Goal: Task Accomplishment & Management: Complete application form

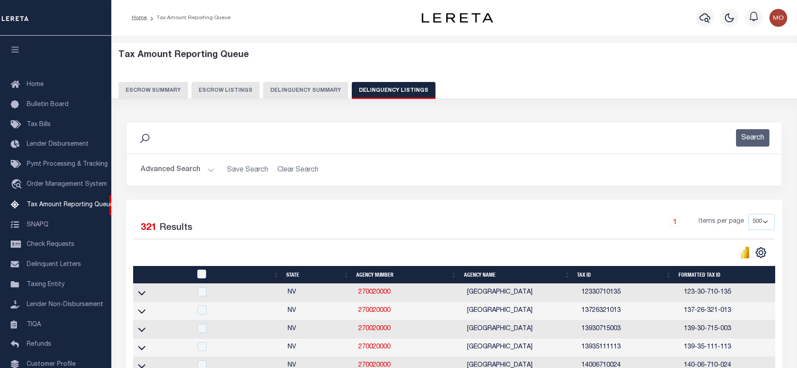
select select "500"
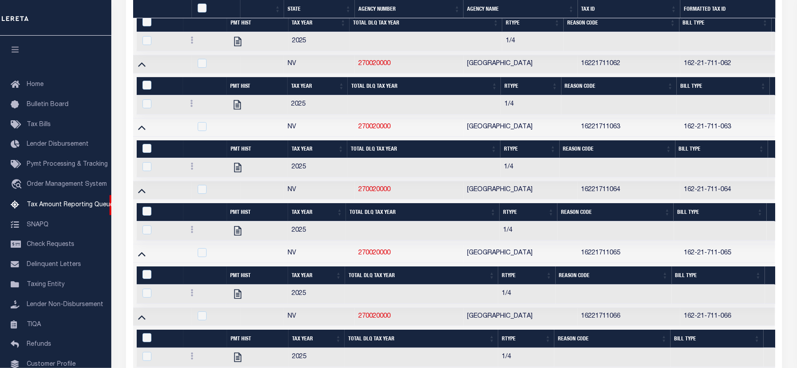
scroll to position [63, 0]
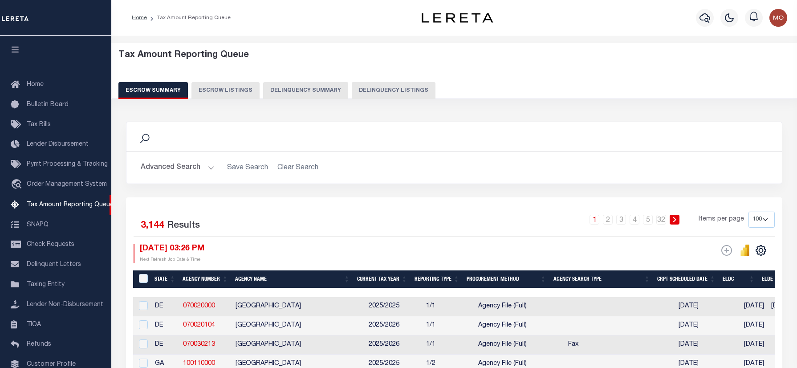
select select "100"
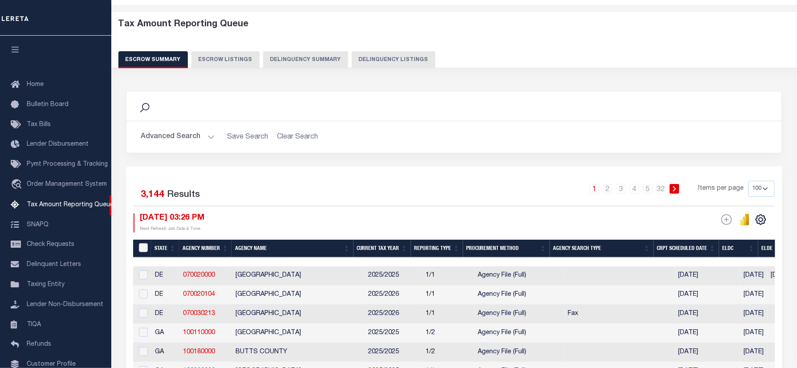
scroll to position [54, 0]
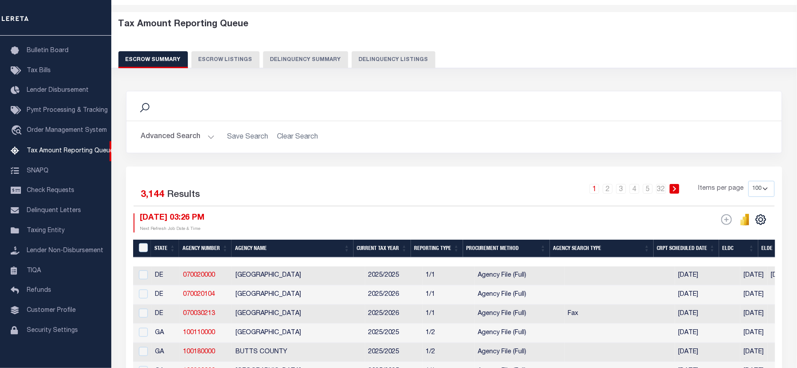
click at [387, 56] on button "Delinquency Listings" at bounding box center [394, 59] width 84 height 17
select select "100"
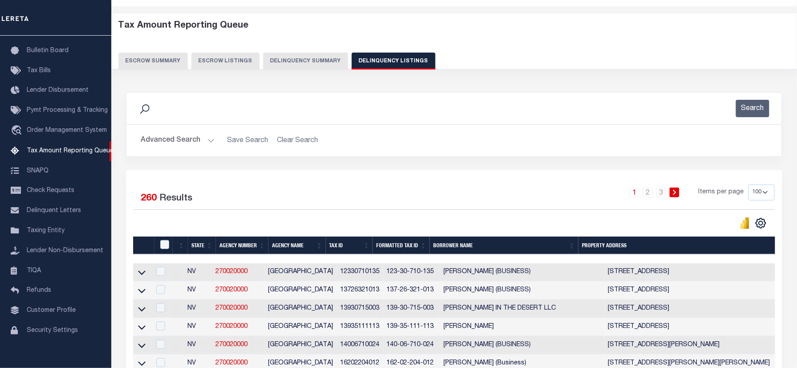
scroll to position [31, 0]
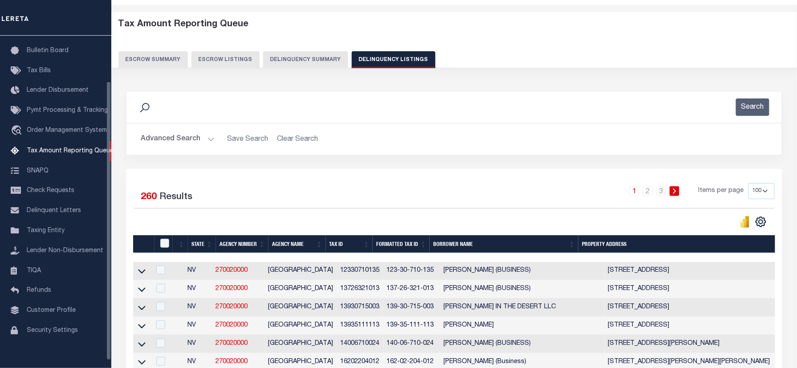
click at [200, 112] on div "Search" at bounding box center [454, 106] width 641 height 17
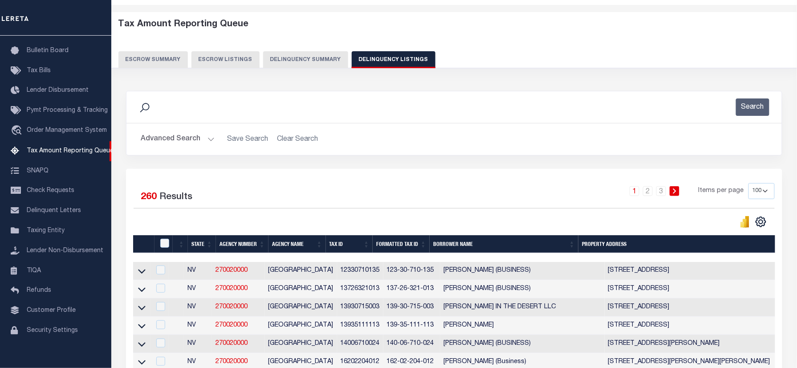
drag, startPoint x: 765, startPoint y: 191, endPoint x: 765, endPoint y: 199, distance: 7.6
click at [765, 191] on select "10 25 50 100 500" at bounding box center [762, 191] width 26 height 16
select select "500"
click at [749, 183] on select "10 25 50 100 500" at bounding box center [762, 191] width 26 height 16
click at [312, 189] on div "1 Items per page 10 25 50 100 500" at bounding box center [536, 194] width 478 height 23
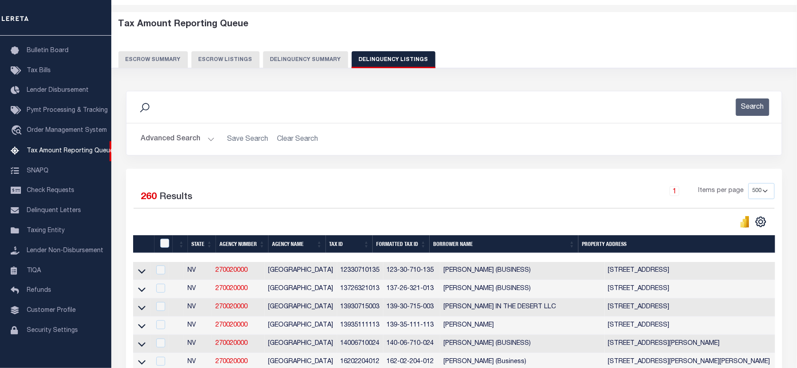
scroll to position [3009, 0]
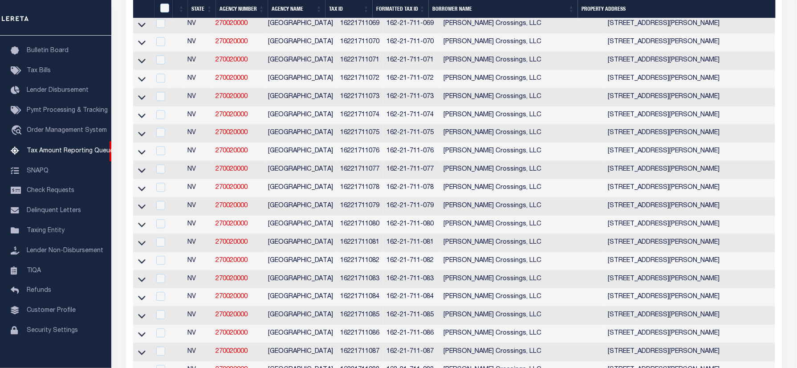
drag, startPoint x: 142, startPoint y: 183, endPoint x: 387, endPoint y: 2, distance: 305.3
click at [142, 102] on icon at bounding box center [142, 96] width 8 height 9
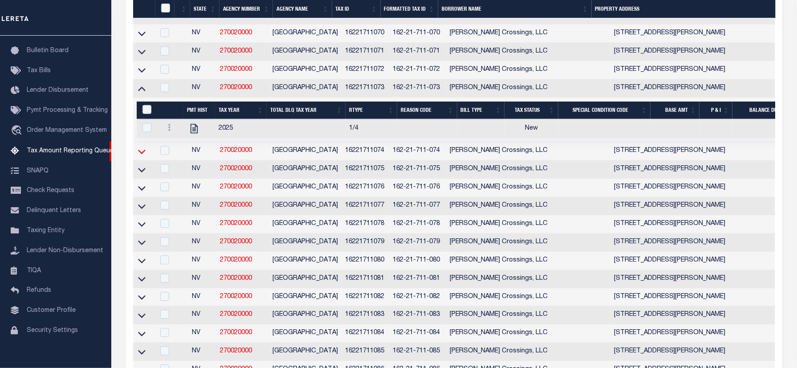
click at [143, 156] on icon at bounding box center [142, 151] width 8 height 9
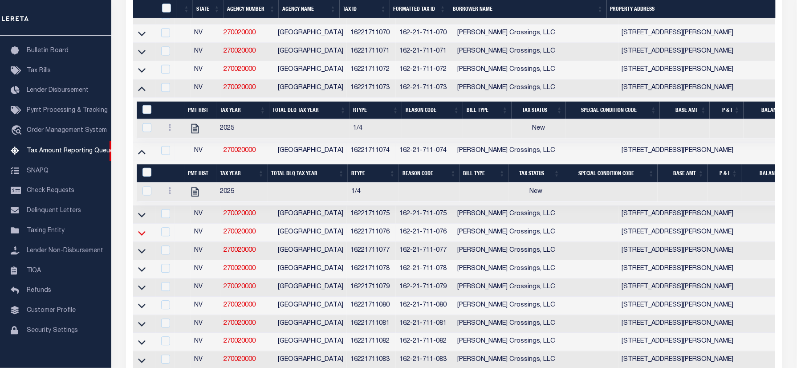
scroll to position [3128, 0]
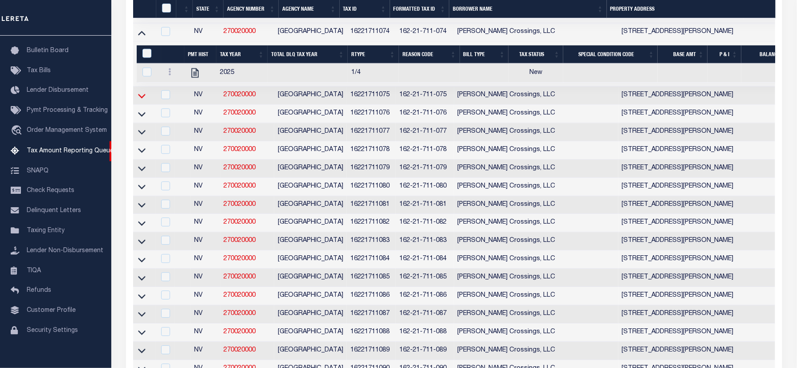
click at [142, 100] on icon at bounding box center [142, 95] width 8 height 9
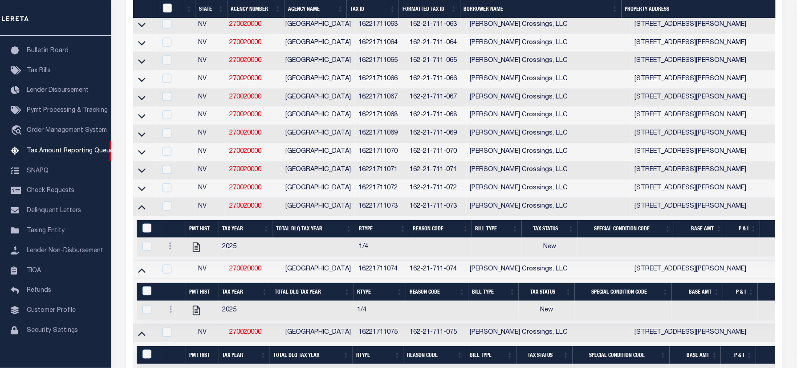
scroll to position [3194, 0]
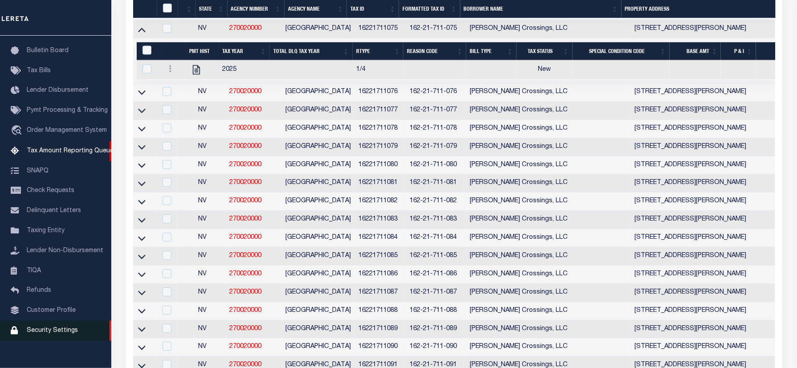
drag, startPoint x: 144, startPoint y: 184, endPoint x: 0, endPoint y: 341, distance: 212.7
click at [144, 95] on icon at bounding box center [142, 92] width 8 height 4
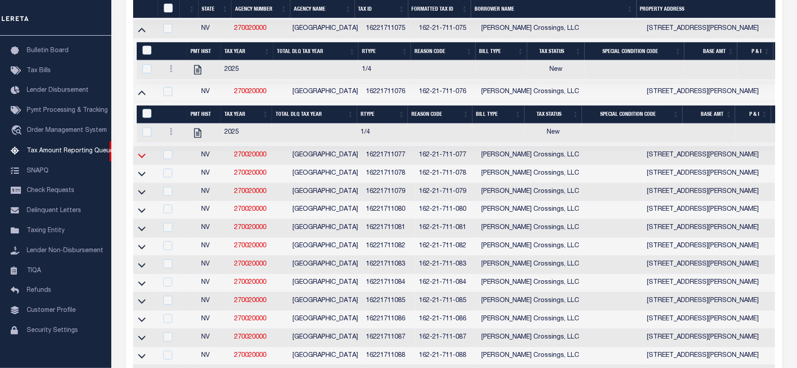
click at [142, 160] on icon at bounding box center [142, 155] width 8 height 9
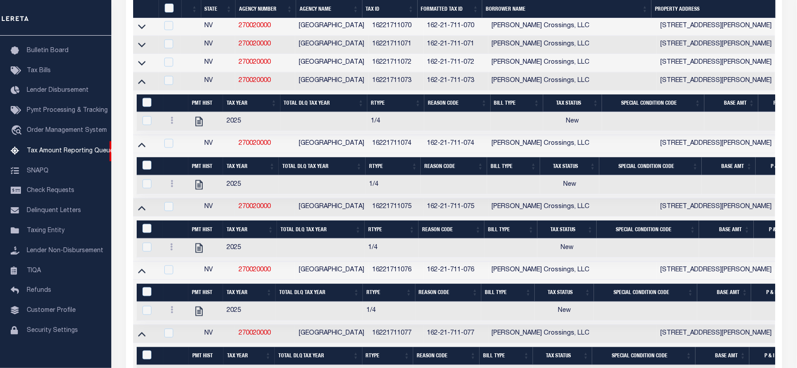
scroll to position [3323, 0]
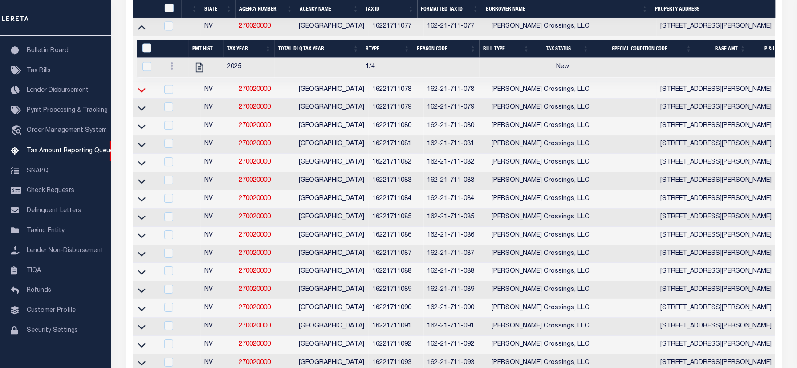
click at [143, 94] on icon at bounding box center [142, 89] width 8 height 9
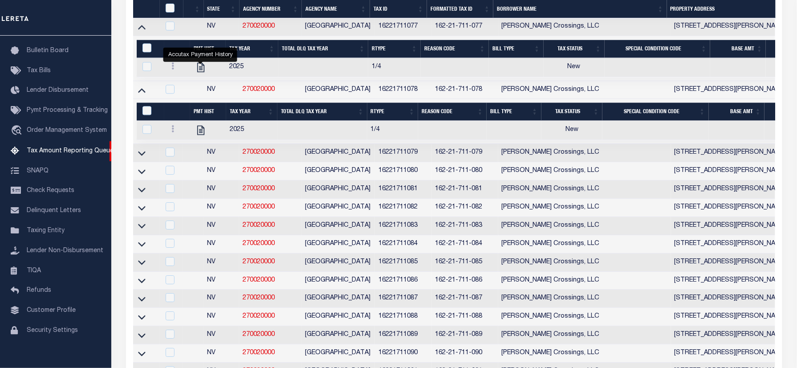
scroll to position [3145, 0]
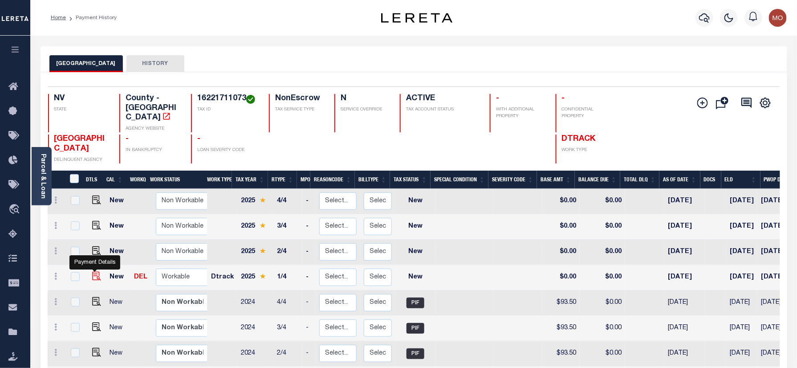
click at [93, 272] on img "" at bounding box center [96, 276] width 9 height 9
checkbox input "true"
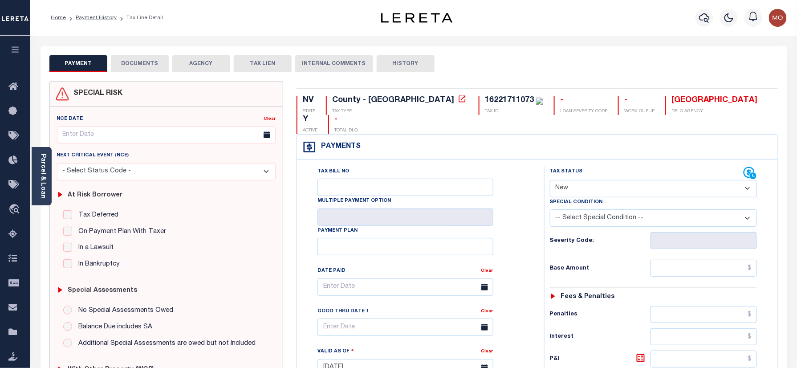
drag, startPoint x: 619, startPoint y: 175, endPoint x: 619, endPoint y: 180, distance: 4.9
click at [619, 180] on select "- Select Status Code - Open Due/Unpaid Paid Incomplete No Tax Due Internal Refu…" at bounding box center [654, 188] width 208 height 17
select select "PYD"
click at [550, 180] on select "- Select Status Code - Open Due/Unpaid Paid Incomplete No Tax Due Internal Refu…" at bounding box center [654, 188] width 208 height 17
type input "[DATE]"
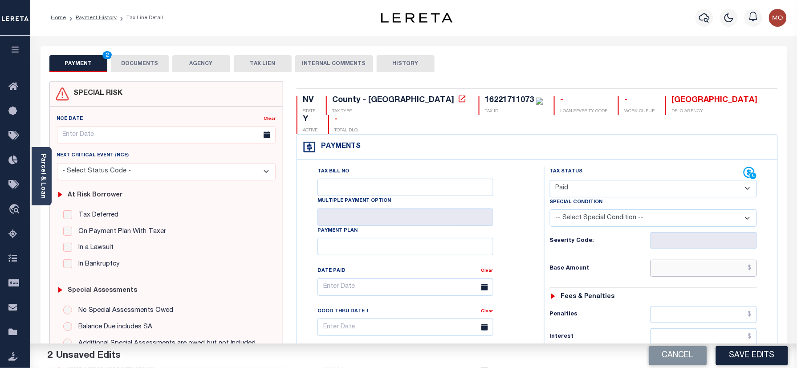
click at [672, 260] on input "text" at bounding box center [704, 268] width 107 height 17
paste input "100.98"
type input "$100.98"
click at [629, 265] on h6 "Base Amount" at bounding box center [600, 268] width 101 height 7
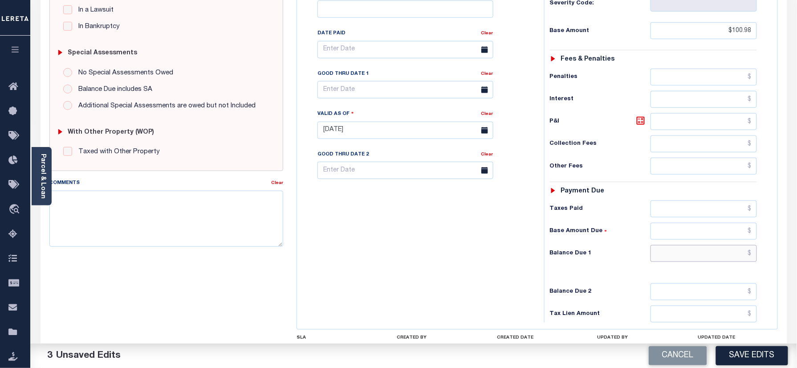
click at [693, 245] on input "text" at bounding box center [704, 253] width 107 height 17
type input "$0.00"
click at [404, 255] on div "Tax Bill No Multiple Payment Option Payment Plan Clear" at bounding box center [418, 125] width 238 height 393
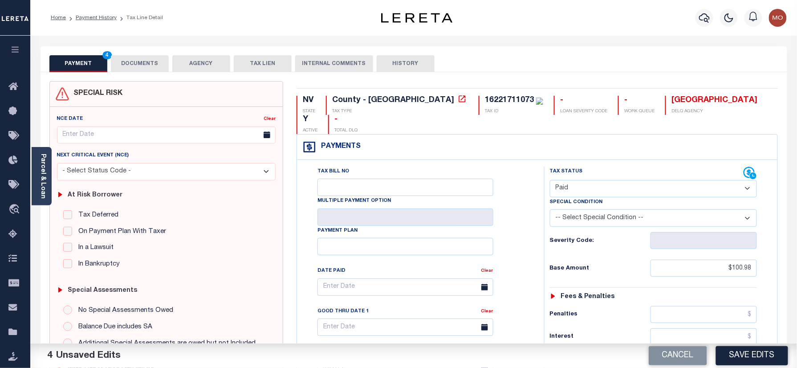
click at [125, 63] on button "DOCUMENTS" at bounding box center [140, 63] width 58 height 17
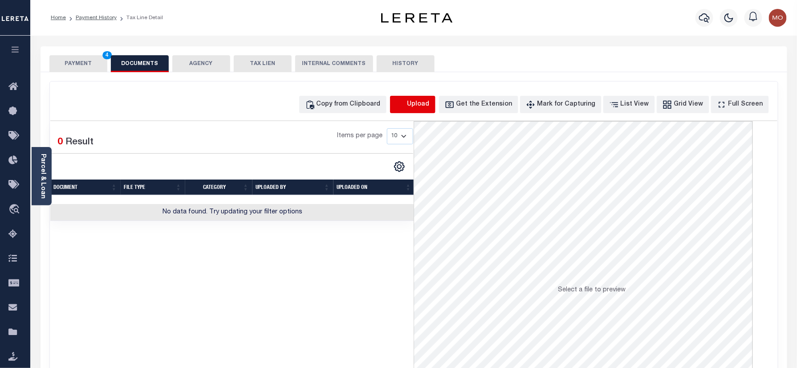
click at [406, 100] on icon "button" at bounding box center [401, 105] width 10 height 10
select select "POP"
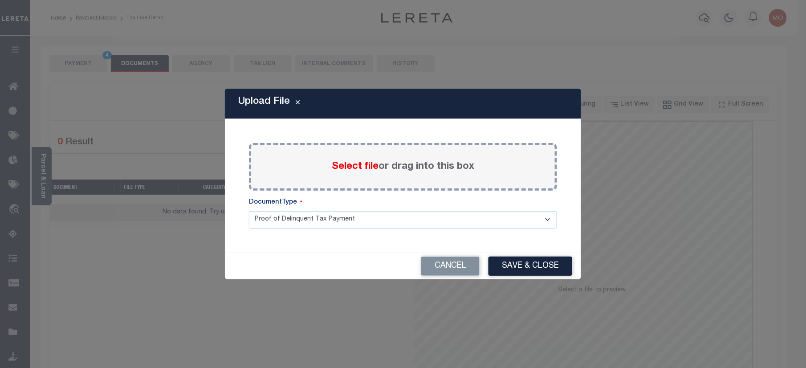
click at [347, 166] on span "Select file" at bounding box center [355, 167] width 47 height 10
click at [0, 0] on input "Select file or drag into this box" at bounding box center [0, 0] width 0 height 0
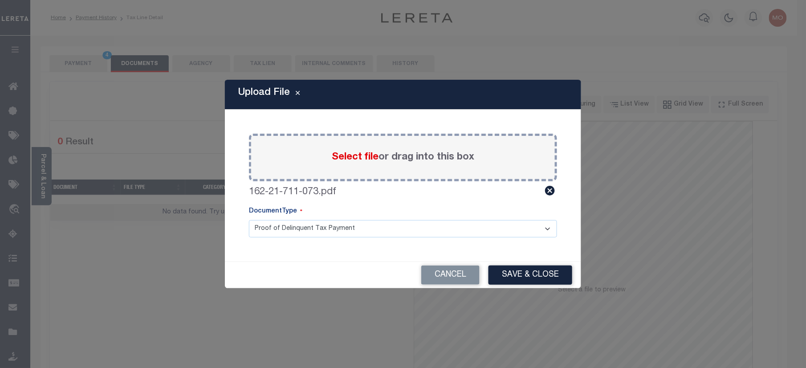
drag, startPoint x: 507, startPoint y: 268, endPoint x: 508, endPoint y: 289, distance: 21.0
click at [508, 268] on button "Save & Close" at bounding box center [531, 274] width 84 height 19
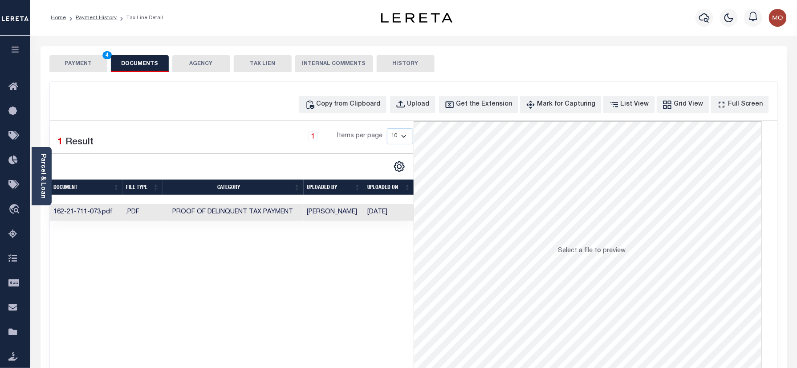
click at [95, 64] on button "PAYMENT 4" at bounding box center [78, 63] width 58 height 17
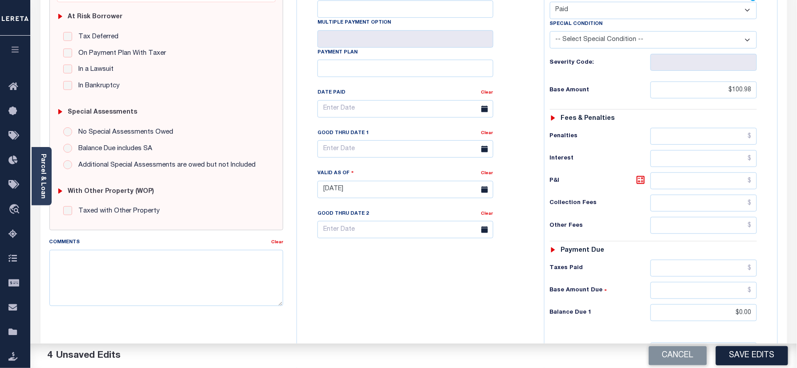
click at [731, 357] on button "Save Edits" at bounding box center [752, 355] width 72 height 19
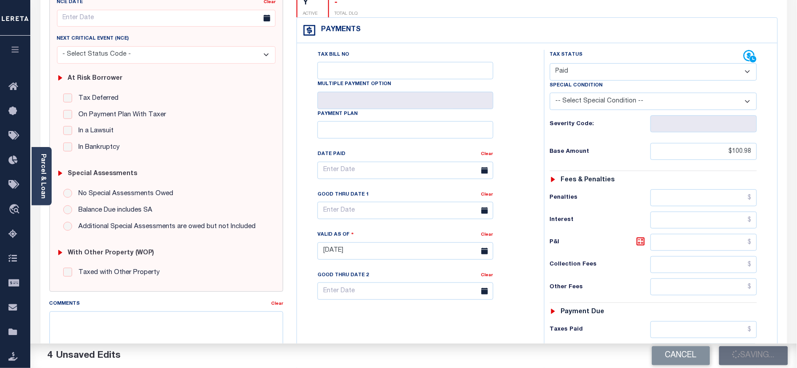
scroll to position [59, 0]
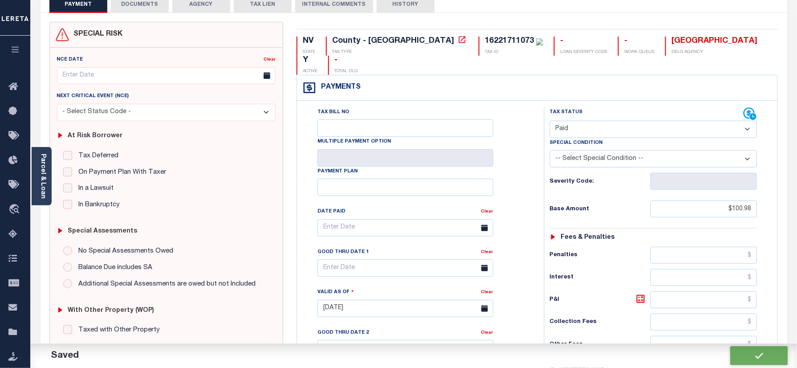
checkbox input "false"
type input "$100.98"
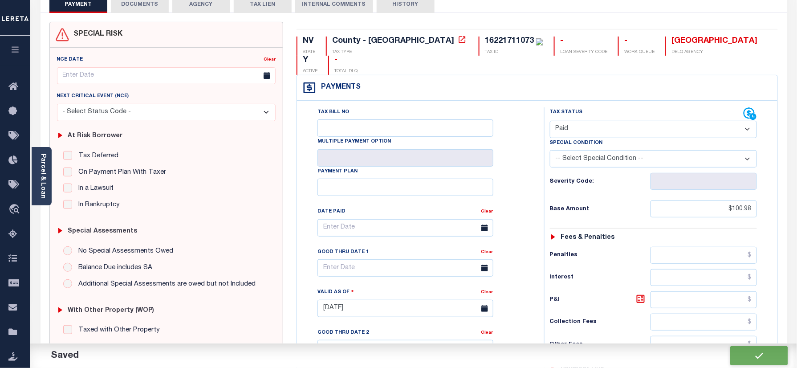
type input "$0"
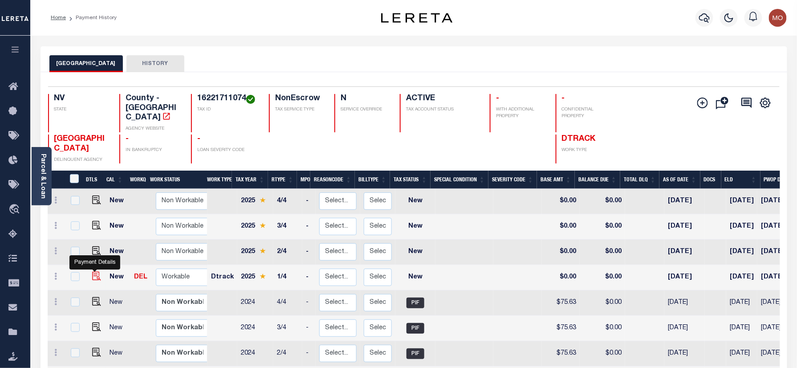
click at [93, 272] on img "" at bounding box center [96, 276] width 9 height 9
checkbox input "true"
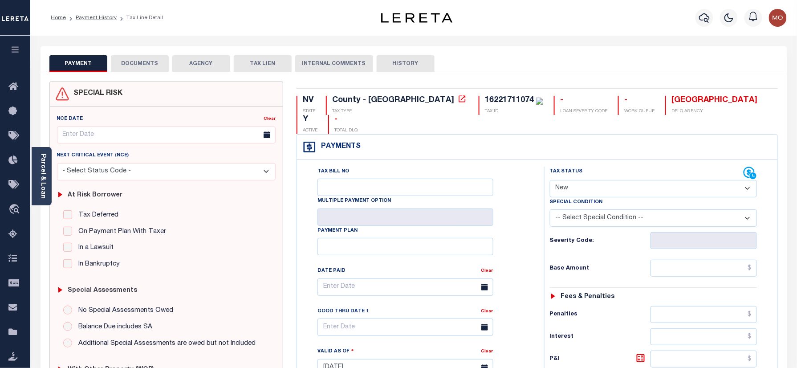
click at [614, 180] on select "- Select Status Code - Open Due/Unpaid Paid Incomplete No Tax Due Internal Refu…" at bounding box center [654, 188] width 208 height 17
select select "PYD"
click at [550, 180] on select "- Select Status Code - Open Due/Unpaid Paid Incomplete No Tax Due Internal Refu…" at bounding box center [654, 188] width 208 height 17
type input "09/30/2025"
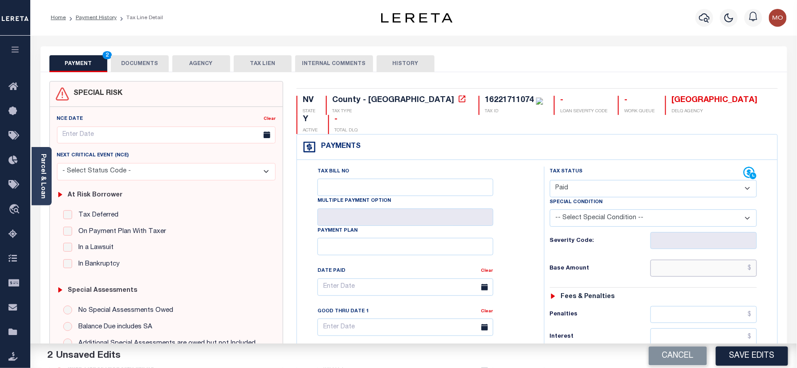
drag, startPoint x: 679, startPoint y: 251, endPoint x: 664, endPoint y: 254, distance: 15.8
click at [679, 260] on input "text" at bounding box center [704, 268] width 107 height 17
paste input "81.68"
type input "$81.68"
click at [592, 264] on div "Tax Status Status - Select Status Code -" at bounding box center [656, 363] width 225 height 393
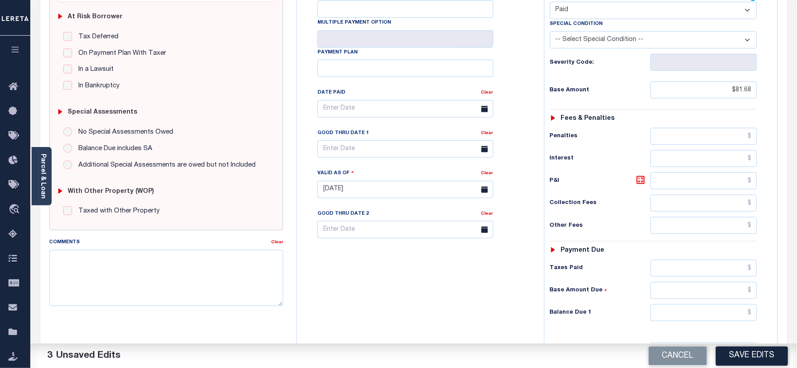
scroll to position [237, 0]
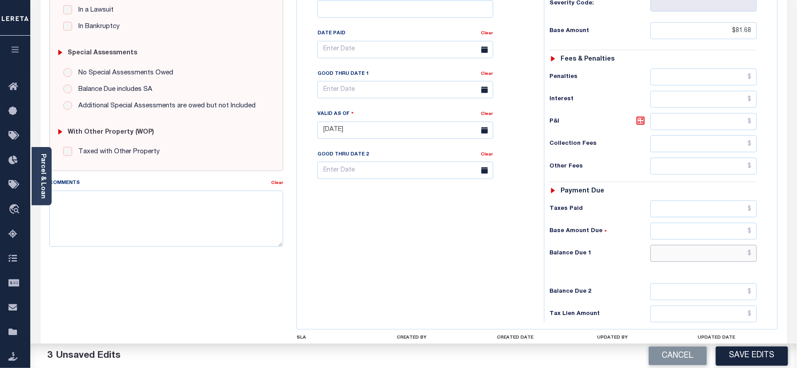
click at [697, 245] on input "text" at bounding box center [704, 253] width 107 height 17
type input "$0.00"
click at [401, 260] on div "Tax Bill No Multiple Payment Option Payment Plan Clear" at bounding box center [418, 125] width 238 height 393
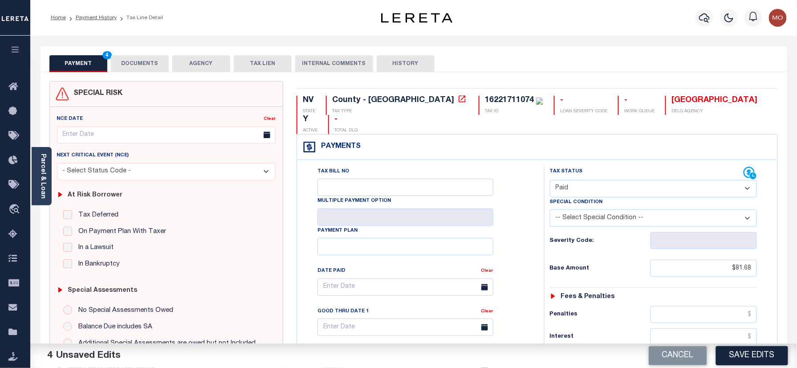
click at [148, 61] on button "DOCUMENTS" at bounding box center [140, 63] width 58 height 17
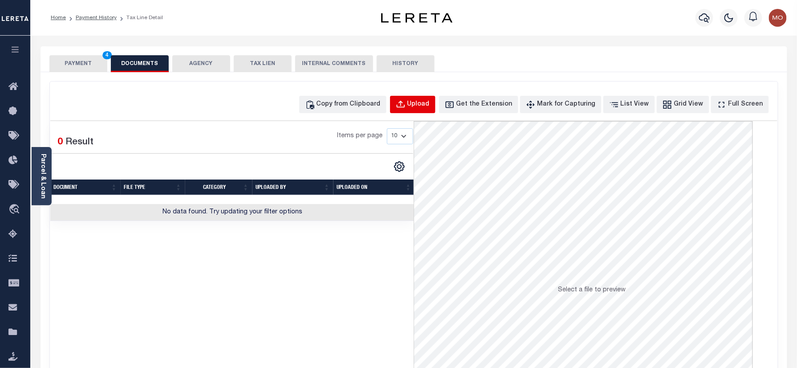
click at [430, 104] on div "Upload" at bounding box center [418, 105] width 22 height 10
select select "POP"
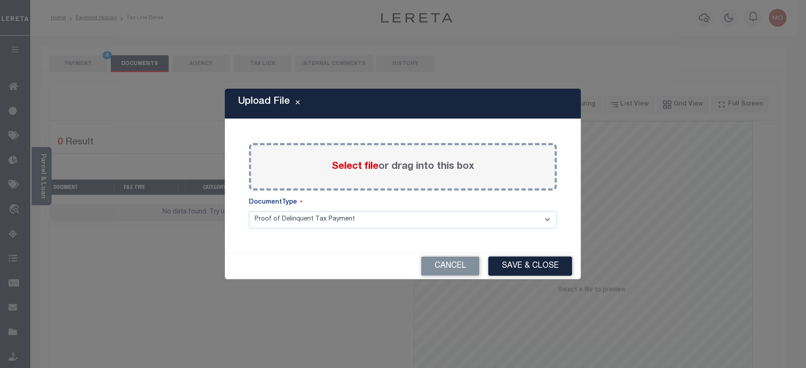
click at [350, 162] on span "Select file" at bounding box center [355, 167] width 47 height 10
click at [0, 0] on input "Select file or drag into this box" at bounding box center [0, 0] width 0 height 0
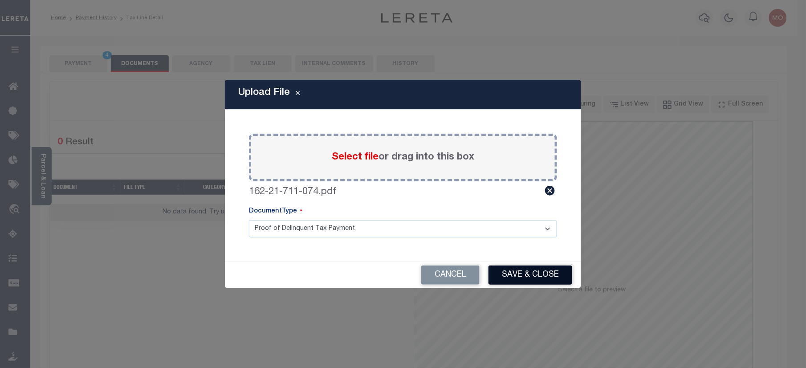
click at [502, 270] on button "Save & Close" at bounding box center [531, 274] width 84 height 19
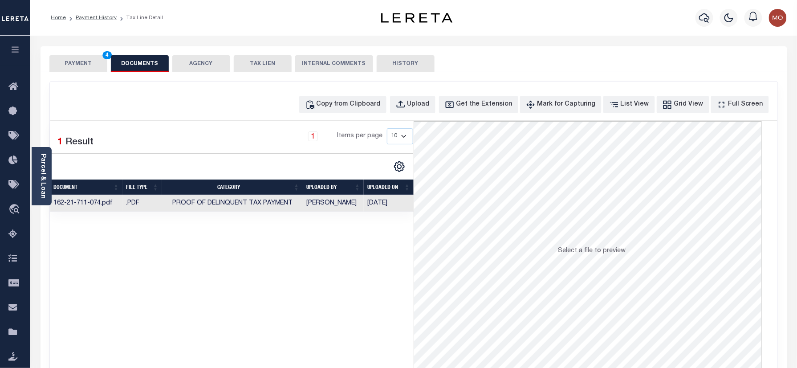
click at [102, 68] on button "PAYMENT 4" at bounding box center [78, 63] width 58 height 17
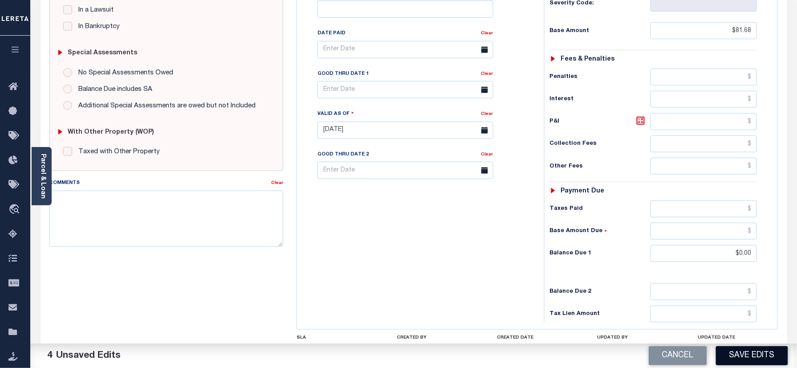
click at [753, 354] on button "Save Edits" at bounding box center [752, 355] width 72 height 19
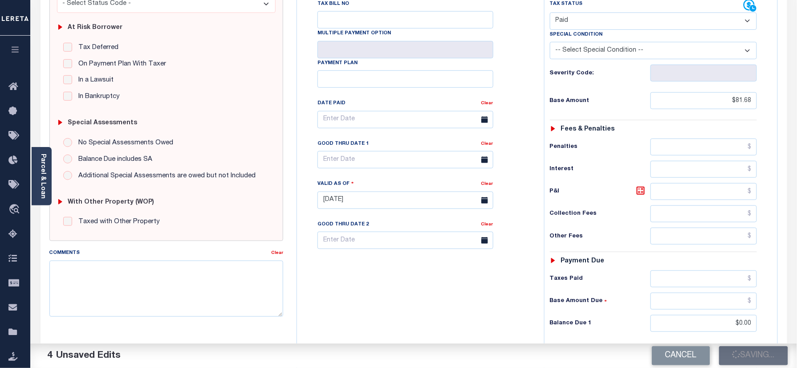
scroll to position [59, 0]
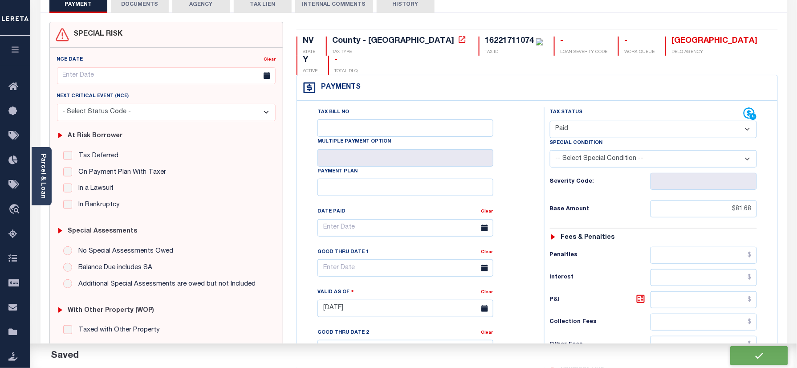
checkbox input "false"
type input "$81.68"
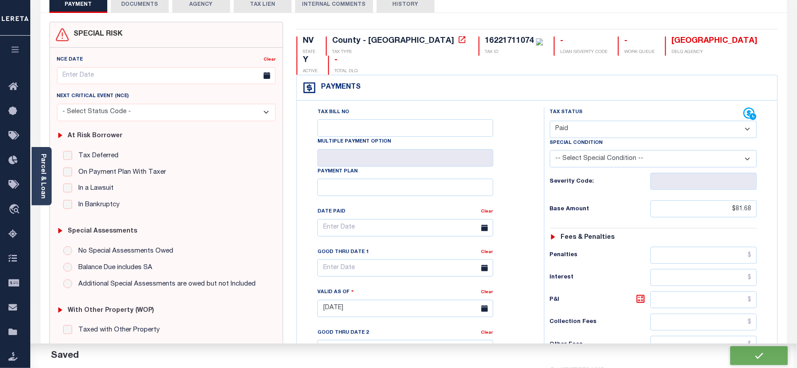
type input "$0"
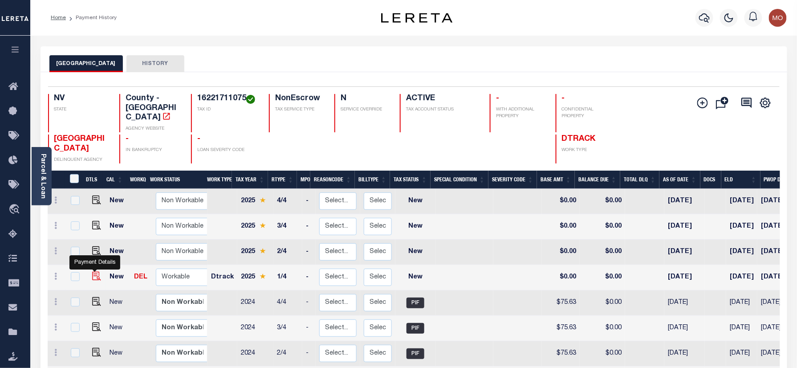
click at [92, 272] on img "" at bounding box center [96, 276] width 9 height 9
checkbox input "true"
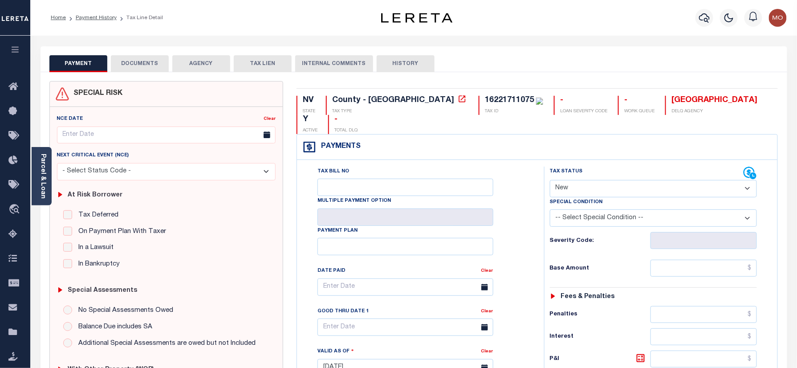
drag, startPoint x: 602, startPoint y: 175, endPoint x: 602, endPoint y: 180, distance: 5.8
click at [602, 180] on select "- Select Status Code - Open Due/Unpaid Paid Incomplete No Tax Due Internal Refu…" at bounding box center [654, 188] width 208 height 17
select select "PYD"
click at [550, 180] on select "- Select Status Code - Open Due/Unpaid Paid Incomplete No Tax Due Internal Refu…" at bounding box center [654, 188] width 208 height 17
type input "09/30/2025"
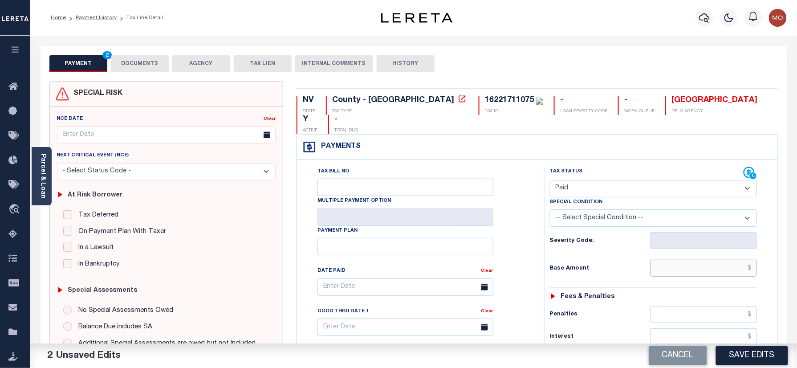
drag, startPoint x: 669, startPoint y: 255, endPoint x: 622, endPoint y: 255, distance: 47.2
click at [669, 260] on input "text" at bounding box center [704, 268] width 107 height 17
paste input "81.68"
type input "$81.68"
click at [590, 265] on h6 "Base Amount" at bounding box center [600, 268] width 101 height 7
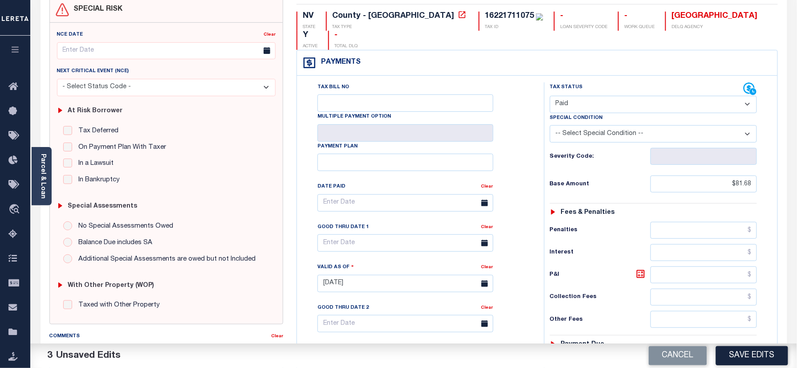
scroll to position [237, 0]
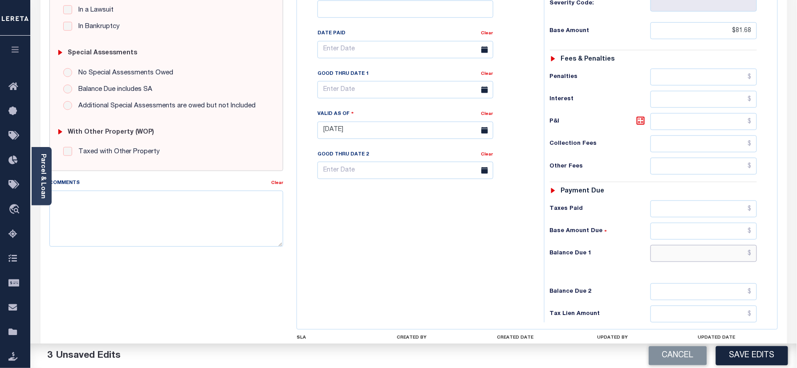
click at [693, 245] on input "text" at bounding box center [704, 253] width 107 height 17
type input "$0.00"
click at [495, 239] on div "Tax Bill No Multiple Payment Option Payment Plan Clear" at bounding box center [418, 125] width 238 height 393
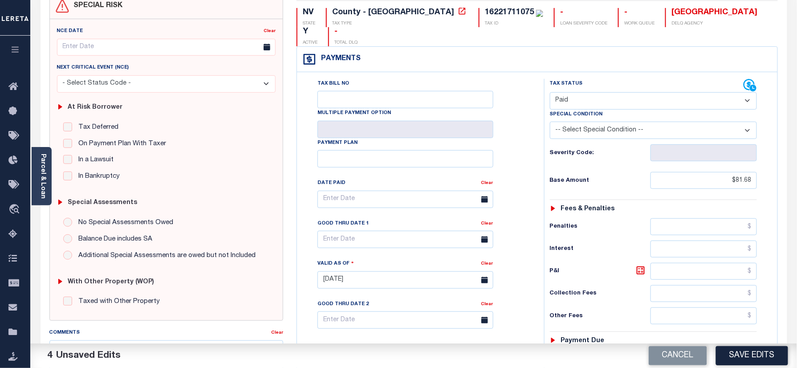
scroll to position [0, 0]
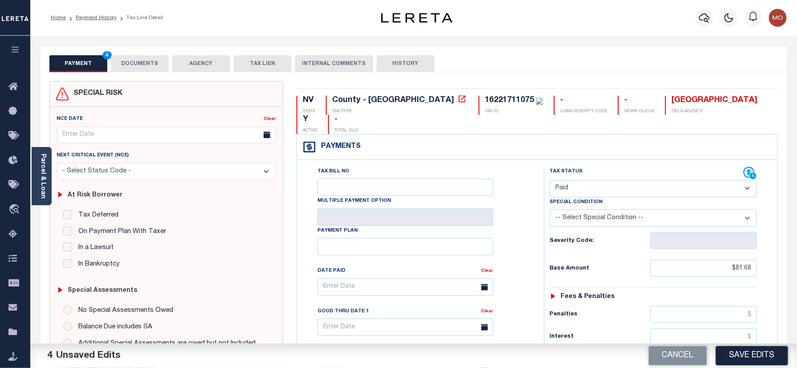
click at [148, 65] on button "DOCUMENTS" at bounding box center [140, 63] width 58 height 17
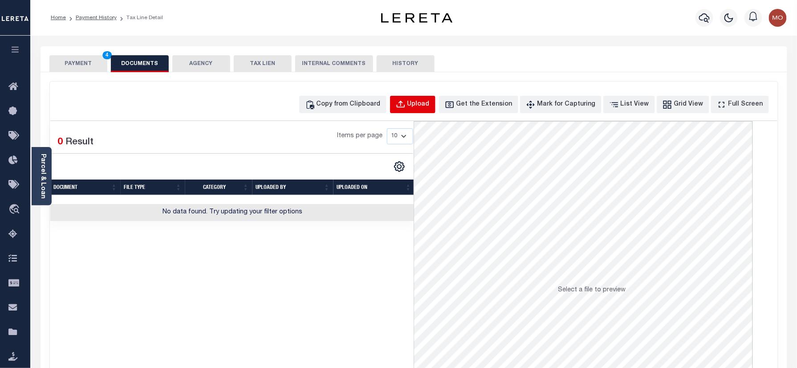
click at [424, 109] on div "Upload" at bounding box center [418, 105] width 22 height 10
select select "POP"
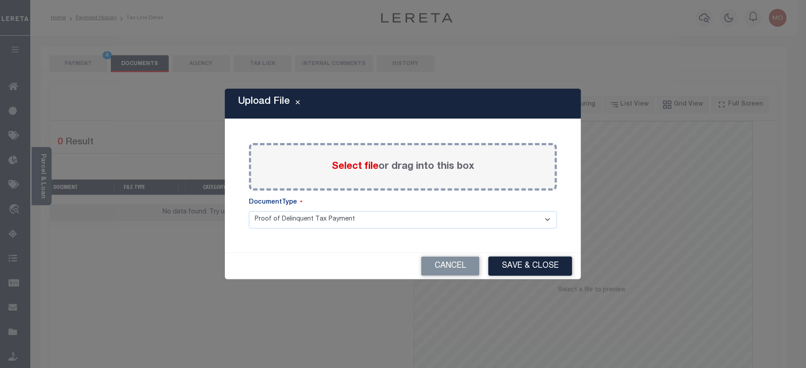
click at [348, 170] on span "Select file" at bounding box center [355, 167] width 47 height 10
click at [0, 0] on input "Select file or drag into this box" at bounding box center [0, 0] width 0 height 0
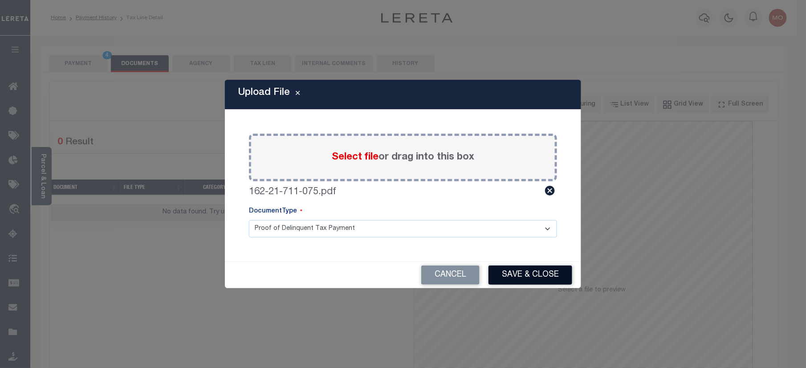
click at [513, 266] on button "Save & Close" at bounding box center [531, 274] width 84 height 19
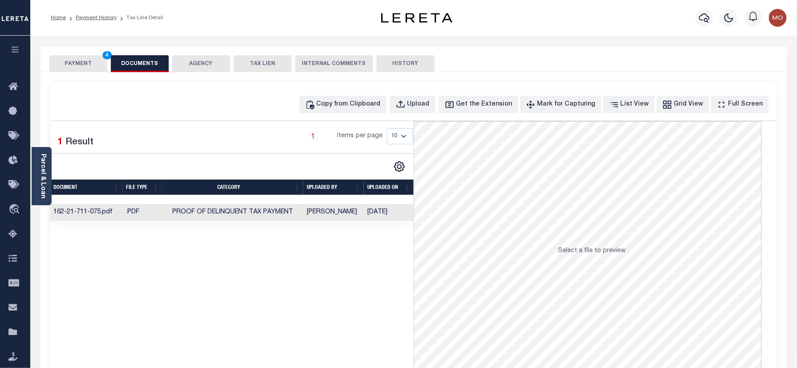
click at [88, 65] on button "PAYMENT 4" at bounding box center [78, 63] width 58 height 17
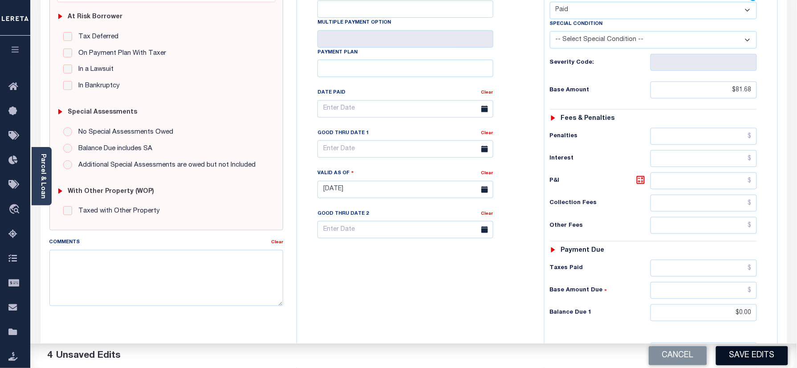
click at [748, 353] on button "Save Edits" at bounding box center [752, 355] width 72 height 19
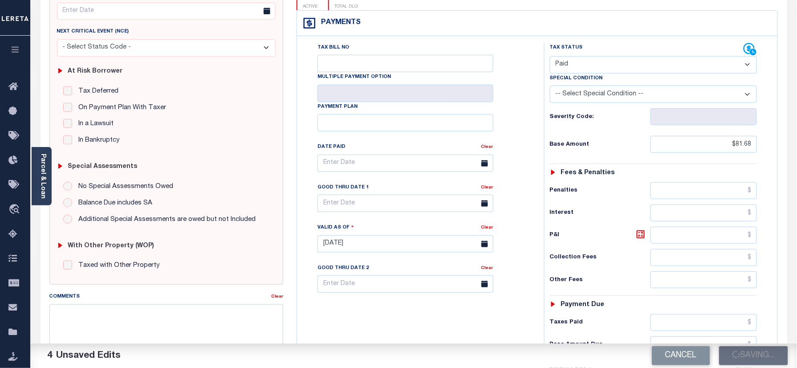
scroll to position [59, 0]
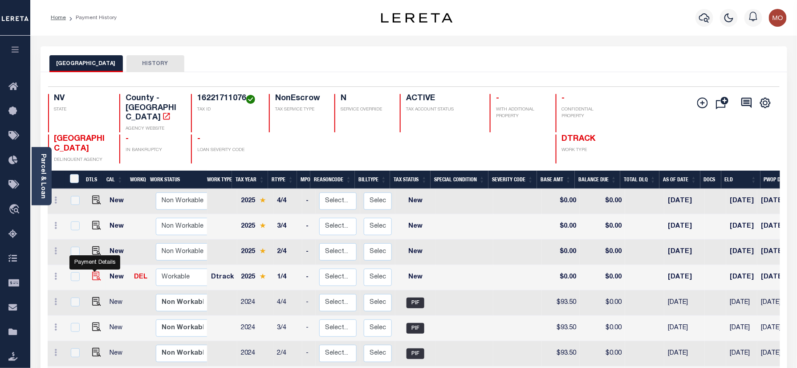
click at [93, 272] on img "" at bounding box center [96, 276] width 9 height 9
checkbox input "true"
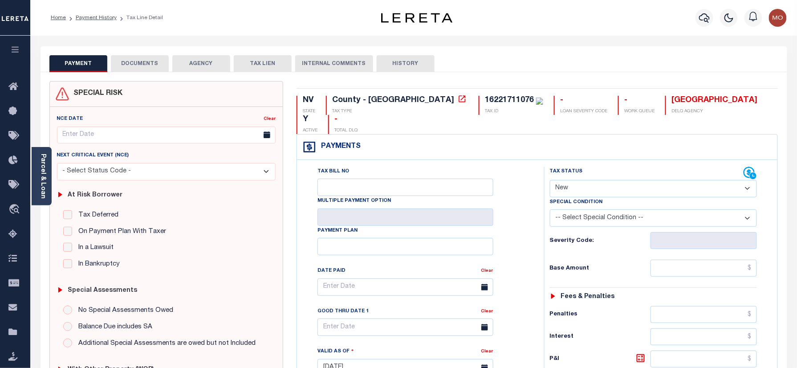
click at [434, 94] on div "NV STATE County - NV TAX TYPE 16221711076 TAX ID - LOAN SEVERITY CODE - WORK QU…" at bounding box center [537, 370] width 495 height 578
copy div "16221711076"
drag, startPoint x: 602, startPoint y: 169, endPoint x: 602, endPoint y: 181, distance: 11.6
click at [602, 180] on select "- Select Status Code - Open Due/Unpaid Paid Incomplete No Tax Due Internal Refu…" at bounding box center [654, 188] width 208 height 17
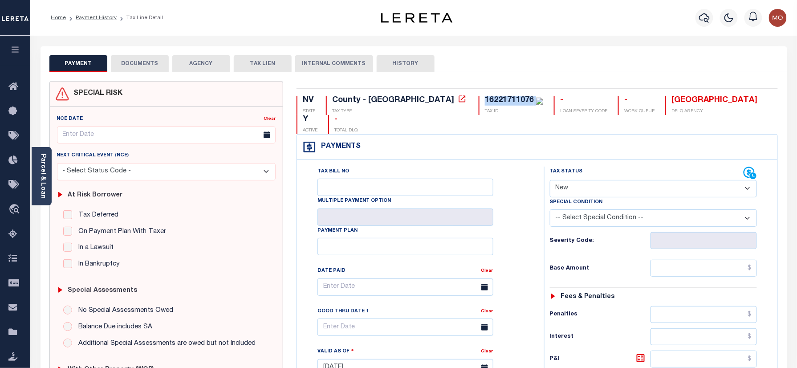
select select "PYD"
click at [550, 180] on select "- Select Status Code - Open Due/Unpaid Paid Incomplete No Tax Due Internal Refu…" at bounding box center [654, 188] width 208 height 17
type input "[DATE]"
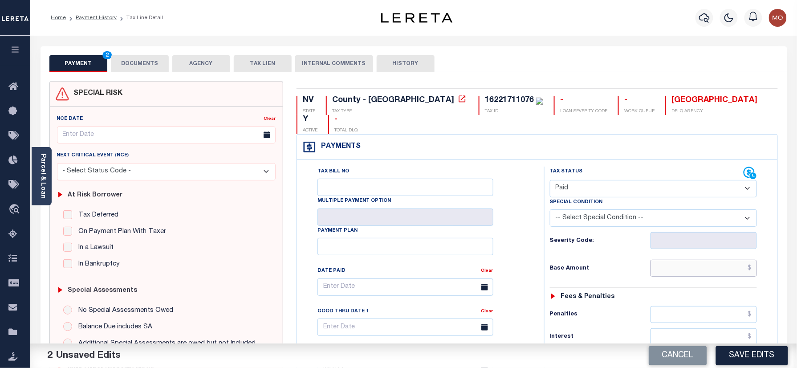
click at [697, 260] on input "text" at bounding box center [704, 268] width 107 height 17
paste input "100.98"
type input "$100.98"
click at [576, 287] on hr at bounding box center [654, 287] width 208 height 0
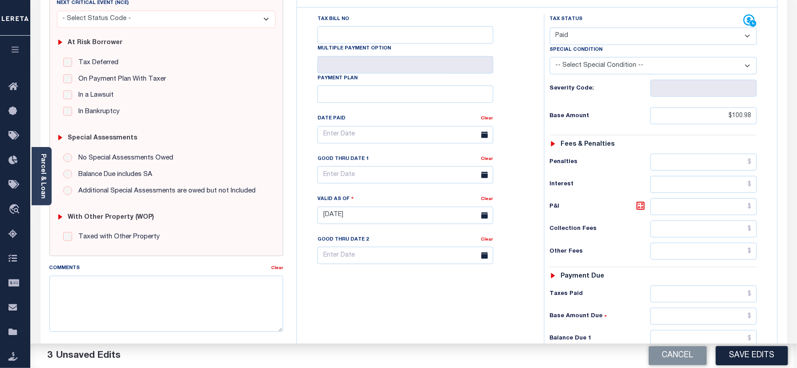
scroll to position [237, 0]
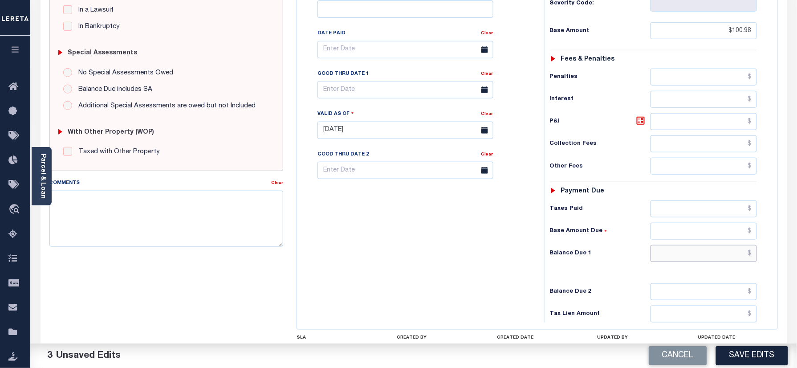
drag, startPoint x: 681, startPoint y: 242, endPoint x: 665, endPoint y: 235, distance: 17.1
click at [681, 245] on input "text" at bounding box center [704, 253] width 107 height 17
type input "$0.00"
click at [439, 248] on div "Tax Bill No Multiple Payment Option Payment Plan Clear" at bounding box center [418, 125] width 238 height 393
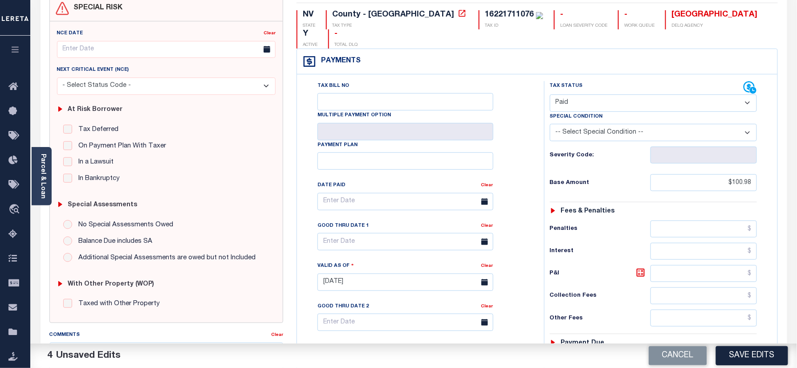
scroll to position [0, 0]
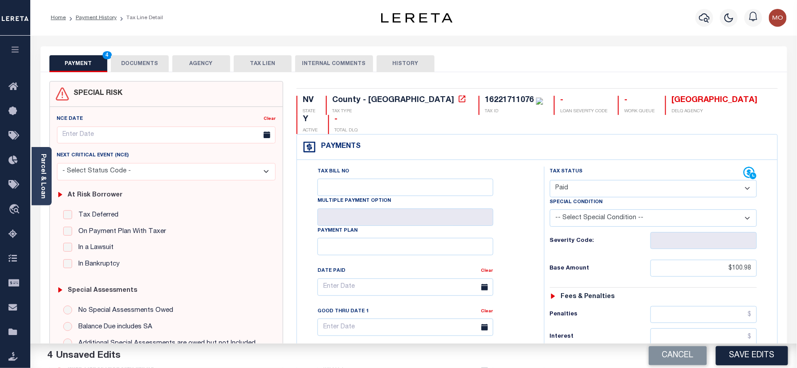
click at [151, 67] on button "DOCUMENTS" at bounding box center [140, 63] width 58 height 17
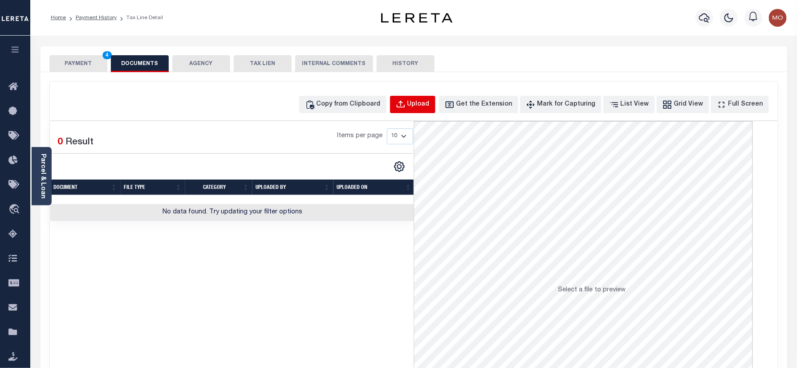
click at [420, 99] on button "Upload" at bounding box center [412, 104] width 45 height 17
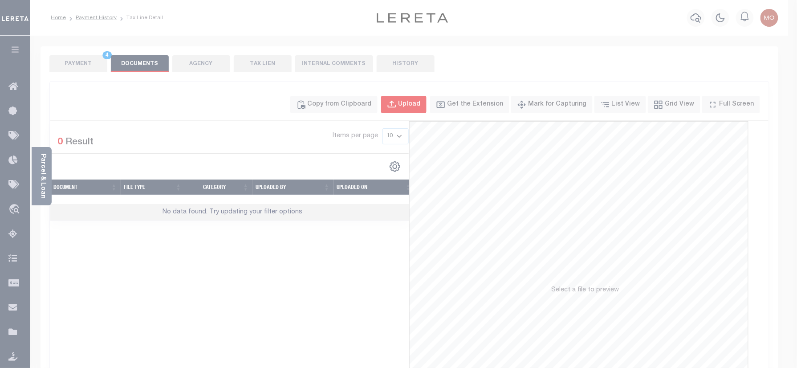
select select "POP"
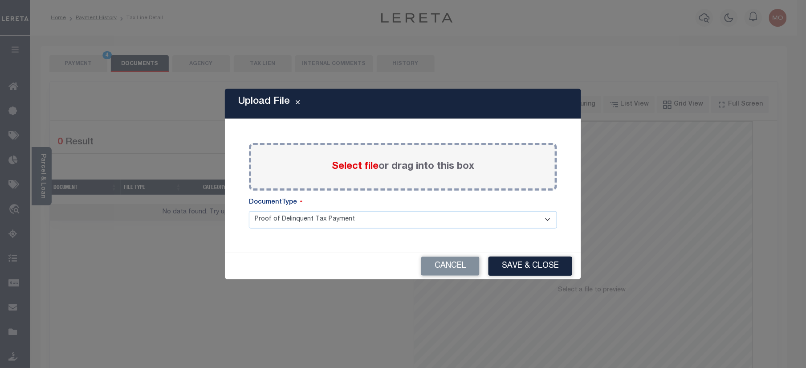
click at [342, 157] on div "Select file or drag into this box" at bounding box center [403, 167] width 308 height 48
click at [342, 166] on span "Select file" at bounding box center [355, 167] width 47 height 10
click at [0, 0] on input "Select file or drag into this box" at bounding box center [0, 0] width 0 height 0
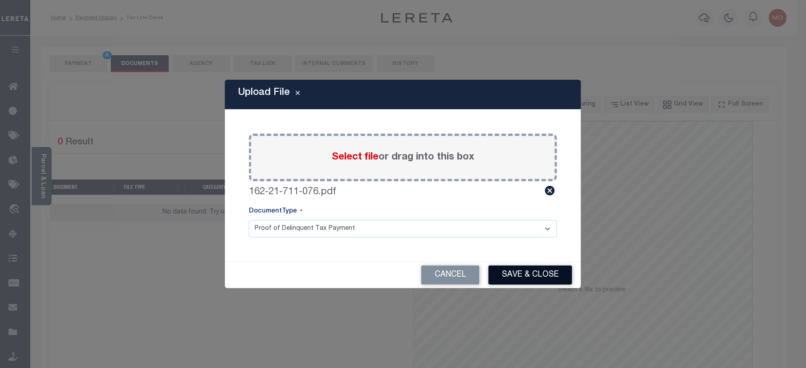
click at [526, 273] on button "Save & Close" at bounding box center [531, 274] width 84 height 19
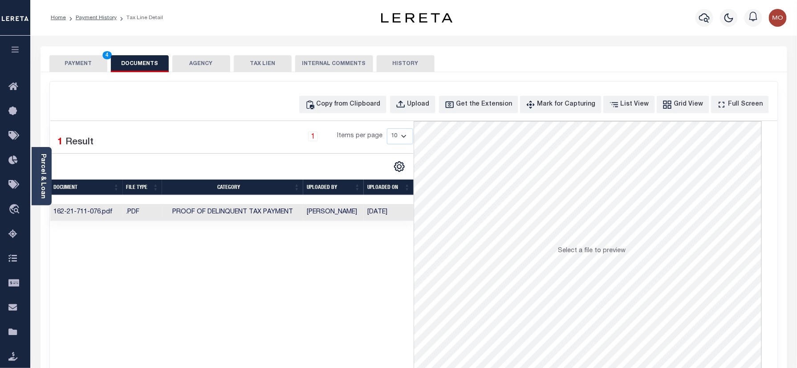
click at [72, 62] on button "PAYMENT 4" at bounding box center [78, 63] width 58 height 17
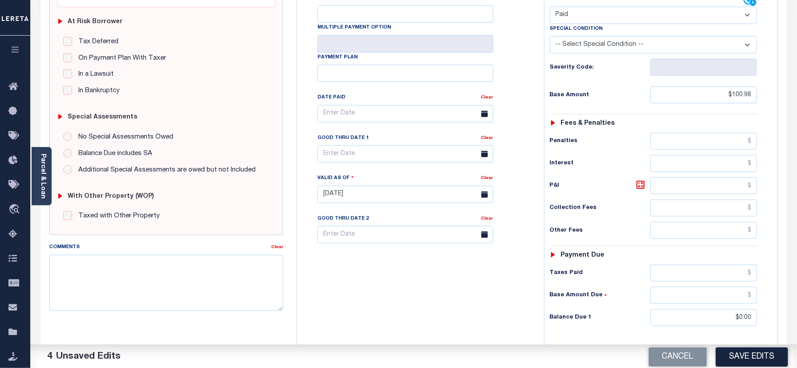
scroll to position [178, 0]
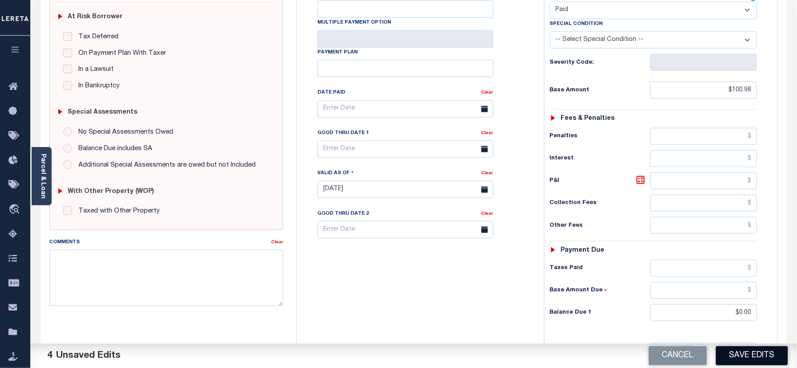
click at [740, 358] on button "Save Edits" at bounding box center [752, 355] width 72 height 19
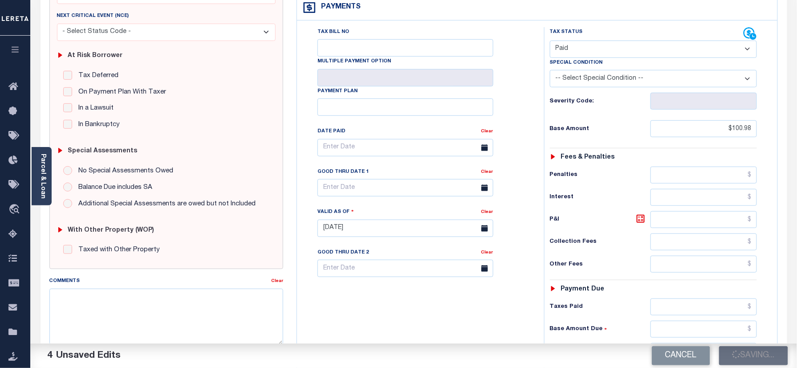
scroll to position [118, 0]
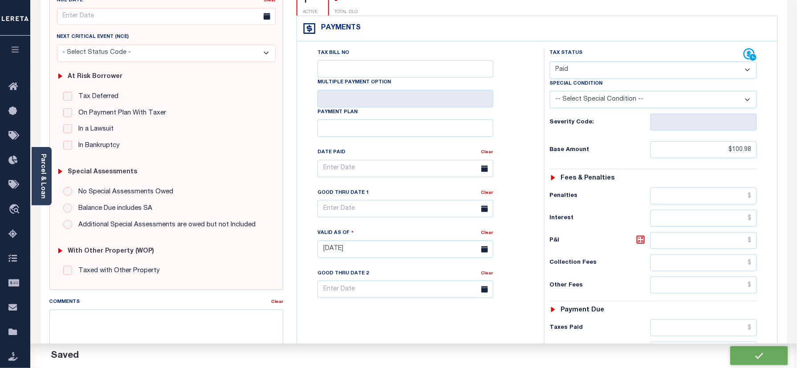
checkbox input "false"
type input "$100.98"
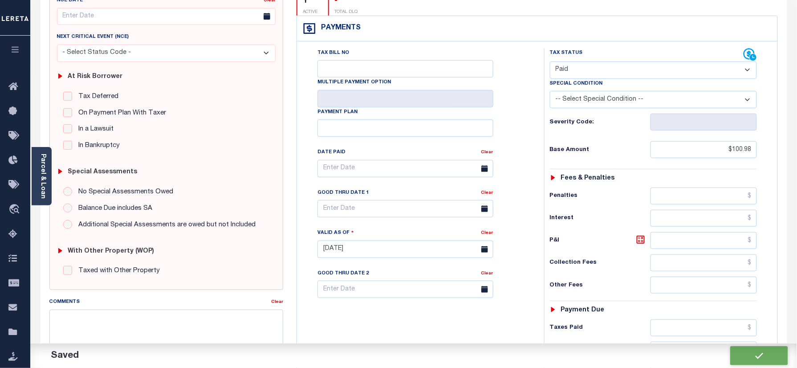
type input "$0"
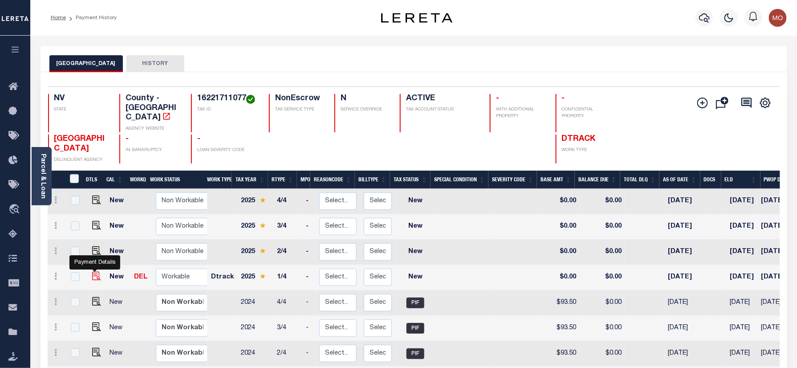
click at [93, 272] on img "" at bounding box center [96, 276] width 9 height 9
checkbox input "true"
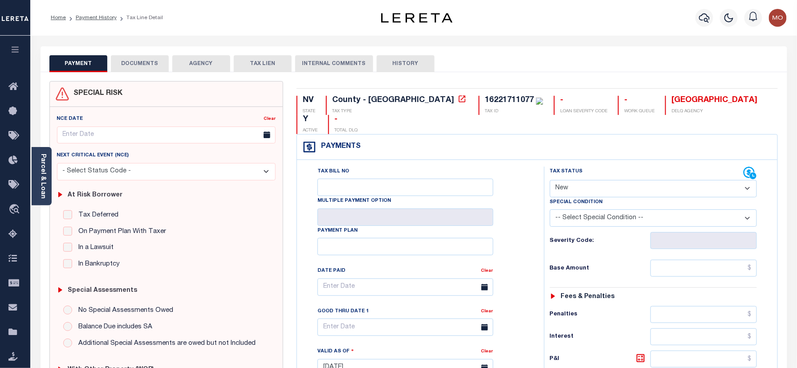
click at [625, 180] on select "- Select Status Code - Open Due/Unpaid Paid Incomplete No Tax Due Internal Refu…" at bounding box center [654, 188] width 208 height 17
select select "PYD"
click at [550, 180] on select "- Select Status Code - Open Due/Unpaid Paid Incomplete No Tax Due Internal Refu…" at bounding box center [654, 188] width 208 height 17
type input "[DATE]"
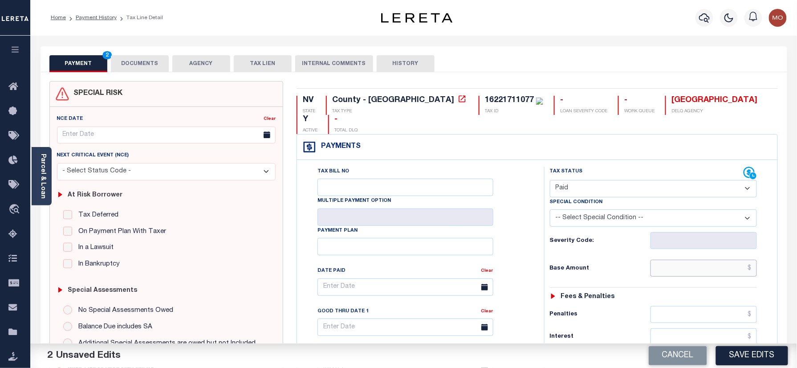
click at [680, 260] on input "text" at bounding box center [704, 268] width 107 height 17
paste input "100.98"
type input "$100.98"
click at [590, 262] on div "Tax Status Status - Select Status Code -" at bounding box center [656, 363] width 225 height 393
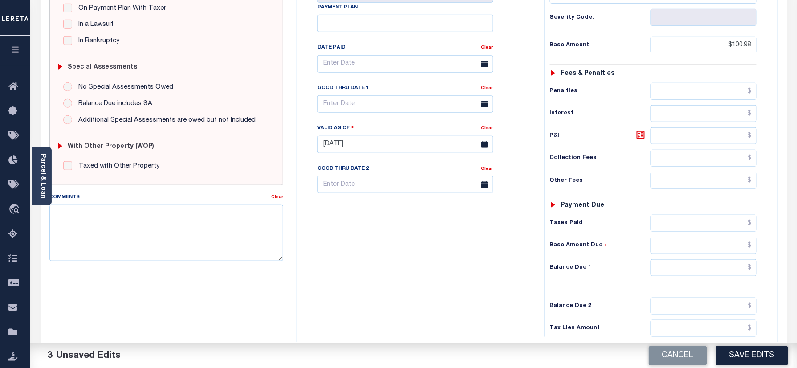
scroll to position [237, 0]
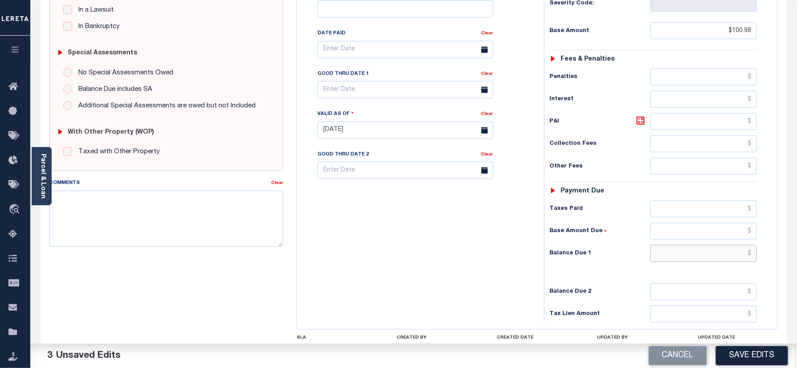
drag, startPoint x: 676, startPoint y: 243, endPoint x: 663, endPoint y: 234, distance: 15.1
click at [676, 245] on input "text" at bounding box center [704, 253] width 107 height 17
type input "$0.00"
click at [370, 252] on div "Tax Bill No Multiple Payment Option Payment Plan Clear" at bounding box center [418, 125] width 238 height 393
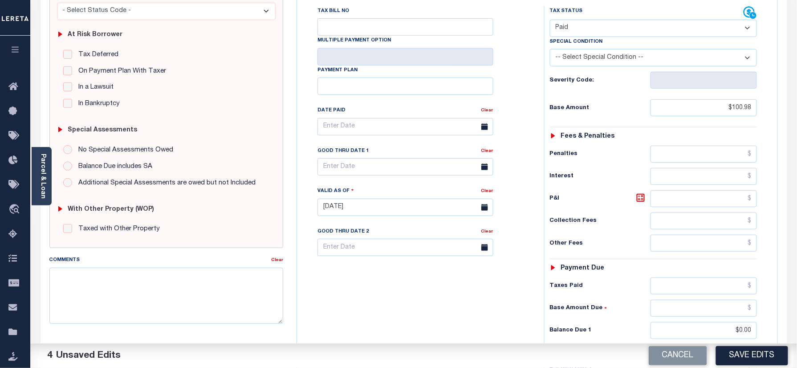
scroll to position [297, 0]
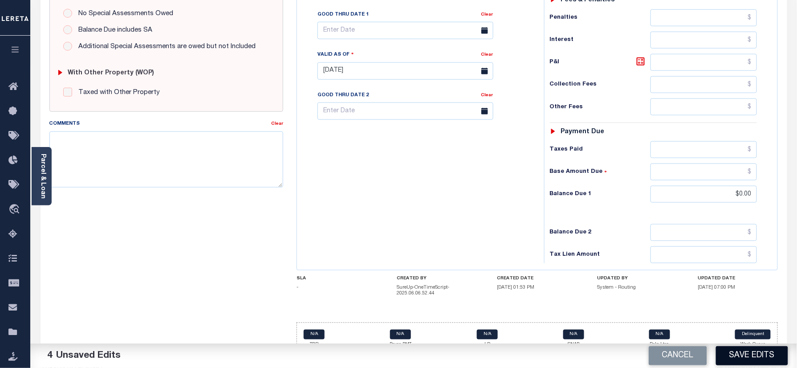
click at [740, 355] on button "Save Edits" at bounding box center [752, 355] width 72 height 19
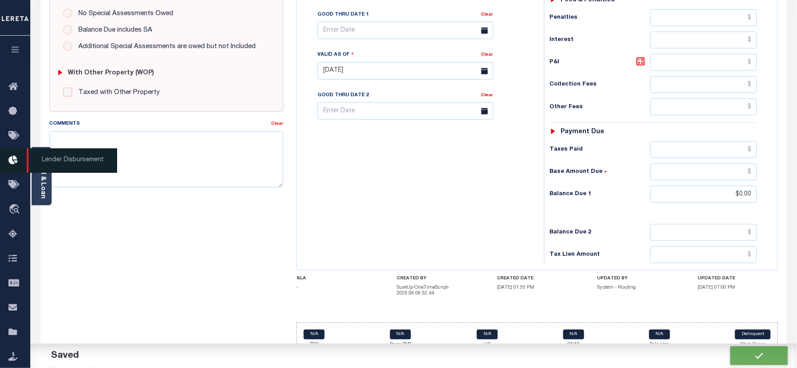
checkbox input "false"
type input "$100.98"
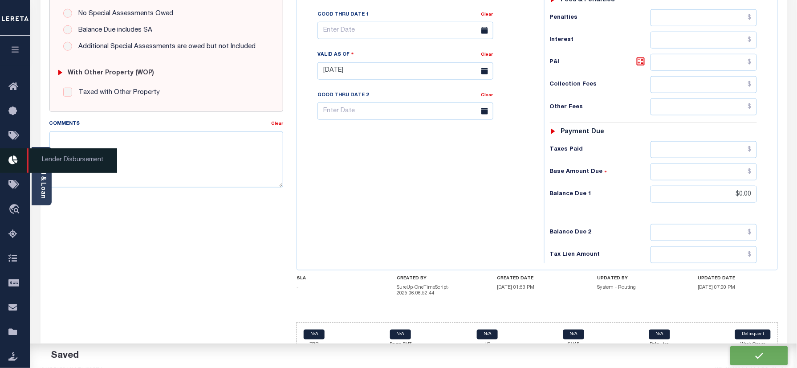
type input "$0"
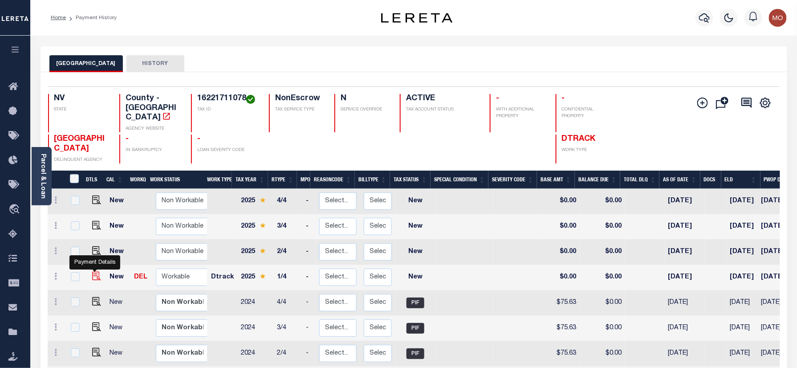
click at [95, 272] on img "" at bounding box center [96, 276] width 9 height 9
checkbox input "true"
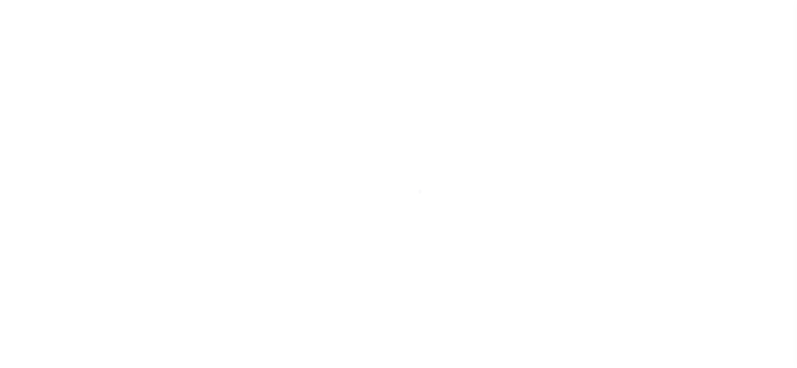
select select "NW2"
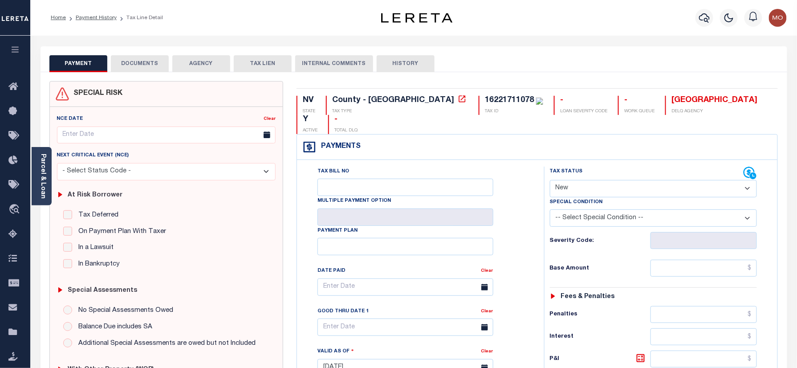
click at [147, 60] on button "DOCUMENTS" at bounding box center [140, 63] width 58 height 17
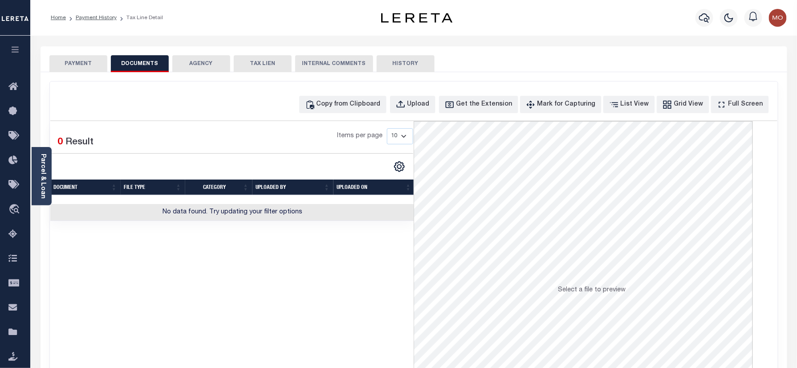
drag, startPoint x: 150, startPoint y: 60, endPoint x: 112, endPoint y: 117, distance: 68.4
click at [112, 117] on div "Copy from Clipboard Upload Get the Extension Mark for Capturing Got it List Vie…" at bounding box center [414, 238] width 728 height 314
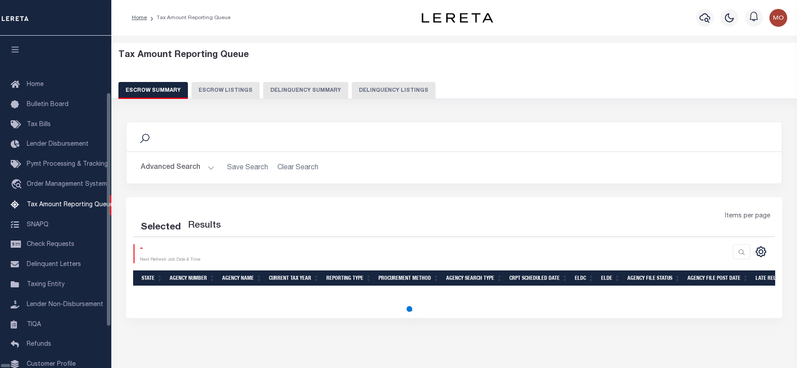
select select "100"
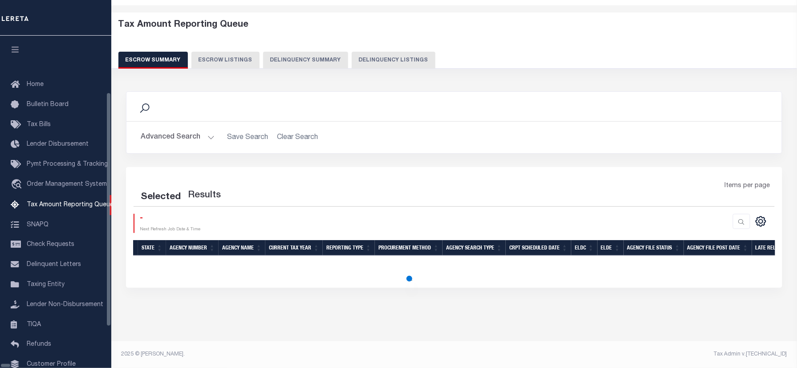
scroll to position [54, 0]
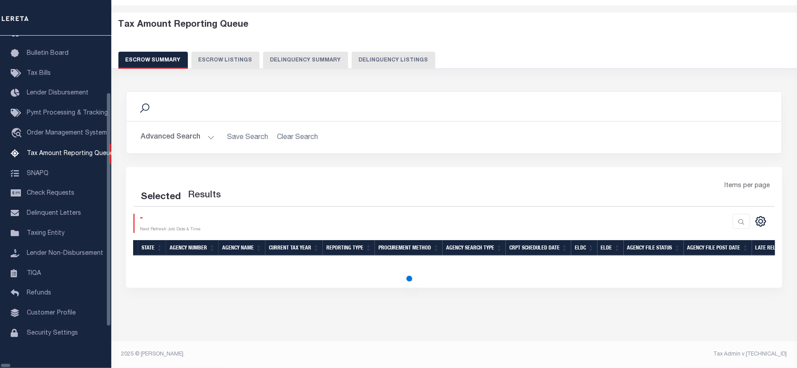
select select "100"
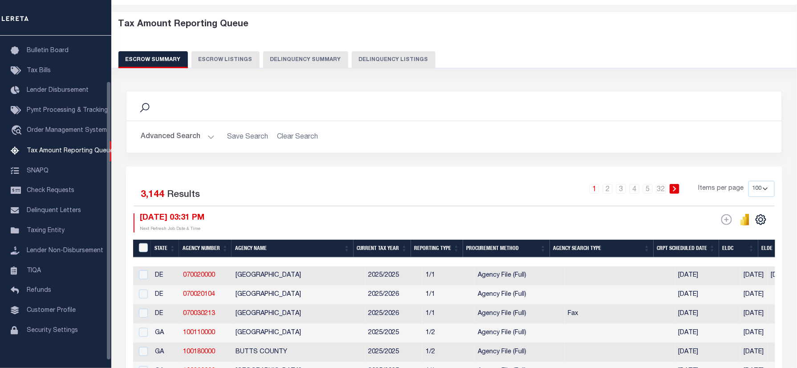
click at [392, 61] on button "Delinquency Listings" at bounding box center [394, 59] width 84 height 17
select select "500"
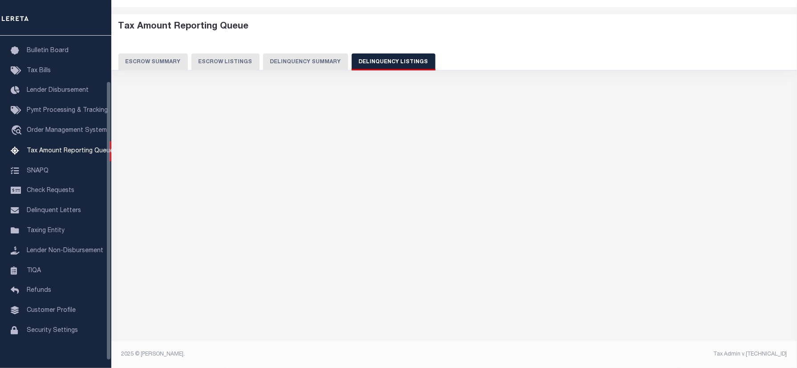
select select "500"
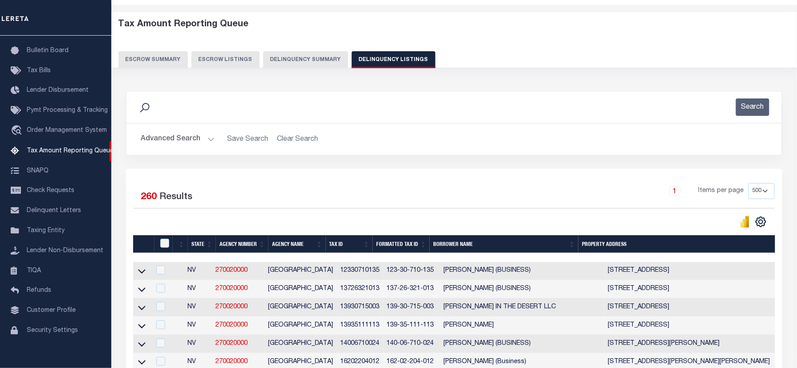
scroll to position [0, 0]
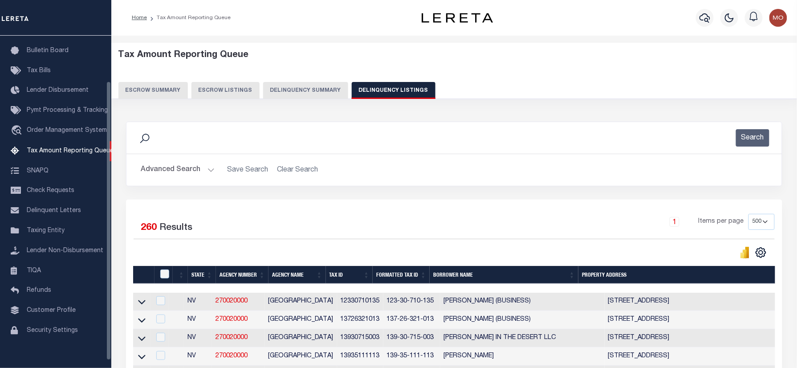
click at [297, 141] on div "Search" at bounding box center [454, 137] width 641 height 17
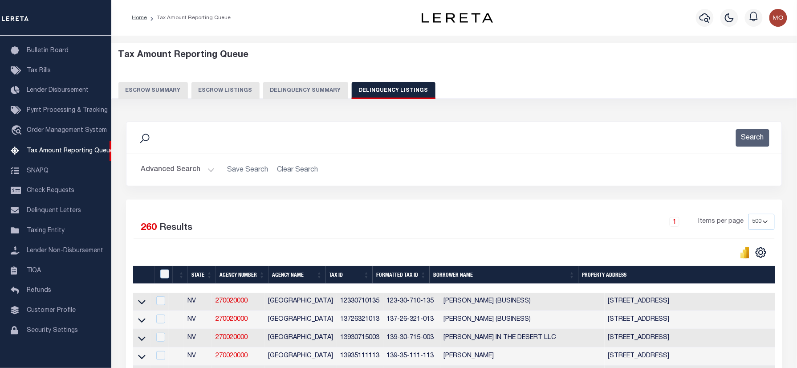
scroll to position [3103, 0]
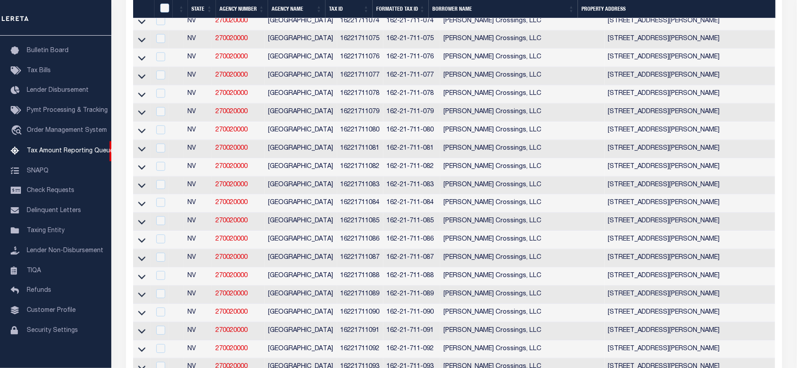
click at [143, 97] on icon at bounding box center [142, 94] width 8 height 4
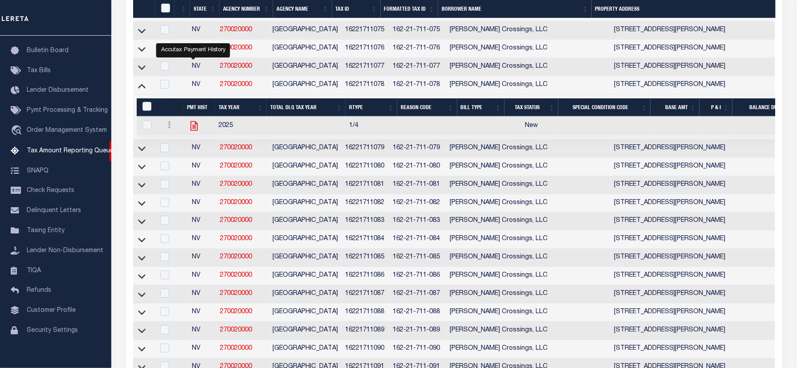
click at [189, 131] on icon "" at bounding box center [194, 126] width 12 height 12
checkbox input "true"
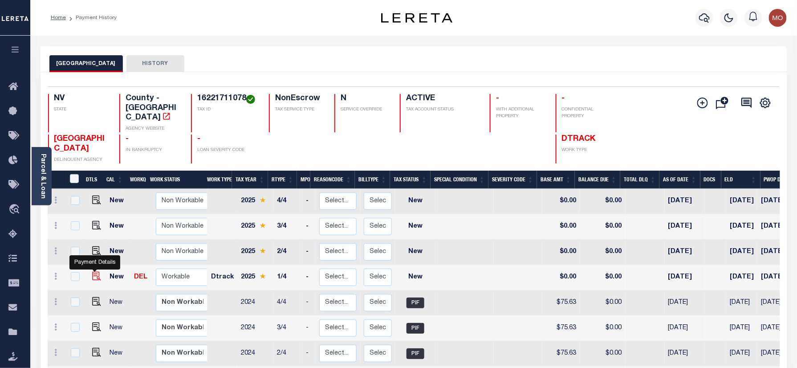
click at [94, 272] on img "" at bounding box center [96, 276] width 9 height 9
checkbox input "true"
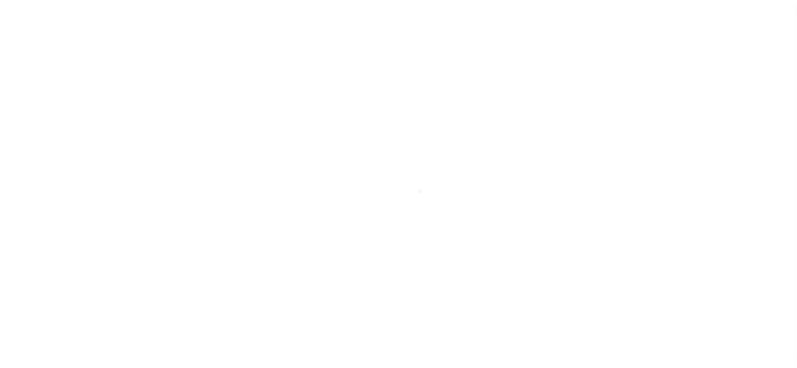
select select "NW2"
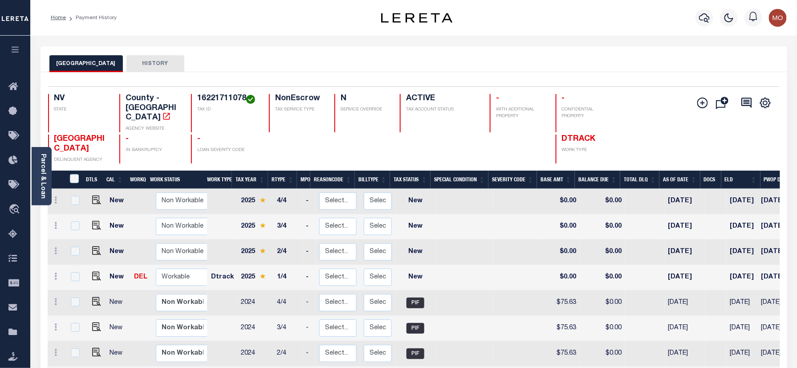
drag, startPoint x: 0, startPoint y: 0, endPoint x: 464, endPoint y: 76, distance: 470.2
click at [483, 71] on div "CLARK COUNTY HISTORY" at bounding box center [413, 63] width 729 height 16
click at [98, 272] on img "" at bounding box center [96, 276] width 9 height 9
checkbox input "true"
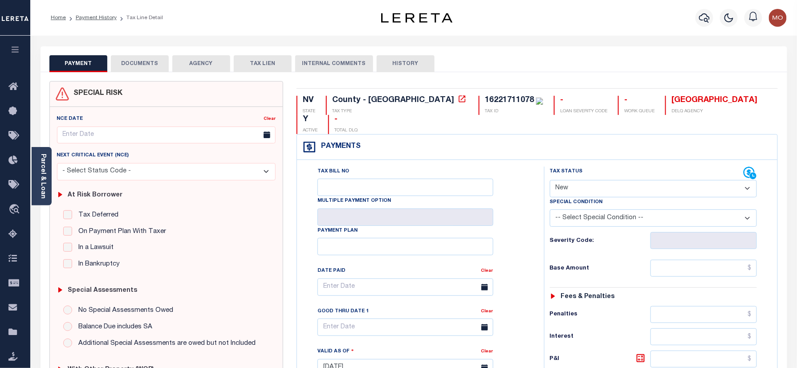
drag, startPoint x: 0, startPoint y: 0, endPoint x: 524, endPoint y: 79, distance: 530.1
click at [524, 79] on div "SPECIAL RISK NCE Date Clear" at bounding box center [414, 369] width 747 height 594
drag, startPoint x: 586, startPoint y: 171, endPoint x: 583, endPoint y: 180, distance: 8.9
click at [586, 180] on select "- Select Status Code - Open Due/Unpaid Paid Incomplete No Tax Due Internal Refu…" at bounding box center [654, 188] width 208 height 17
select select "PYD"
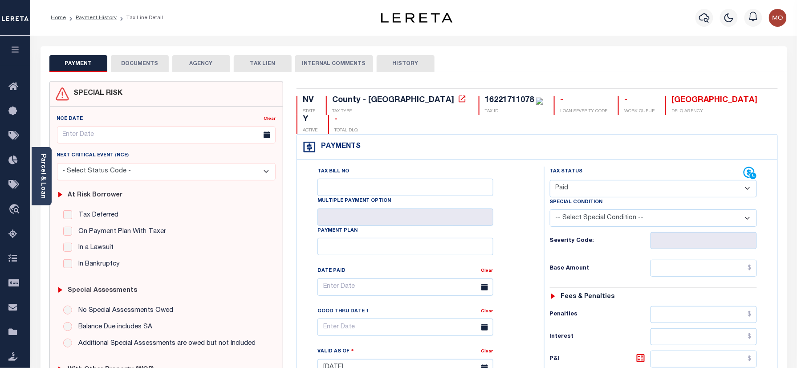
click at [550, 180] on select "- Select Status Code - Open Due/Unpaid Paid Incomplete No Tax Due Internal Refu…" at bounding box center [654, 188] width 208 height 17
type input "[DATE]"
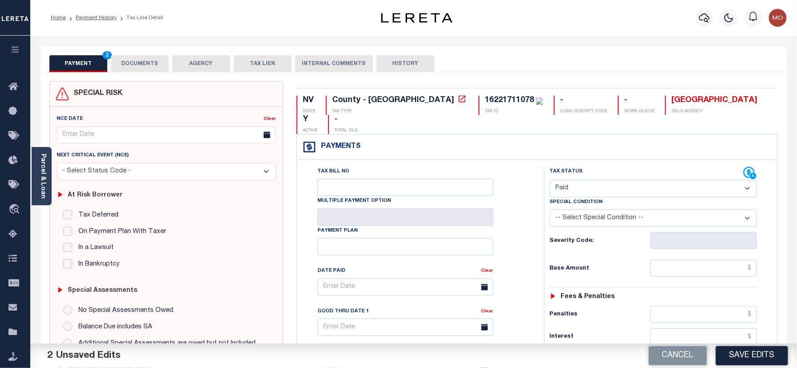
click at [140, 61] on button "DOCUMENTS" at bounding box center [140, 63] width 58 height 17
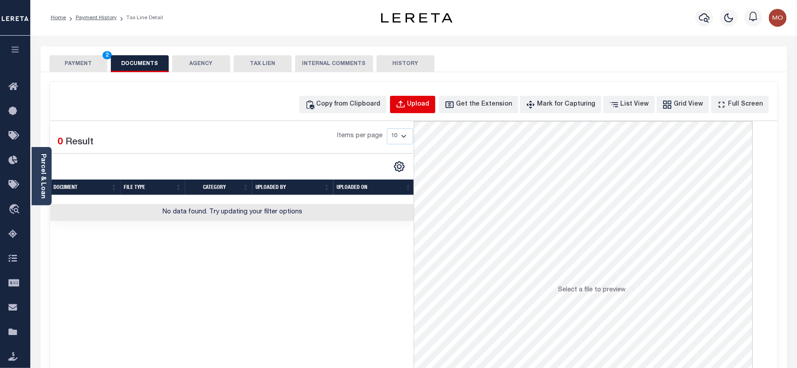
click at [423, 111] on button "Upload" at bounding box center [412, 104] width 45 height 17
select select "POP"
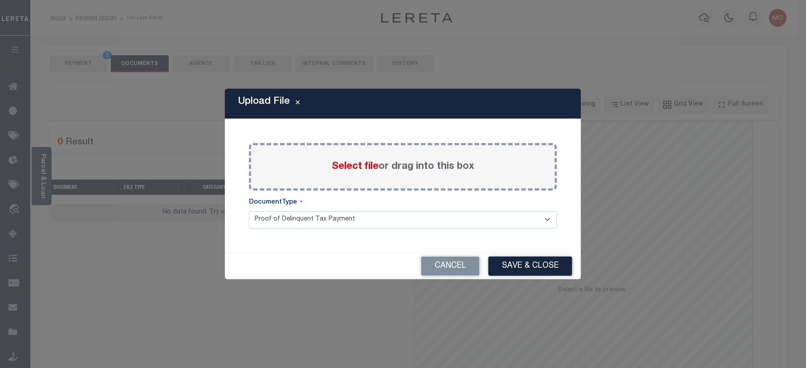
click at [350, 163] on span "Select file" at bounding box center [355, 167] width 47 height 10
click at [0, 0] on input "Select file or drag into this box" at bounding box center [0, 0] width 0 height 0
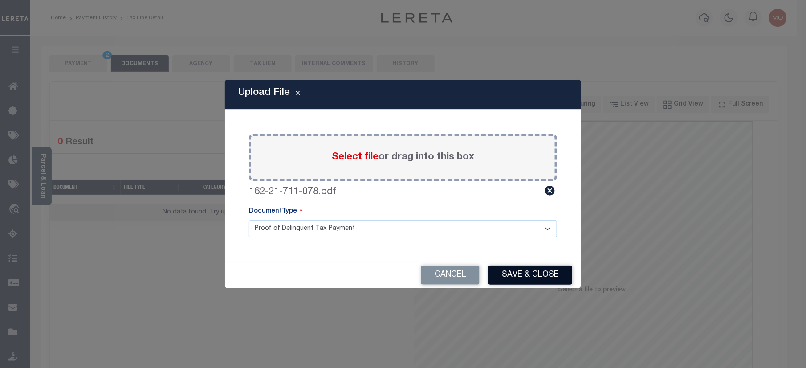
click at [510, 269] on button "Save & Close" at bounding box center [531, 274] width 84 height 19
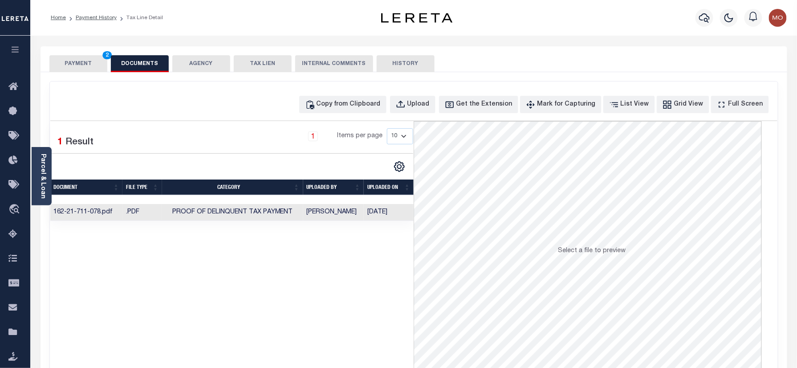
click at [91, 57] on button "PAYMENT 2" at bounding box center [78, 63] width 58 height 17
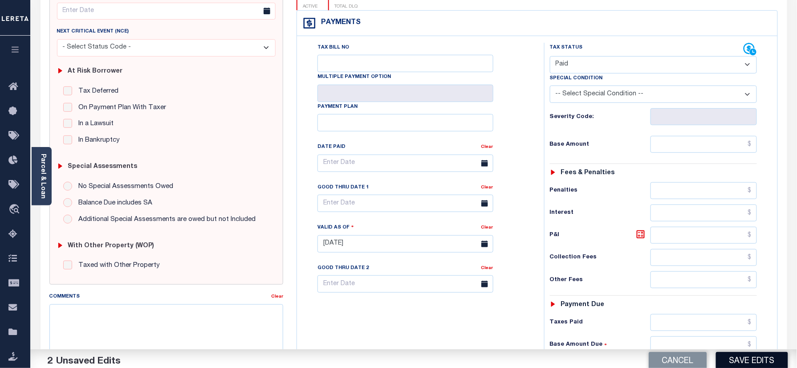
scroll to position [178, 0]
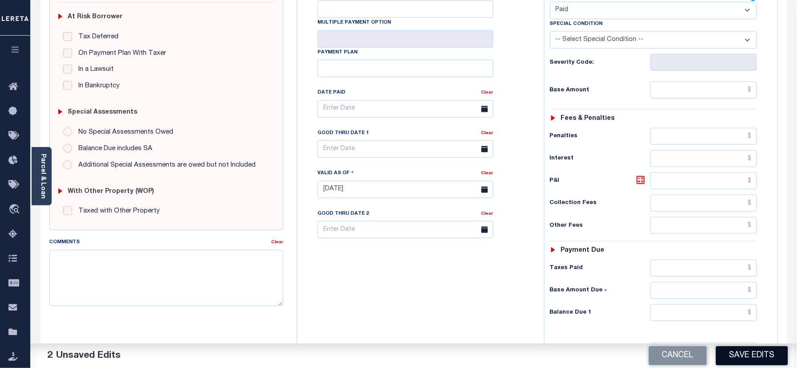
click at [746, 352] on button "Save Edits" at bounding box center [752, 355] width 72 height 19
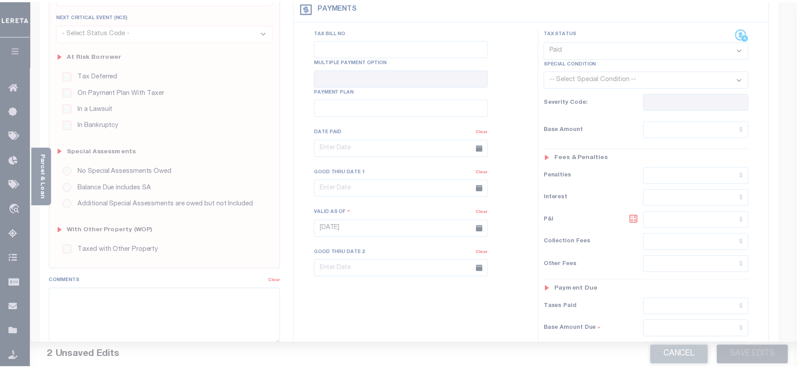
scroll to position [118, 0]
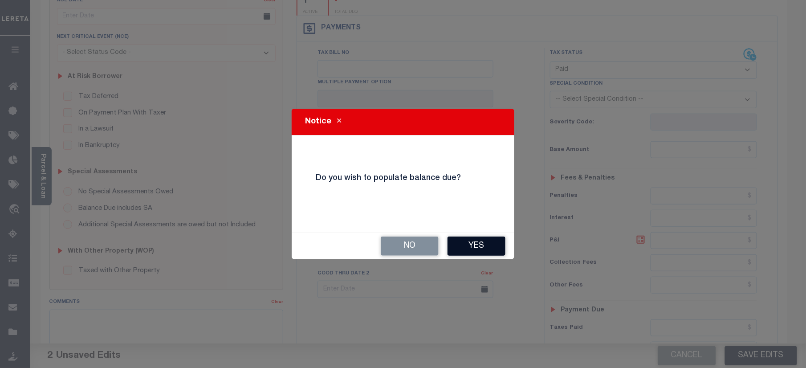
click at [459, 247] on button "Yes" at bounding box center [477, 245] width 58 height 19
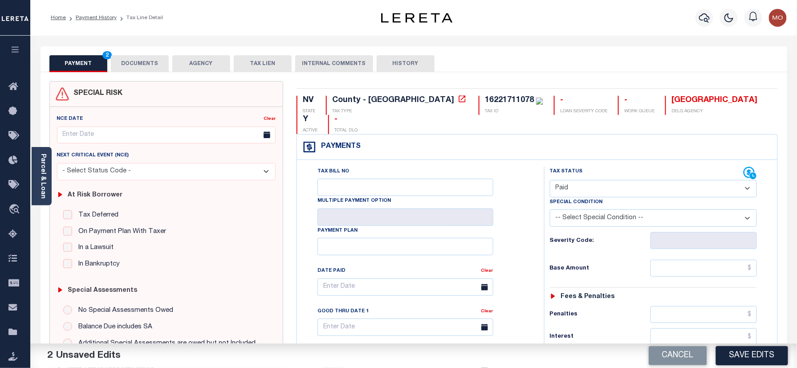
scroll to position [296, 0]
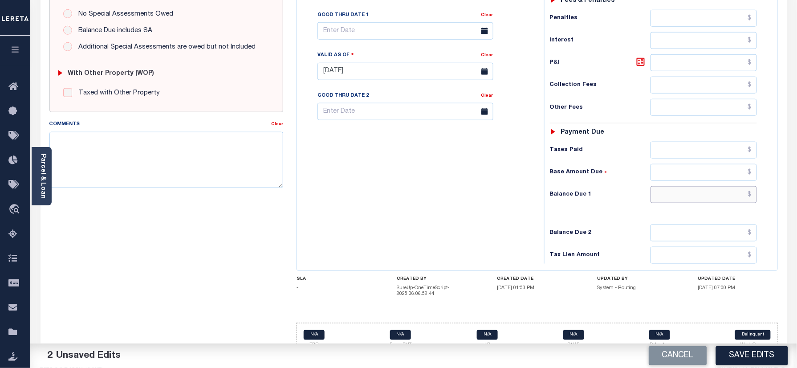
click at [676, 186] on input "text" at bounding box center [704, 194] width 107 height 17
type input "$0.00"
click at [751, 363] on button "Save Edits" at bounding box center [752, 355] width 72 height 19
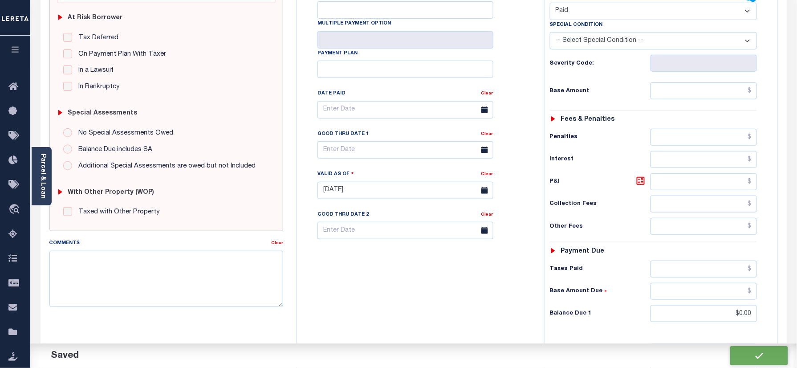
checkbox input "false"
type input "$0"
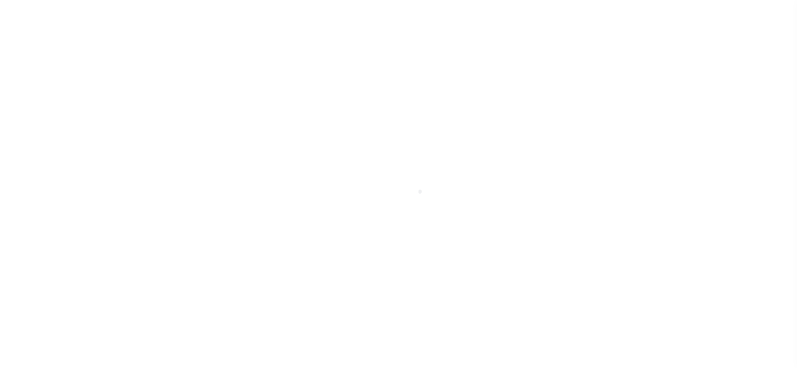
select select "PYD"
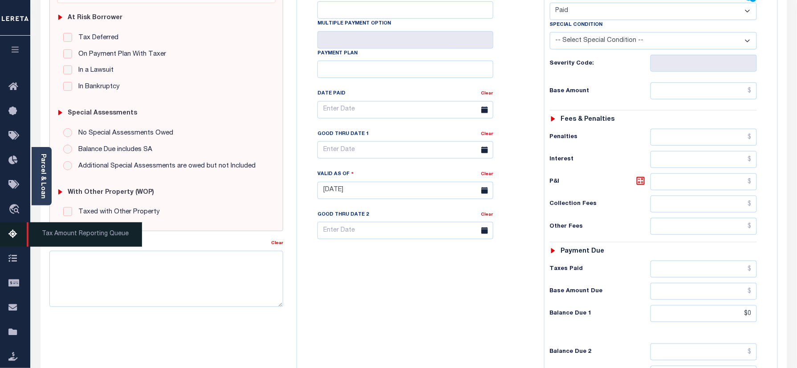
click at [12, 241] on link "Tax Amount Reporting Queue" at bounding box center [15, 234] width 30 height 24
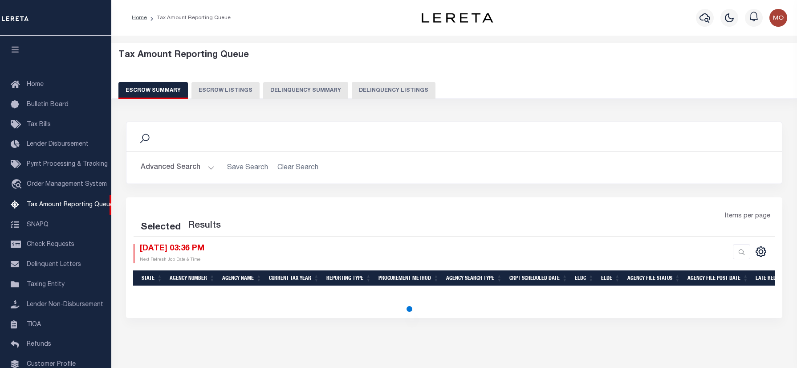
select select "100"
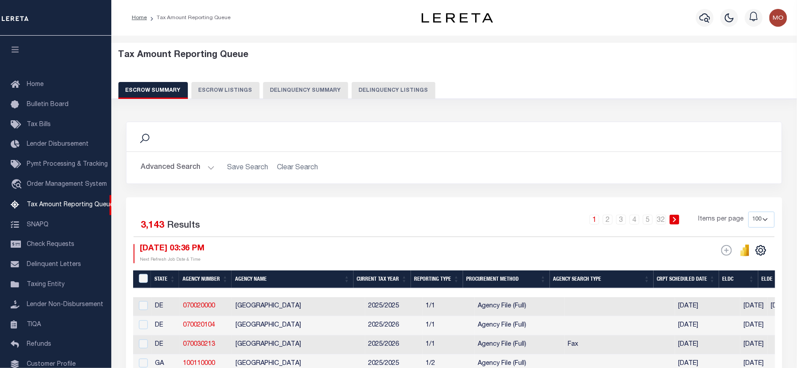
scroll to position [54, 0]
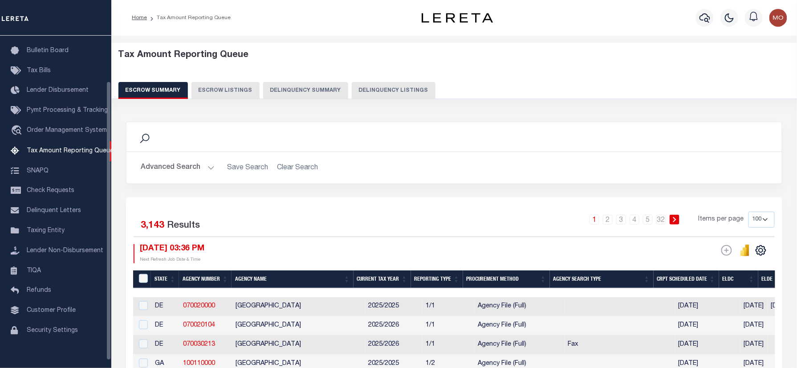
click at [380, 77] on div "Tax Amount Reporting Queue Escrow Summary Escrow Listings Delinquency Summary" at bounding box center [454, 74] width 672 height 49
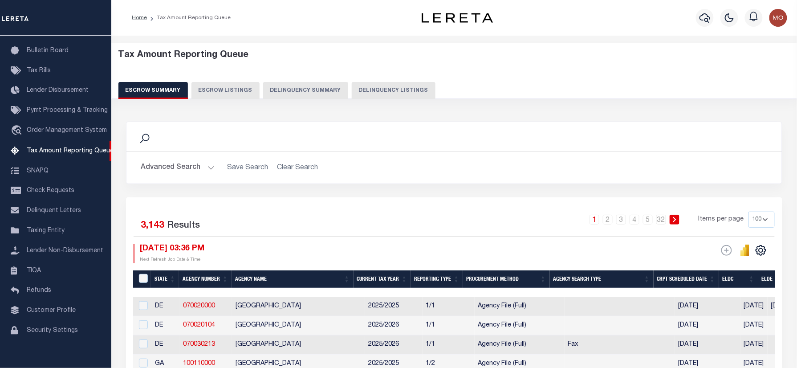
click at [371, 86] on button "Delinquency Listings" at bounding box center [394, 90] width 84 height 17
select select "500"
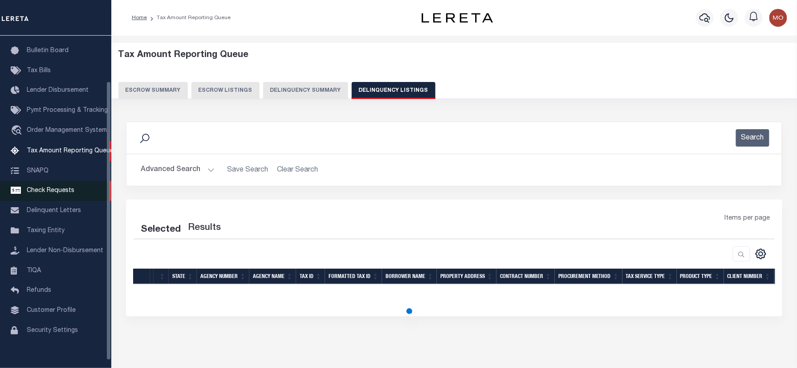
select select "500"
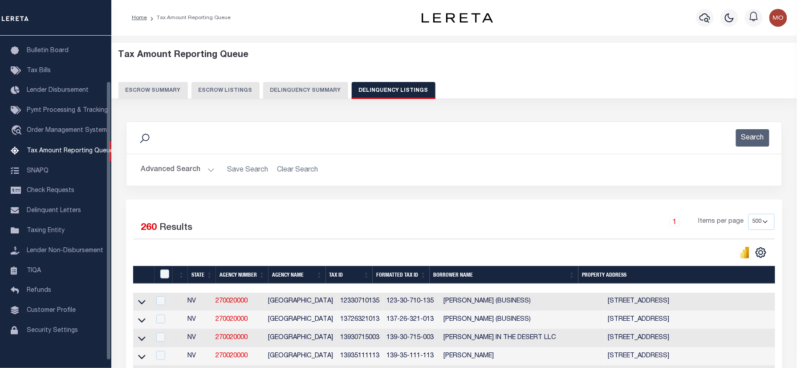
click at [334, 136] on div "Search" at bounding box center [454, 137] width 641 height 17
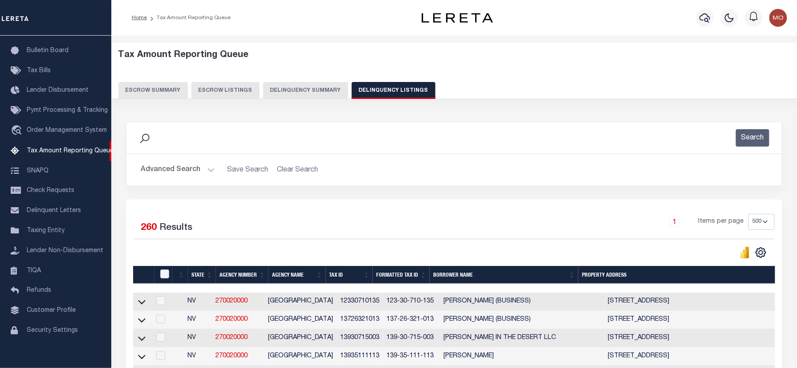
scroll to position [3122, 0]
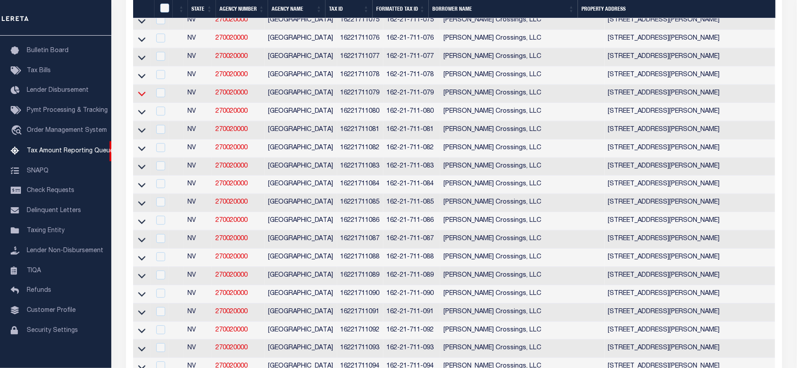
click at [141, 96] on icon at bounding box center [142, 94] width 8 height 4
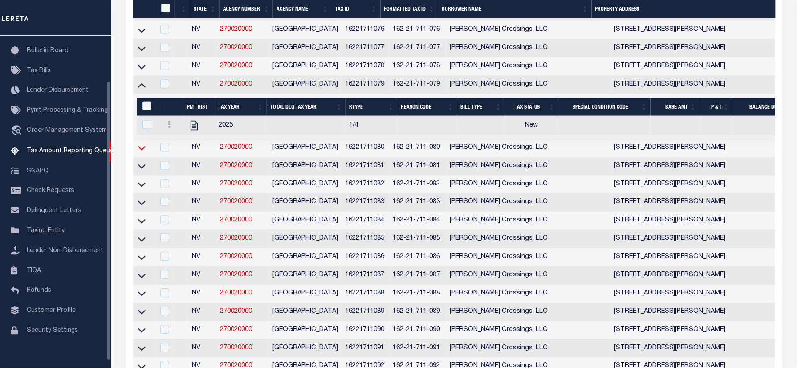
click at [142, 152] on icon at bounding box center [142, 147] width 8 height 9
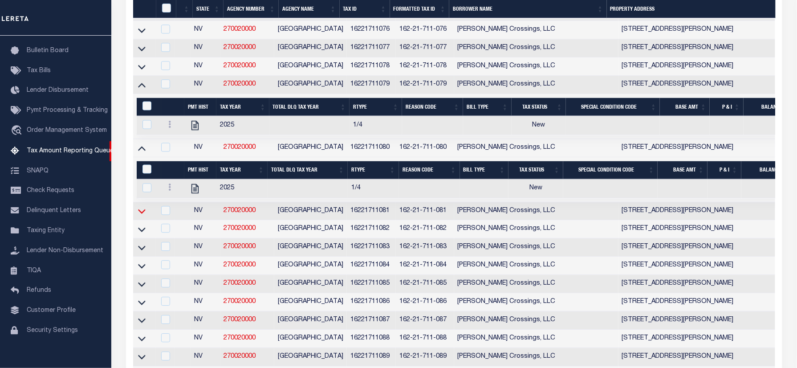
click at [142, 216] on icon at bounding box center [142, 210] width 8 height 9
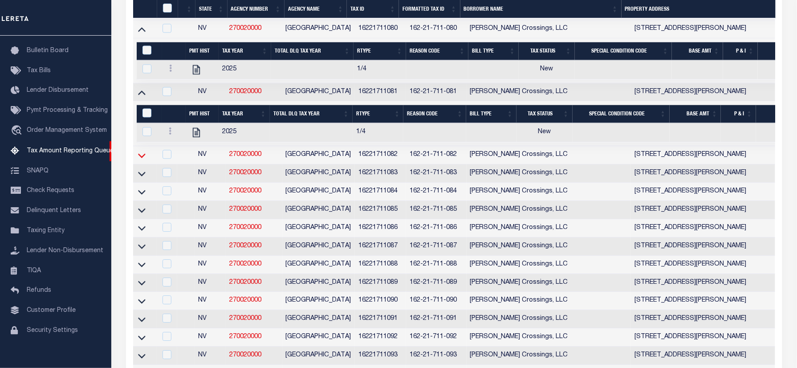
scroll to position [3360, 0]
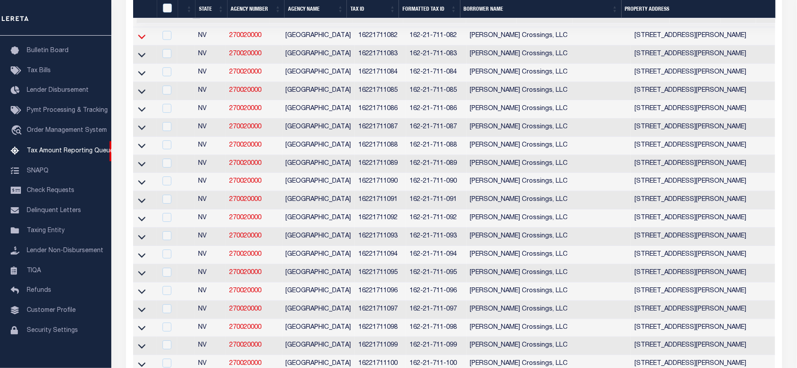
click at [142, 41] on icon at bounding box center [142, 36] width 8 height 9
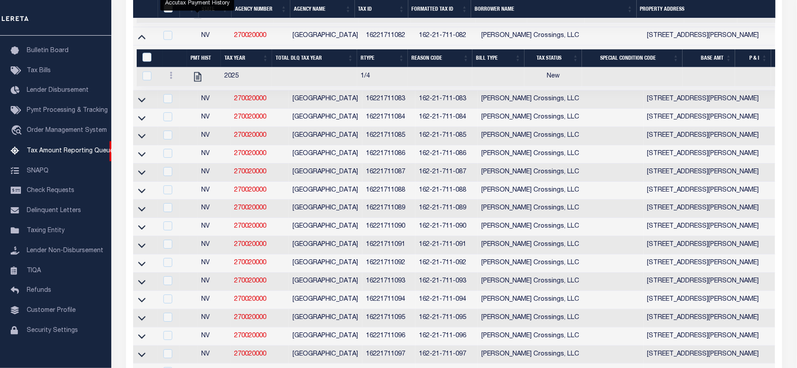
scroll to position [3241, 0]
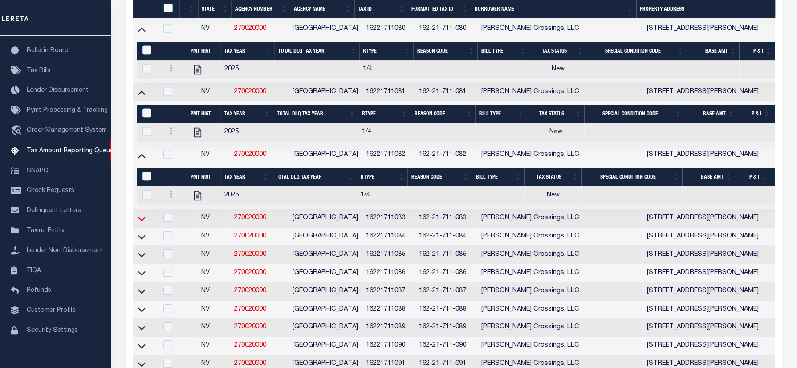
click at [143, 221] on icon at bounding box center [142, 218] width 8 height 4
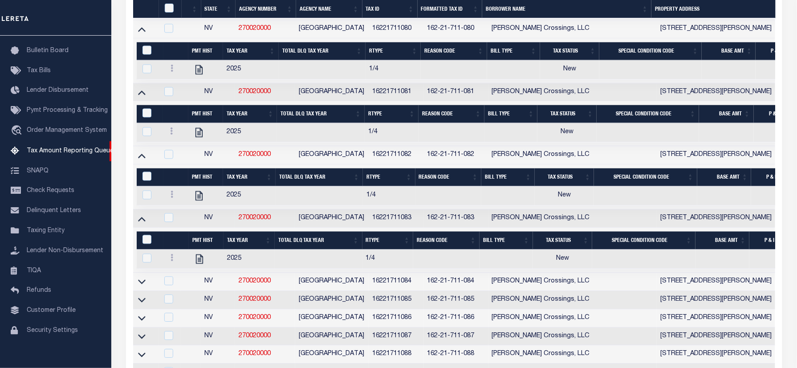
scroll to position [3360, 0]
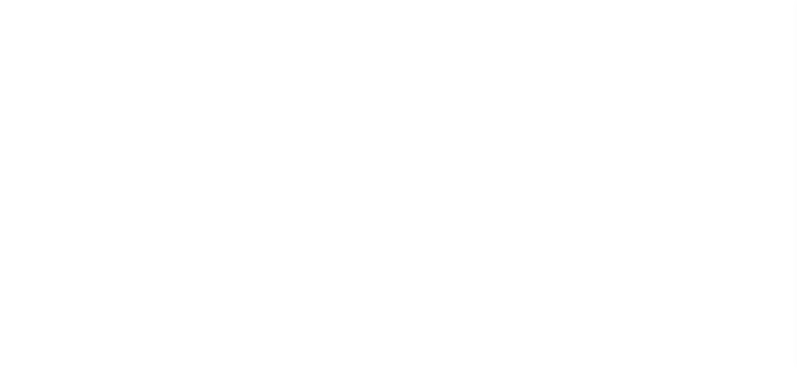
select select "PYD"
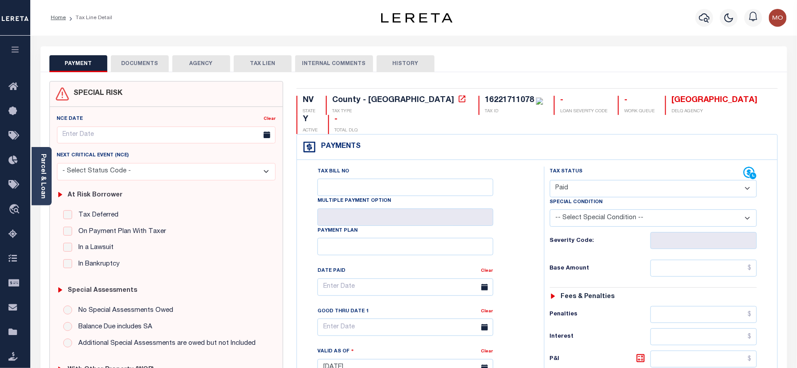
click at [134, 61] on button "DOCUMENTS" at bounding box center [140, 63] width 58 height 17
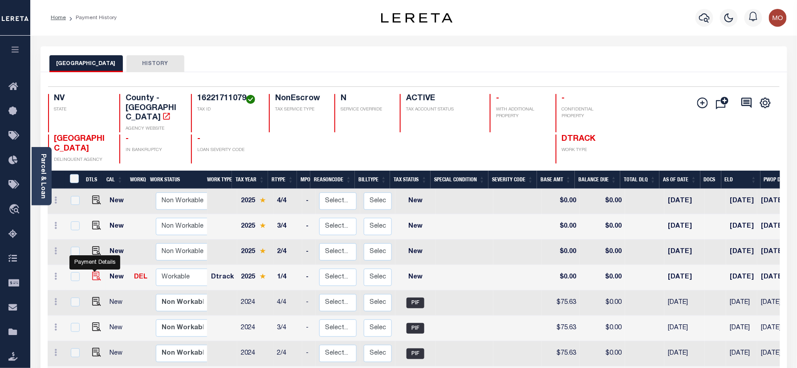
click at [96, 272] on img "" at bounding box center [96, 276] width 9 height 9
checkbox input "true"
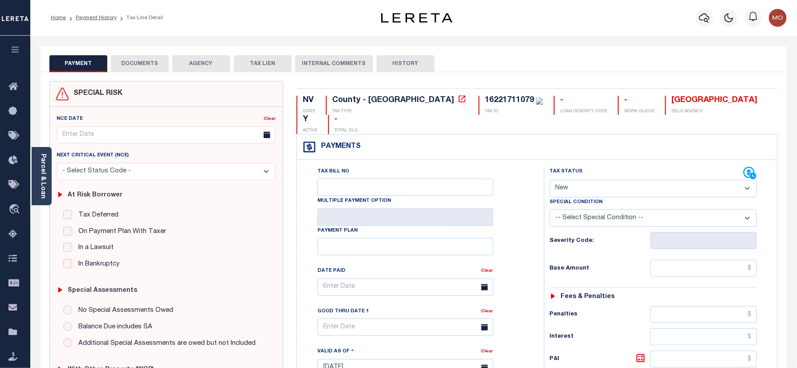
drag, startPoint x: 591, startPoint y: 169, endPoint x: 592, endPoint y: 179, distance: 9.8
click at [591, 180] on select "- Select Status Code - Open Due/Unpaid Paid Incomplete No Tax Due Internal Refu…" at bounding box center [654, 188] width 208 height 17
select select "PYD"
click at [550, 180] on select "- Select Status Code - Open Due/Unpaid Paid Incomplete No Tax Due Internal Refu…" at bounding box center [654, 188] width 208 height 17
type input "[DATE]"
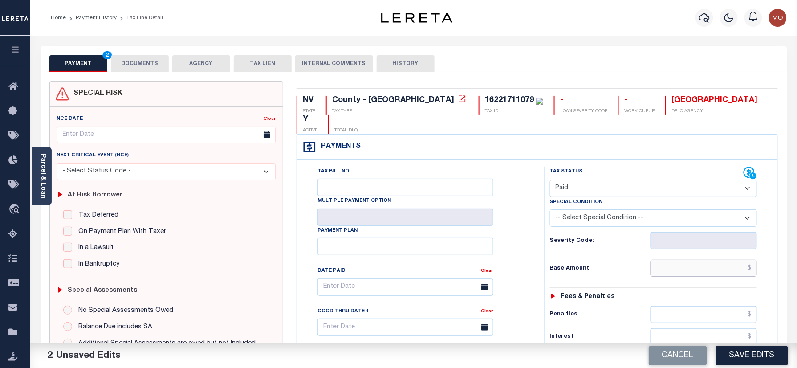
drag, startPoint x: 690, startPoint y: 258, endPoint x: 540, endPoint y: 260, distance: 150.5
click at [690, 260] on input "text" at bounding box center [704, 268] width 107 height 17
paste input "81.68"
type input "$81.68"
click at [538, 260] on div "Tax Status Status" at bounding box center [657, 363] width 238 height 393
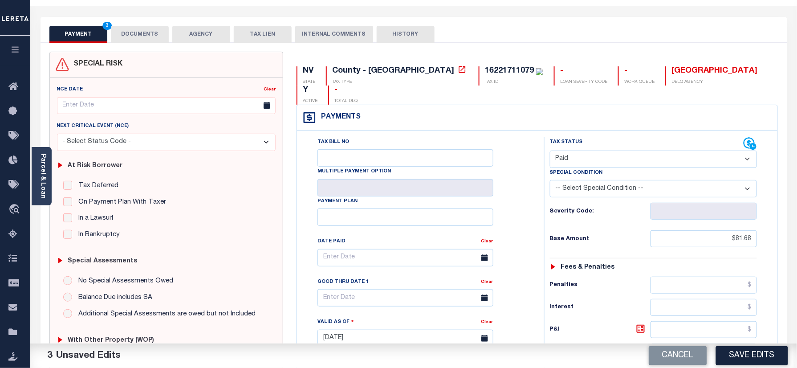
scroll to position [297, 0]
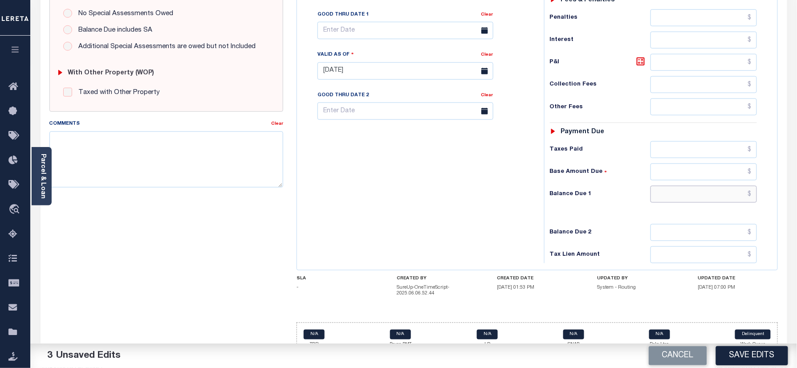
drag, startPoint x: 679, startPoint y: 179, endPoint x: 668, endPoint y: 183, distance: 10.8
click at [679, 186] on input "text" at bounding box center [704, 194] width 107 height 17
type input "$0.00"
click at [419, 177] on div "Tax Bill No Multiple Payment Option Payment Plan Clear" at bounding box center [418, 66] width 238 height 393
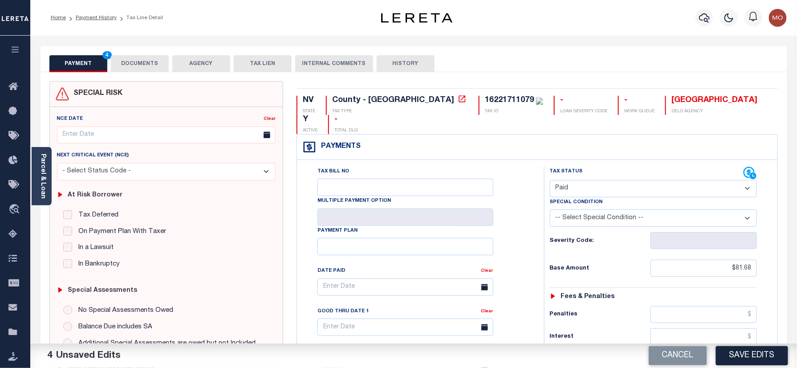
click at [139, 60] on button "DOCUMENTS" at bounding box center [140, 63] width 58 height 17
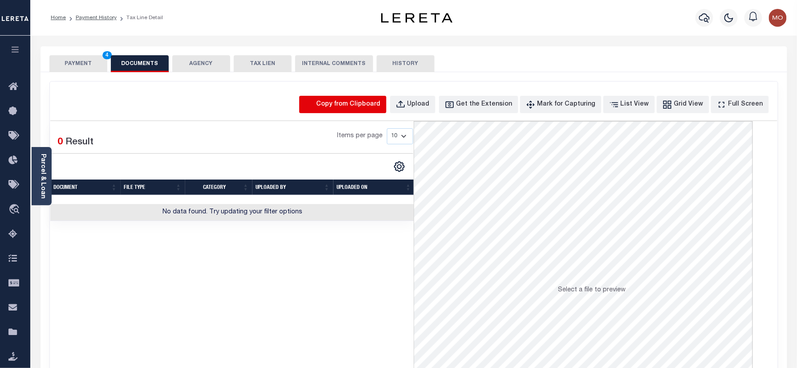
click at [314, 105] on icon "button" at bounding box center [310, 104] width 8 height 8
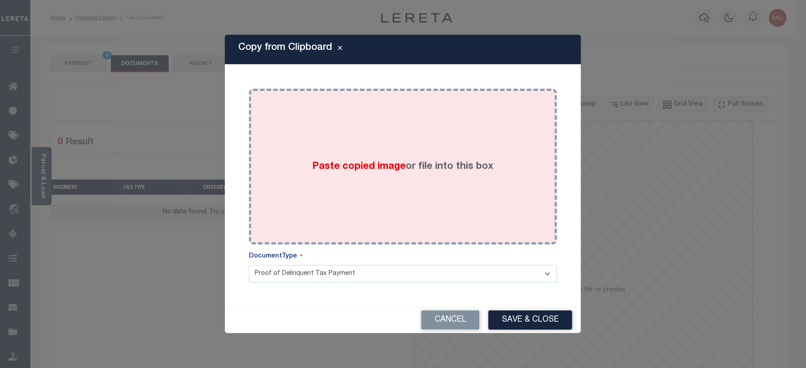
click at [355, 159] on div "Paste copied image or file into this box" at bounding box center [403, 166] width 295 height 143
click at [358, 173] on label "Paste copied image or file into this box" at bounding box center [403, 166] width 181 height 15
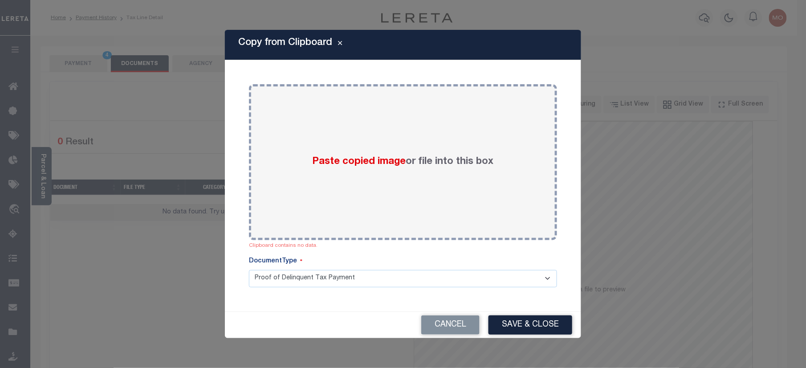
drag, startPoint x: 454, startPoint y: 316, endPoint x: 467, endPoint y: 280, distance: 38.7
click at [453, 317] on button "Cancel" at bounding box center [450, 324] width 58 height 19
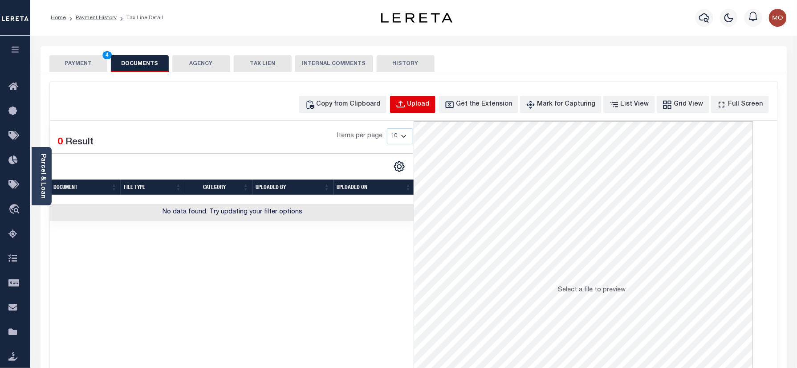
click at [416, 110] on button "Upload" at bounding box center [412, 104] width 45 height 17
select select "POP"
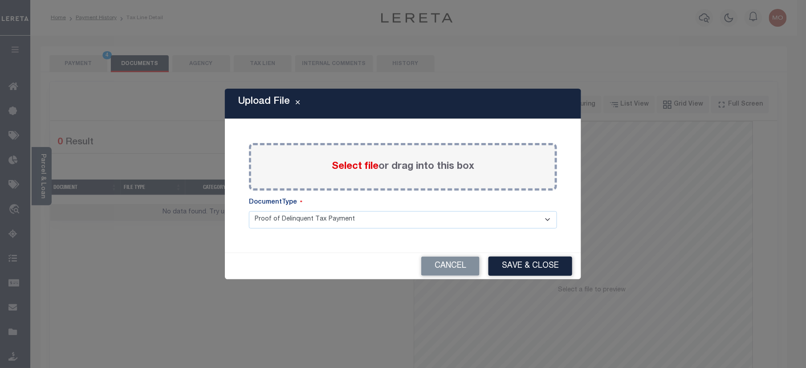
click at [353, 170] on span "Select file" at bounding box center [355, 167] width 47 height 10
click at [0, 0] on input "Select file or drag into this box" at bounding box center [0, 0] width 0 height 0
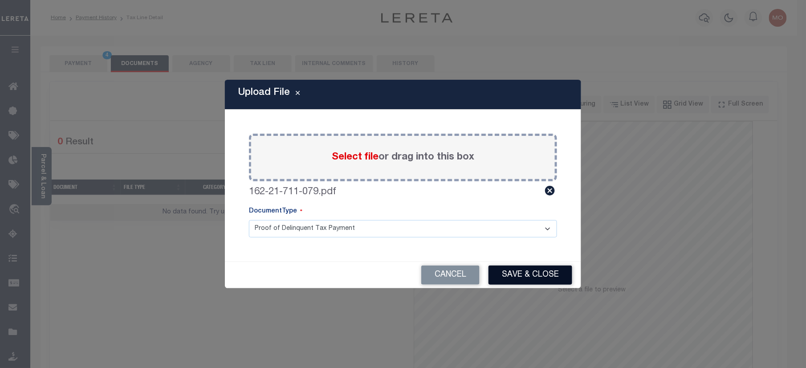
click at [526, 273] on button "Save & Close" at bounding box center [531, 274] width 84 height 19
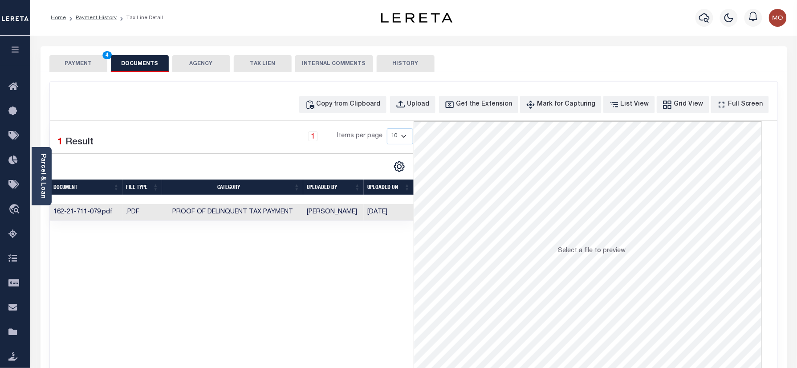
click at [91, 65] on button "PAYMENT 4" at bounding box center [78, 63] width 58 height 17
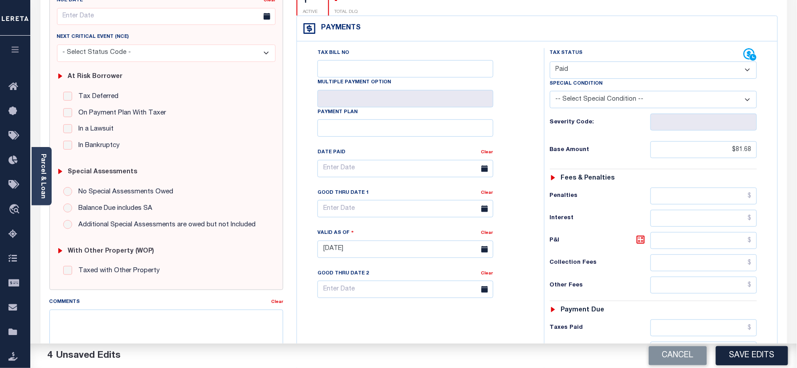
click at [740, 350] on button "Save Edits" at bounding box center [752, 355] width 72 height 19
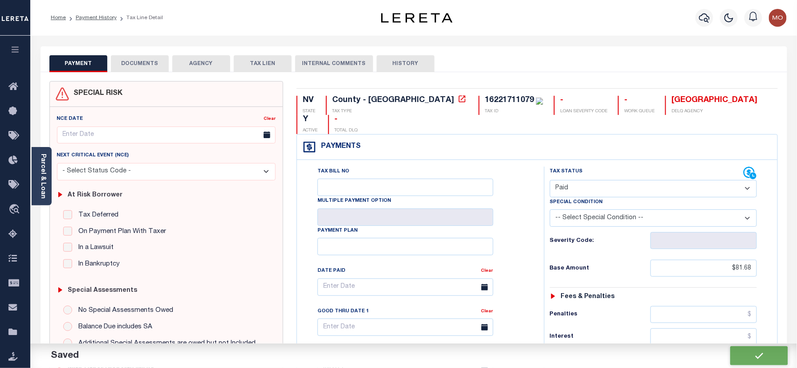
checkbox input "false"
type input "$81.68"
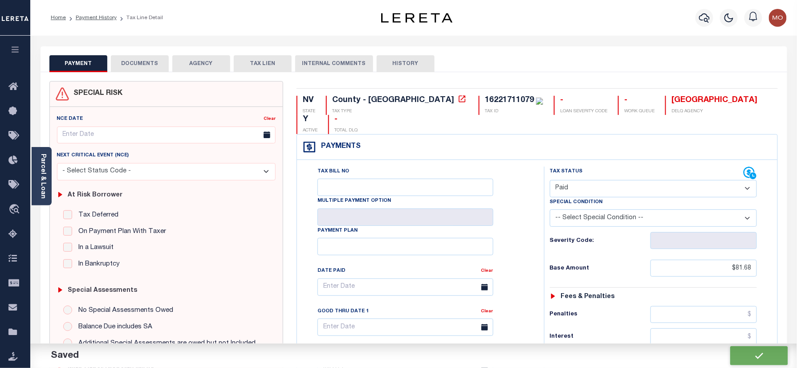
type input "$0"
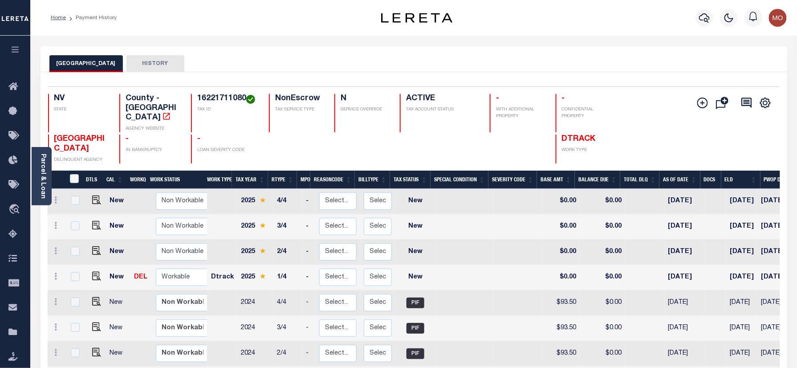
click at [309, 37] on div "Parcel & Loan Loan Details 6928552030 LOAN NO NEW" at bounding box center [414, 303] width 760 height 534
click at [92, 272] on img "" at bounding box center [96, 276] width 9 height 9
checkbox input "true"
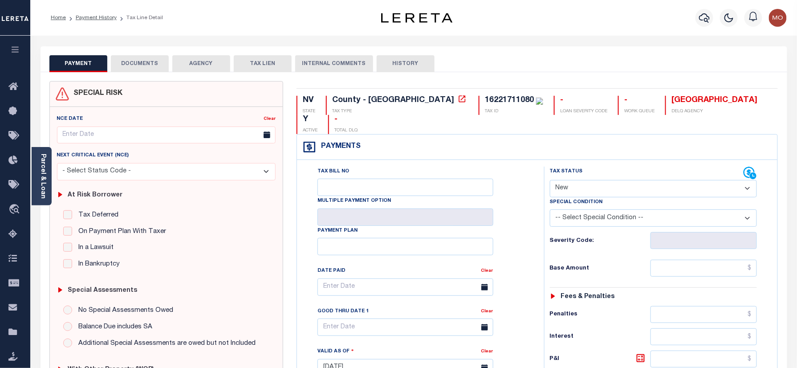
drag, startPoint x: 594, startPoint y: 173, endPoint x: 598, endPoint y: 180, distance: 7.6
click at [594, 180] on select "- Select Status Code - Open Due/Unpaid Paid Incomplete No Tax Due Internal Refu…" at bounding box center [654, 188] width 208 height 17
select select "PYD"
click at [550, 180] on select "- Select Status Code - Open Due/Unpaid Paid Incomplete No Tax Due Internal Refu…" at bounding box center [654, 188] width 208 height 17
type input "[DATE]"
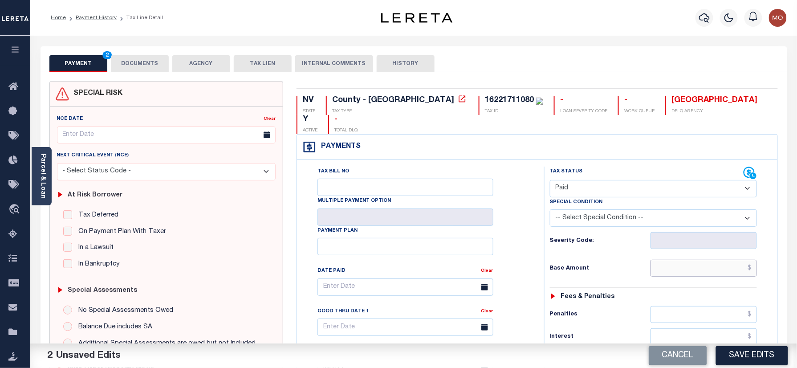
drag, startPoint x: 700, startPoint y: 255, endPoint x: 659, endPoint y: 272, distance: 44.3
click at [699, 260] on input "text" at bounding box center [704, 268] width 107 height 17
paste input "100.98"
type input "$100.98"
click at [656, 275] on div "Tax Status Status - Select Status Code -" at bounding box center [656, 363] width 225 height 393
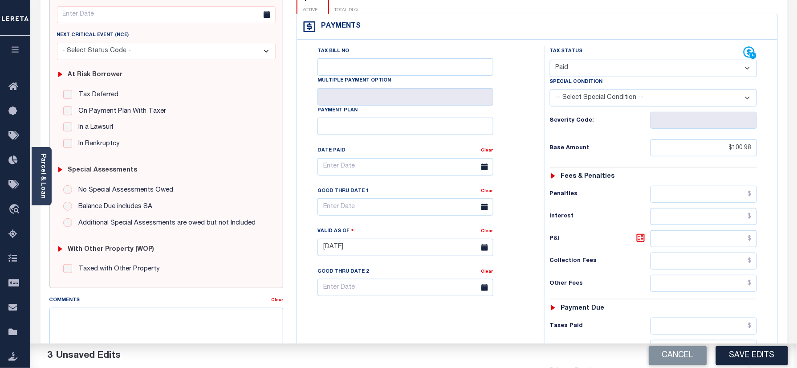
scroll to position [237, 0]
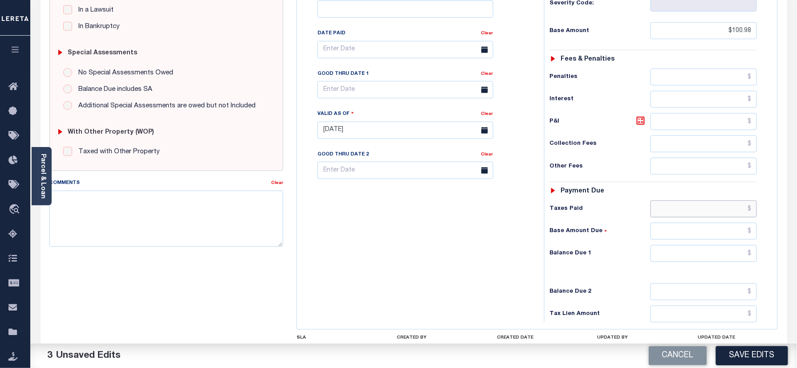
click at [693, 200] on input "text" at bounding box center [704, 208] width 107 height 17
paste input "100.98"
type input "$100.98"
click at [693, 245] on input "text" at bounding box center [704, 253] width 107 height 17
click at [738, 245] on input "text" at bounding box center [704, 253] width 107 height 17
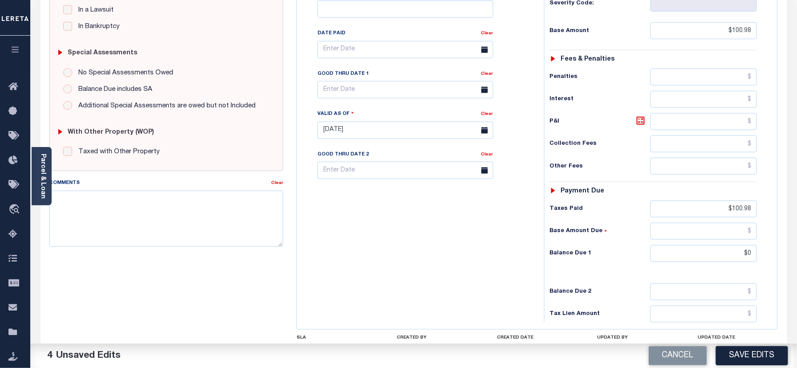
type input "$0.00"
click at [455, 234] on div "Tax Bill No Multiple Payment Option Payment Plan Clear" at bounding box center [418, 125] width 238 height 393
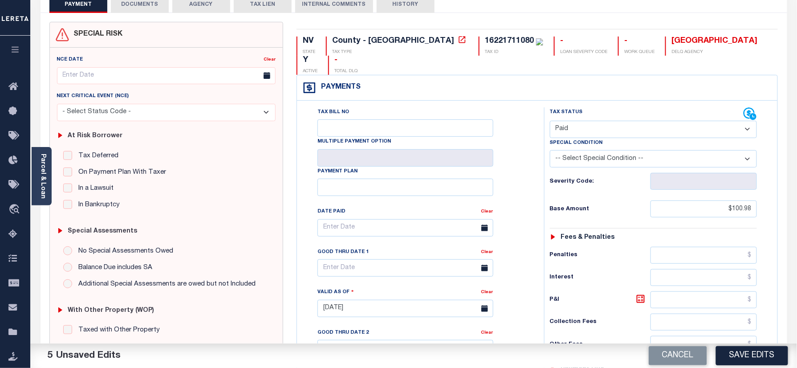
scroll to position [0, 0]
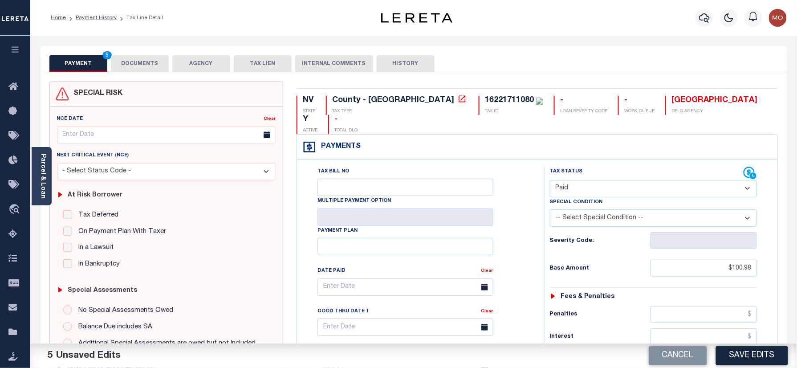
click at [137, 72] on button "DOCUMENTS" at bounding box center [140, 63] width 58 height 17
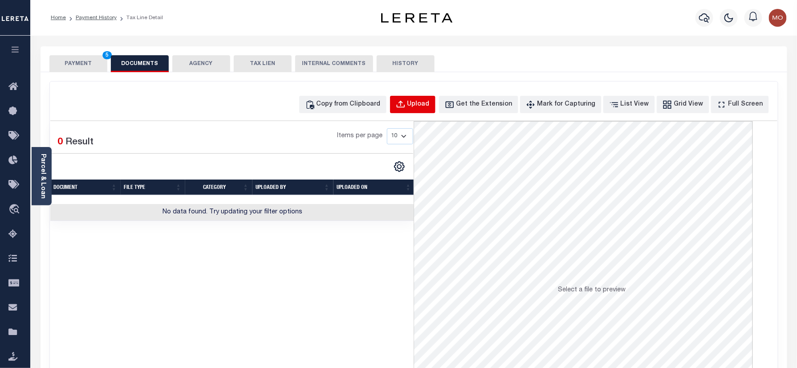
click at [424, 101] on div "Upload" at bounding box center [418, 105] width 22 height 10
select select "POP"
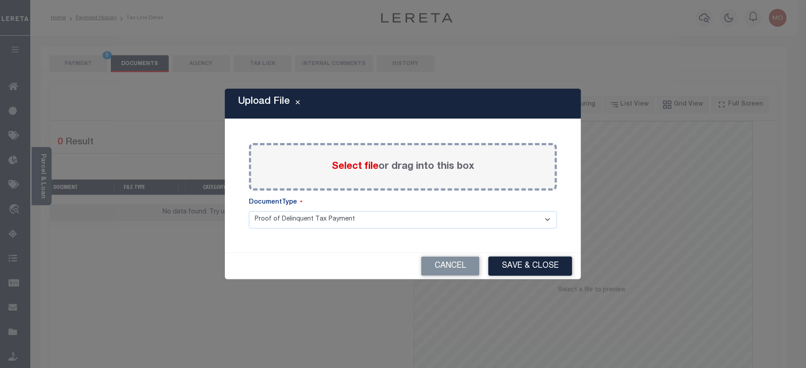
click at [356, 171] on span "Select file" at bounding box center [355, 167] width 47 height 10
click at [0, 0] on input "Select file or drag into this box" at bounding box center [0, 0] width 0 height 0
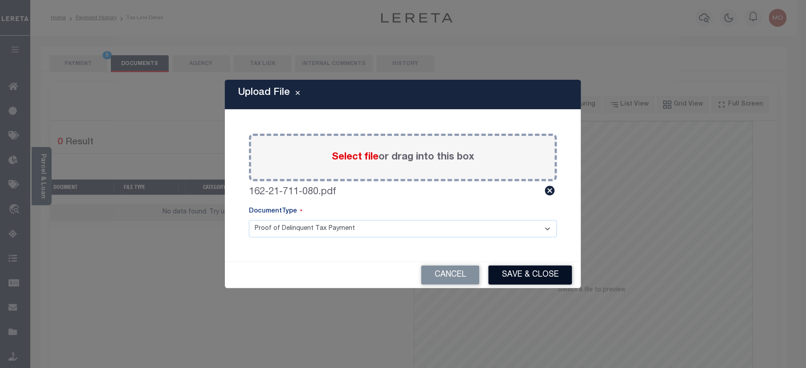
click at [509, 275] on button "Save & Close" at bounding box center [531, 274] width 84 height 19
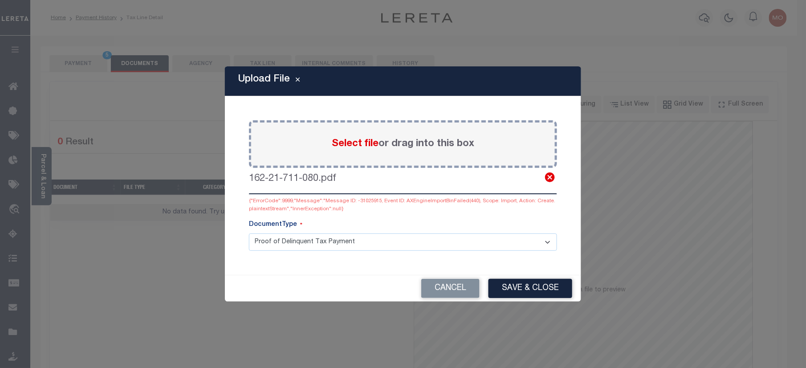
click at [552, 177] on icon at bounding box center [550, 177] width 10 height 10
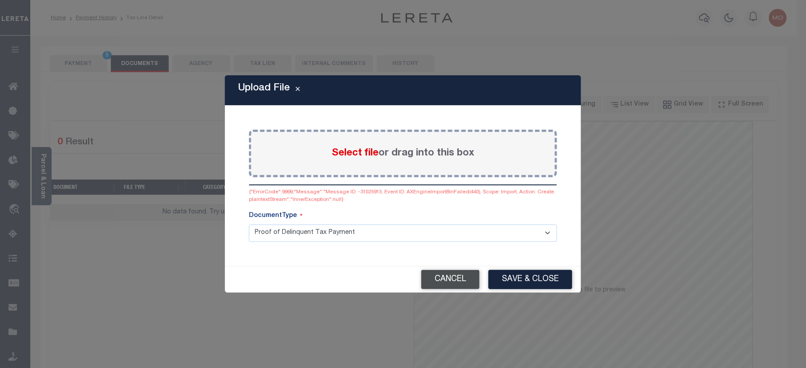
click at [444, 284] on button "Cancel" at bounding box center [450, 279] width 58 height 19
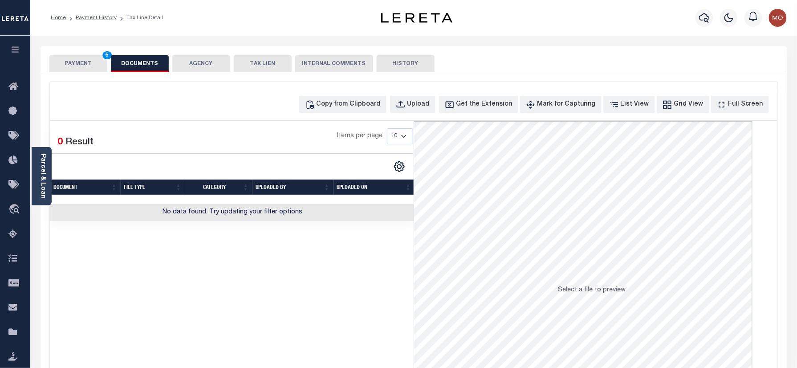
click at [86, 59] on button "PAYMENT 5" at bounding box center [78, 63] width 58 height 17
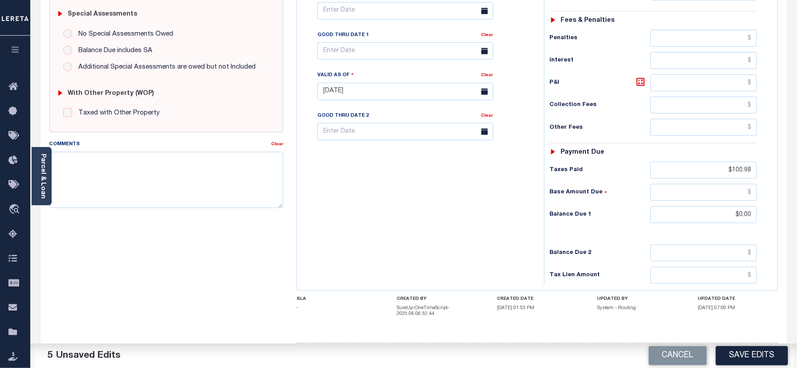
scroll to position [296, 0]
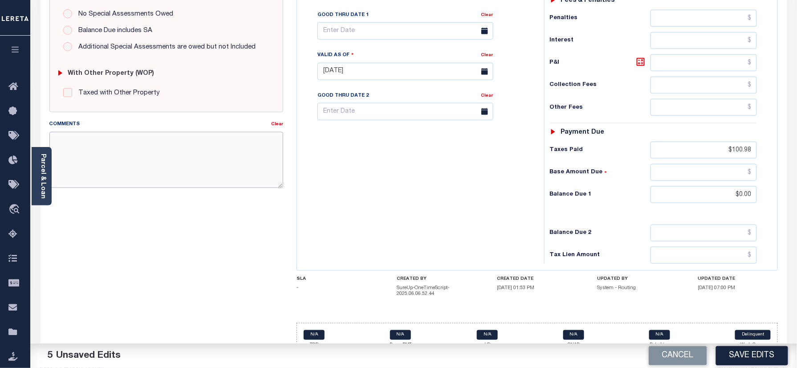
click at [154, 158] on textarea "Comments" at bounding box center [166, 160] width 234 height 56
click at [191, 143] on textarea "Information taken verbally" at bounding box center [166, 160] width 234 height 56
type textarea "Information taken verbally"
click at [749, 355] on button "Save Edits" at bounding box center [752, 355] width 72 height 19
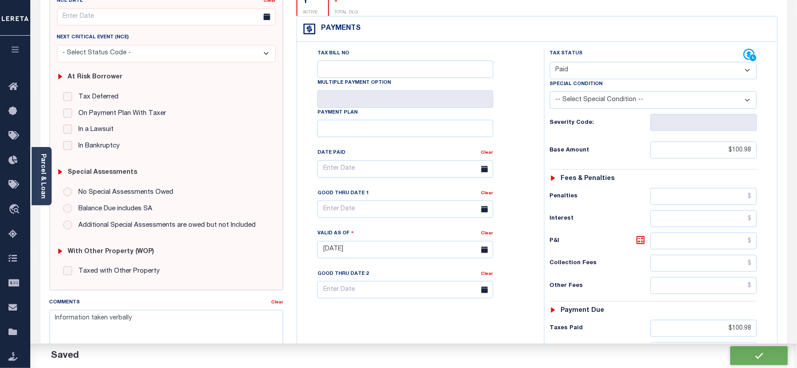
checkbox input "false"
type input "$100.98"
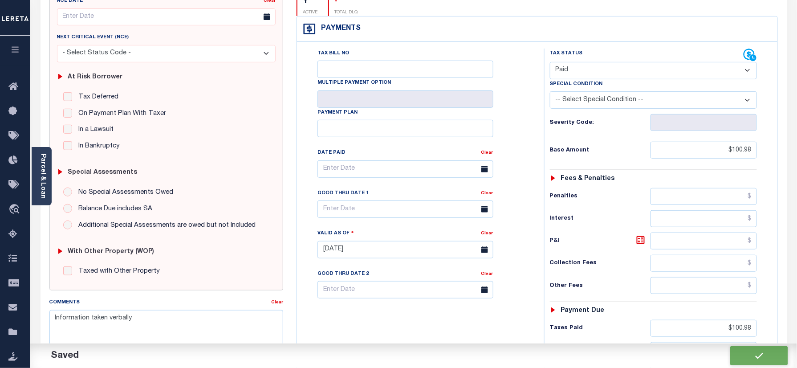
type input "$100.98"
type input "$0"
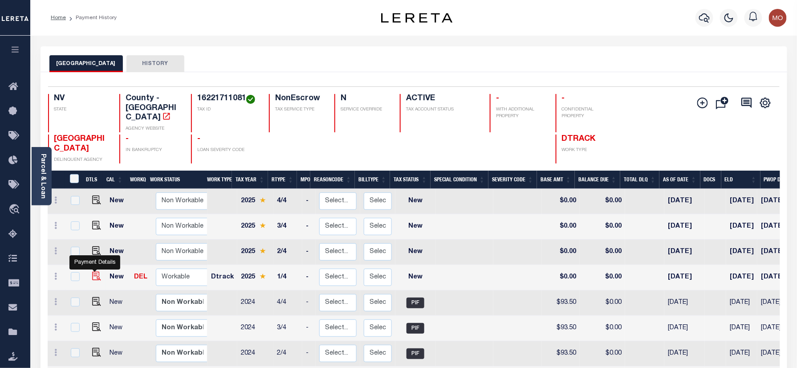
click at [95, 272] on img "" at bounding box center [96, 276] width 9 height 9
checkbox input "true"
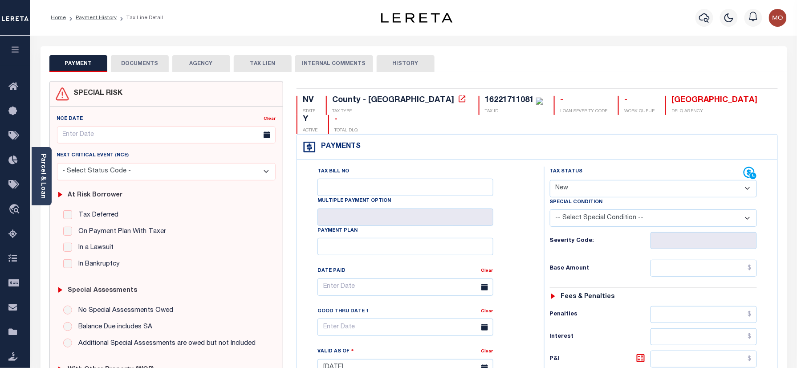
click at [589, 180] on select "- Select Status Code - Open Due/Unpaid Paid Incomplete No Tax Due Internal Refu…" at bounding box center [654, 188] width 208 height 17
select select "PYD"
click at [550, 180] on select "- Select Status Code - Open Due/Unpaid Paid Incomplete No Tax Due Internal Refu…" at bounding box center [654, 188] width 208 height 17
type input "[DATE]"
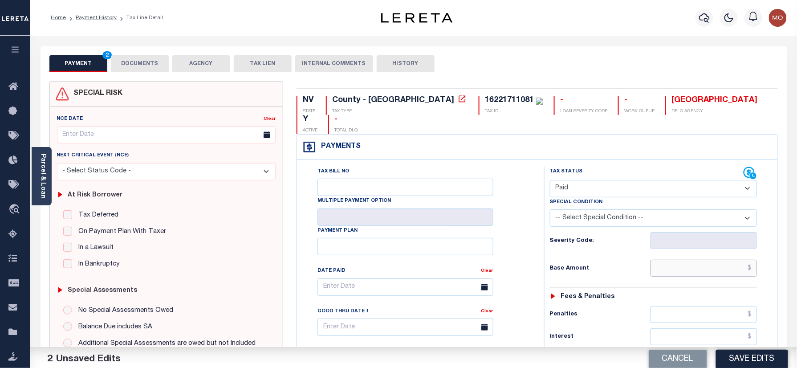
click at [687, 260] on input "text" at bounding box center [704, 268] width 107 height 17
paste input "100.98"
type input "$100.98"
click at [553, 269] on div "Tax Status Status - Select Status Code -" at bounding box center [656, 363] width 225 height 393
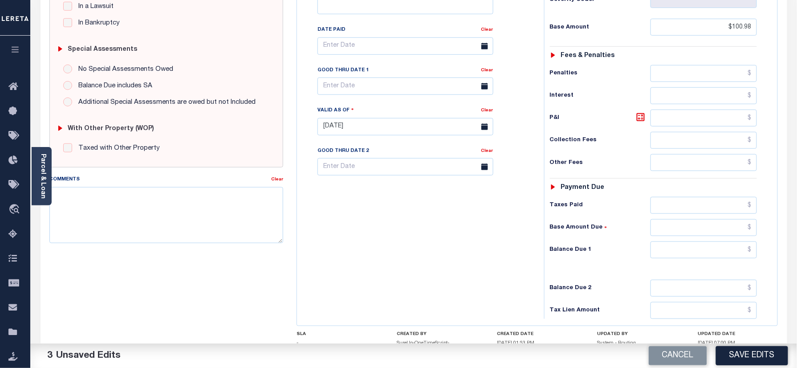
scroll to position [297, 0]
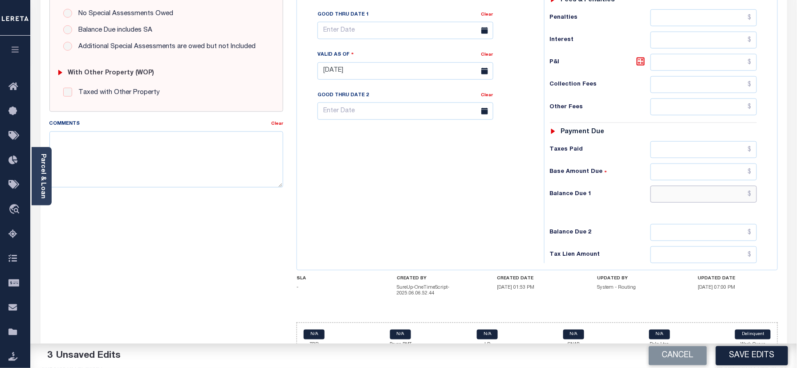
click at [697, 186] on input "text" at bounding box center [704, 194] width 107 height 17
type input "$0.00"
click at [380, 185] on div "Tax Bill No Multiple Payment Option Payment Plan Clear" at bounding box center [418, 66] width 238 height 393
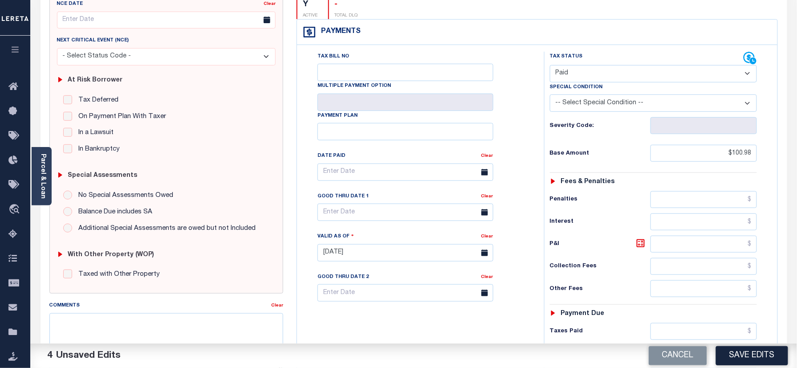
scroll to position [0, 0]
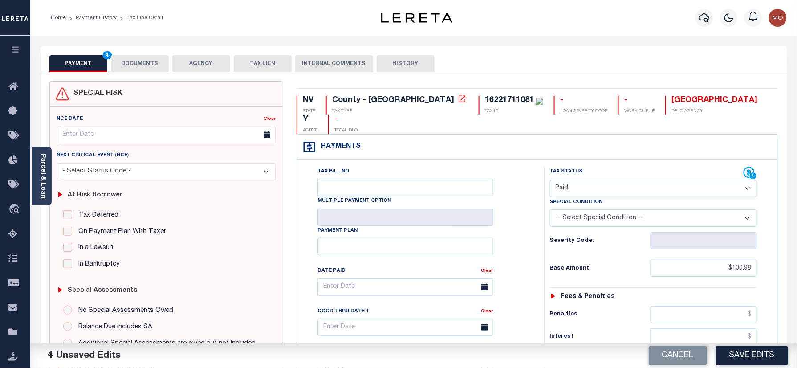
drag, startPoint x: 123, startPoint y: 61, endPoint x: 115, endPoint y: 57, distance: 9.0
click at [123, 61] on button "DOCUMENTS" at bounding box center [140, 63] width 58 height 17
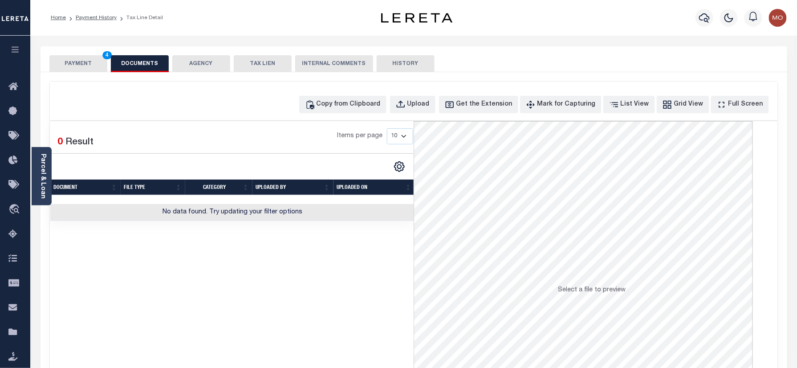
click at [416, 114] on div "Copy from Clipboard Upload Get the Extension Mark for Capturing Got it List Vie…" at bounding box center [414, 238] width 728 height 314
click at [426, 95] on div "Copy from Clipboard Upload Get the Extension Mark for Capturing Got it List Vie…" at bounding box center [414, 238] width 728 height 314
click at [430, 103] on div "Upload" at bounding box center [418, 105] width 22 height 10
select select "POP"
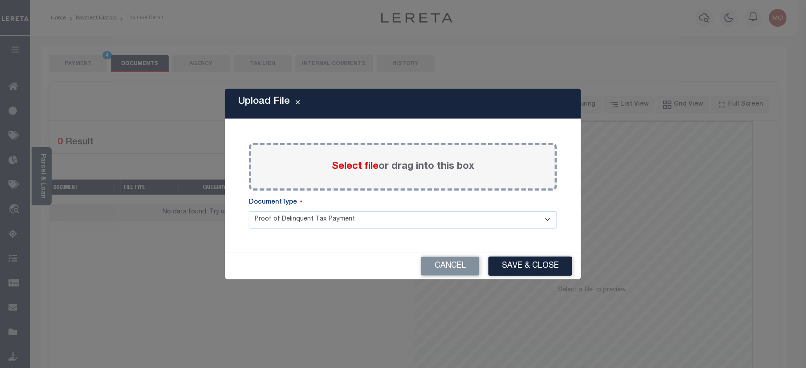
click at [339, 168] on span "Select file" at bounding box center [355, 167] width 47 height 10
click at [0, 0] on input "Select file or drag into this box" at bounding box center [0, 0] width 0 height 0
click at [335, 163] on span "Select file" at bounding box center [355, 167] width 47 height 10
click at [0, 0] on input "Select file or drag into this box" at bounding box center [0, 0] width 0 height 0
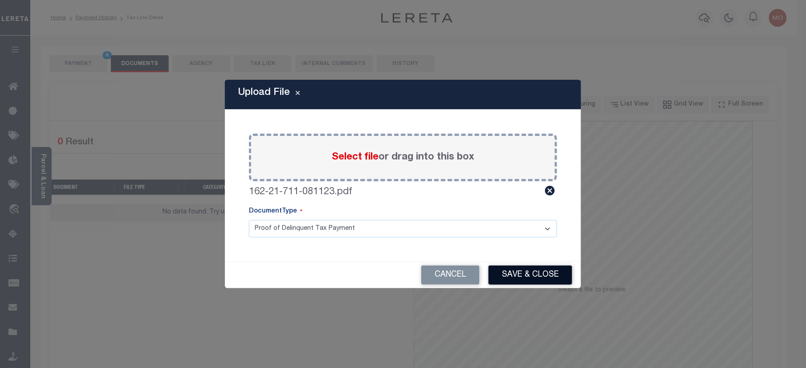
click at [532, 274] on button "Save & Close" at bounding box center [531, 274] width 84 height 19
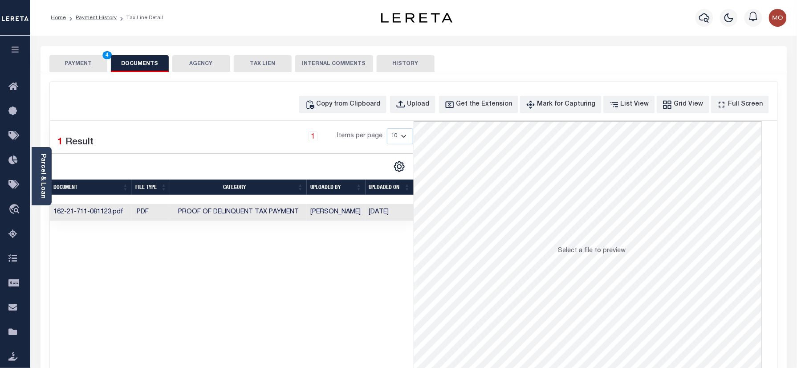
click at [86, 61] on button "PAYMENT 4" at bounding box center [78, 63] width 58 height 17
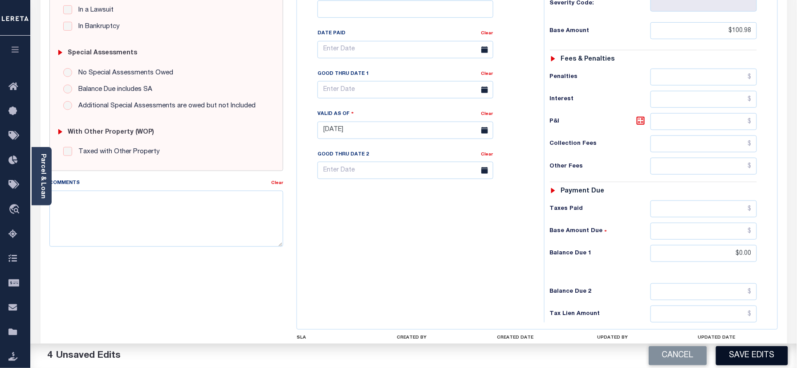
click at [752, 350] on button "Save Edits" at bounding box center [752, 355] width 72 height 19
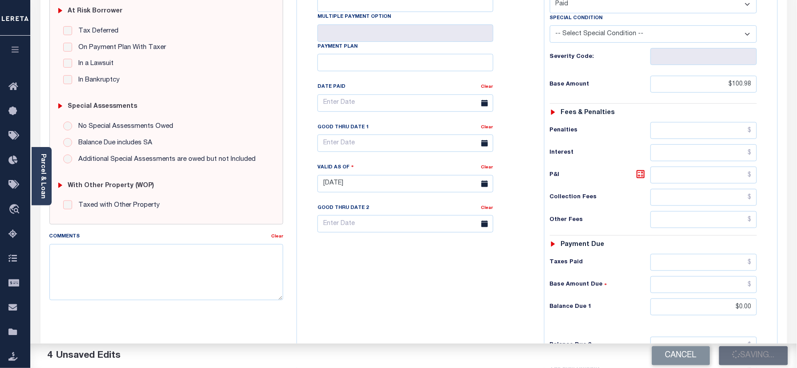
scroll to position [118, 0]
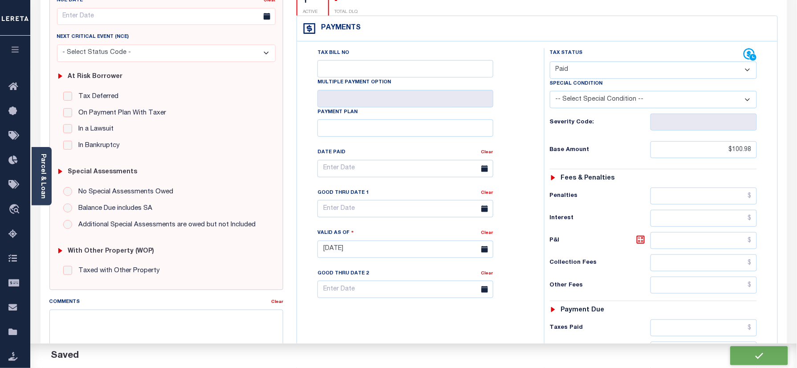
checkbox input "false"
type input "$100.98"
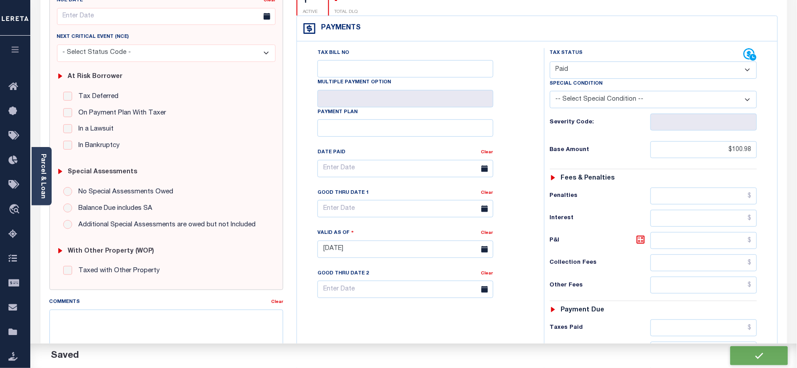
type input "$0"
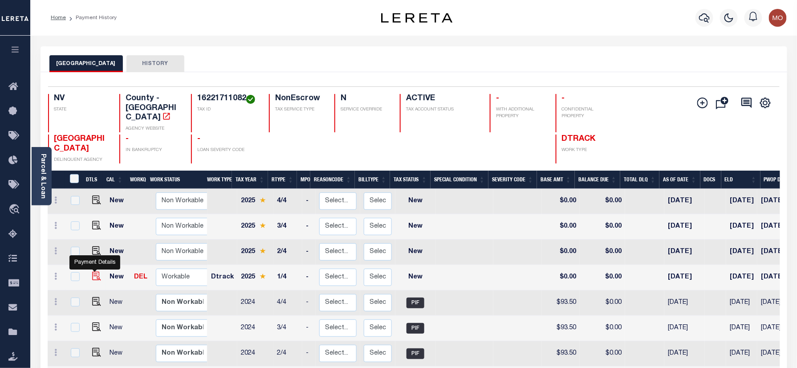
click at [93, 272] on img "" at bounding box center [96, 276] width 9 height 9
checkbox input "true"
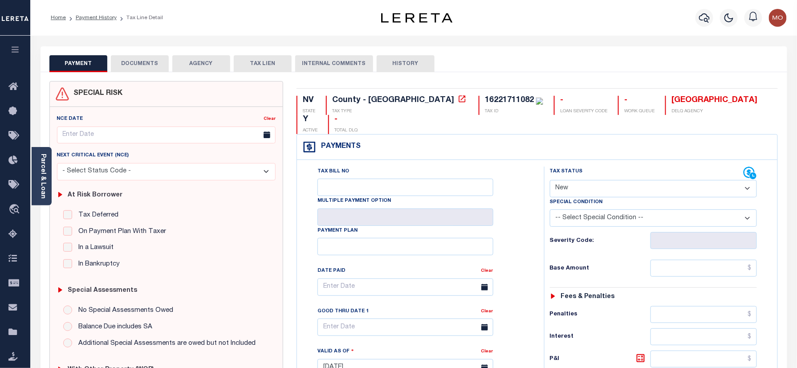
drag, startPoint x: 581, startPoint y: 164, endPoint x: 587, endPoint y: 177, distance: 13.6
click at [583, 180] on select "- Select Status Code - Open Due/Unpaid Paid Incomplete No Tax Due Internal Refu…" at bounding box center [654, 188] width 208 height 17
select select "DUE"
click at [550, 180] on select "- Select Status Code - Open Due/Unpaid Paid Incomplete No Tax Due Internal Refu…" at bounding box center [654, 188] width 208 height 17
type input "[DATE]"
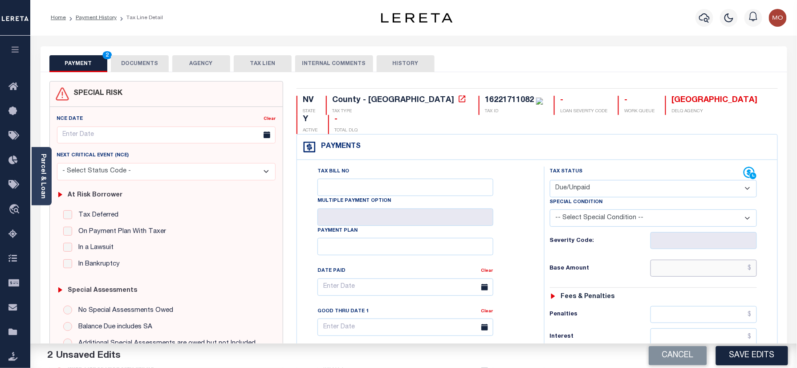
drag, startPoint x: 686, startPoint y: 251, endPoint x: 540, endPoint y: 267, distance: 147.4
click at [685, 260] on input "text" at bounding box center [704, 268] width 107 height 17
paste input "100.98"
type input "$100.98"
click at [539, 267] on div "Tax Status Status" at bounding box center [657, 363] width 238 height 393
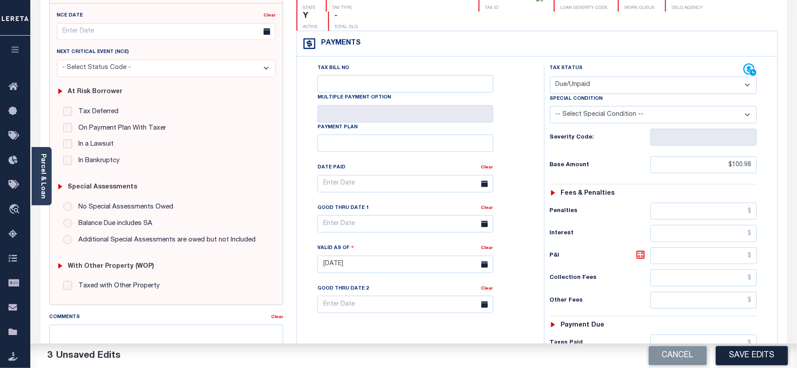
scroll to position [237, 0]
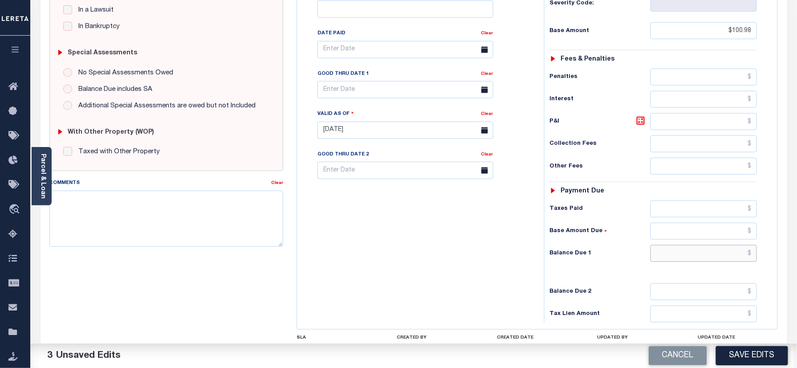
click at [693, 245] on input "text" at bounding box center [704, 253] width 107 height 17
type input "$0.00"
click at [453, 211] on div "Tax Bill No Multiple Payment Option Payment Plan Clear" at bounding box center [418, 125] width 238 height 393
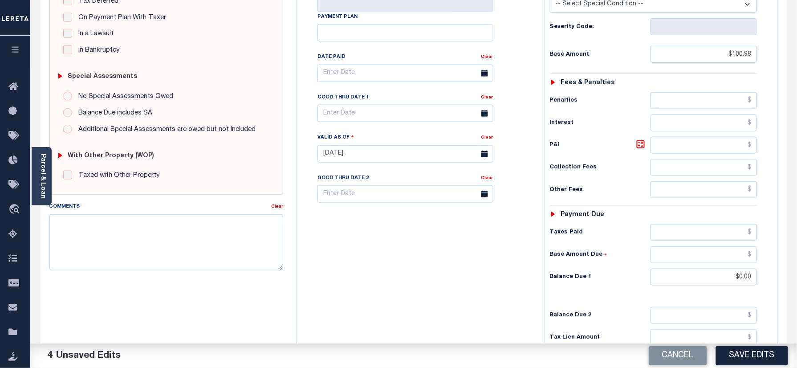
scroll to position [0, 0]
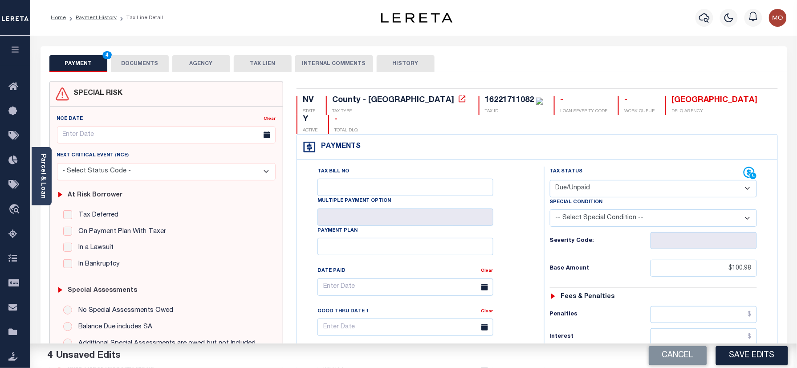
click at [446, 89] on div "NV STATE County - NV TAX TYPE 16221711082 TAX ID - LOAN SEVERITY CODE - WORK QU…" at bounding box center [537, 370] width 495 height 578
click at [135, 66] on button "DOCUMENTS" at bounding box center [140, 63] width 58 height 17
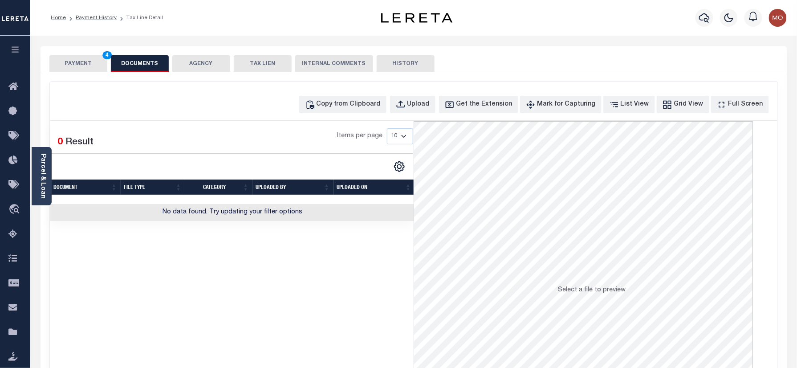
click at [105, 64] on button "PAYMENT 4" at bounding box center [78, 63] width 58 height 17
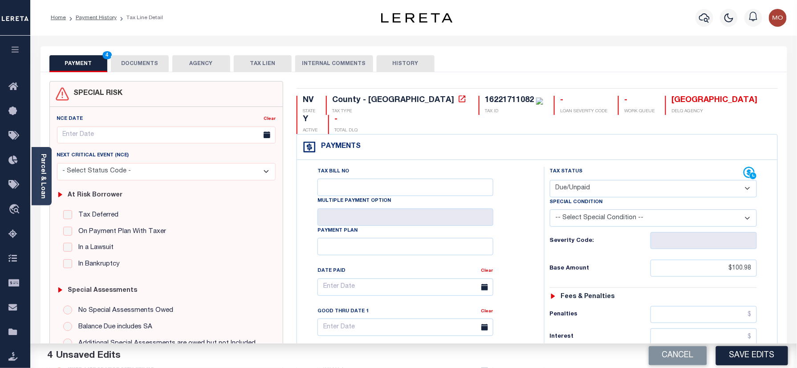
click at [141, 66] on button "DOCUMENTS" at bounding box center [140, 63] width 58 height 17
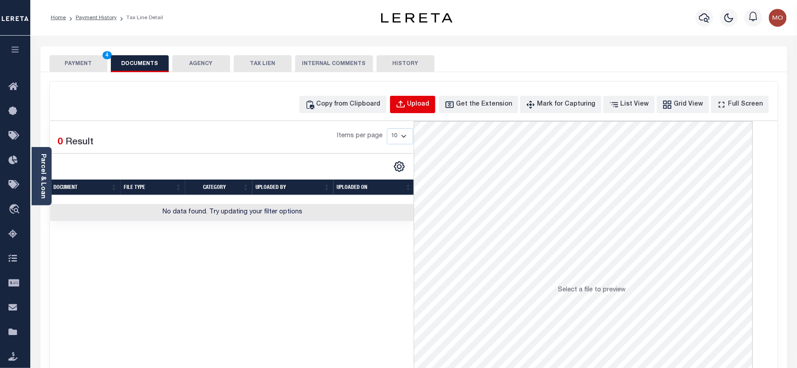
click at [428, 101] on div "Upload" at bounding box center [418, 105] width 22 height 10
select select "POP"
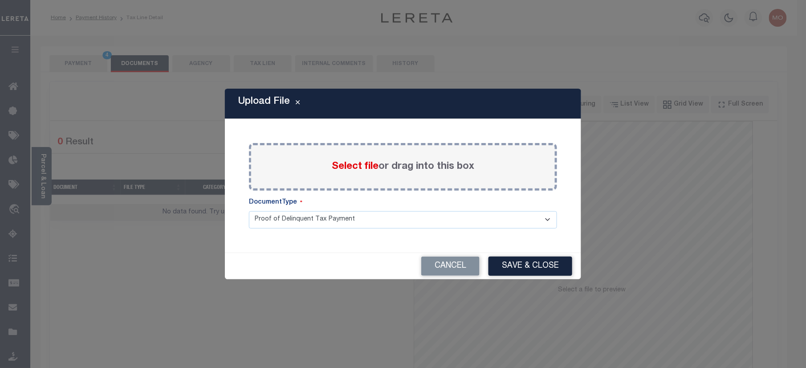
click at [337, 166] on span "Select file" at bounding box center [355, 167] width 47 height 10
click at [0, 0] on input "Select file or drag into this box" at bounding box center [0, 0] width 0 height 0
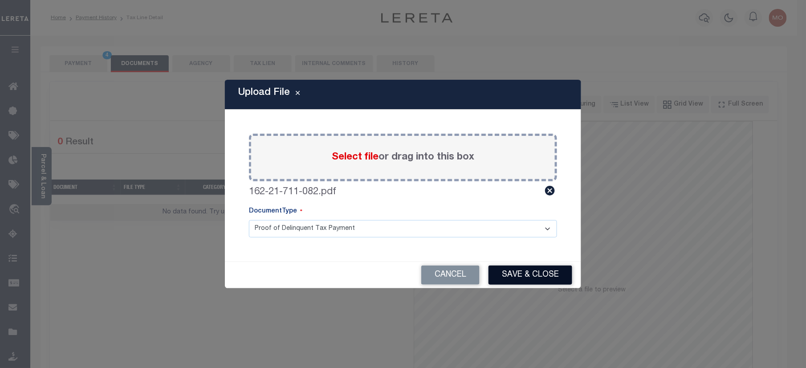
click at [521, 270] on button "Save & Close" at bounding box center [531, 274] width 84 height 19
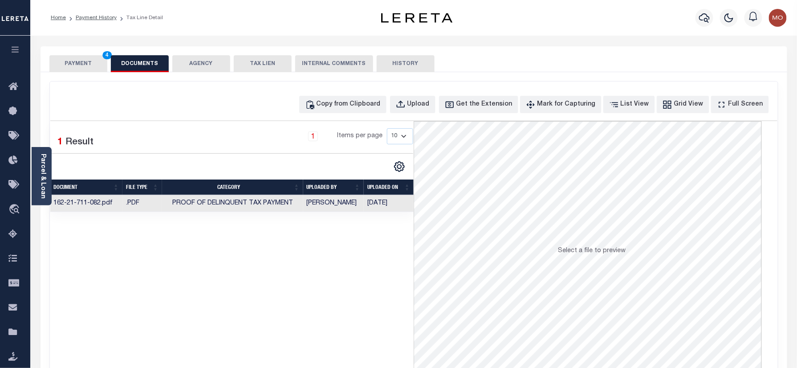
click at [66, 69] on button "PAYMENT 4" at bounding box center [78, 63] width 58 height 17
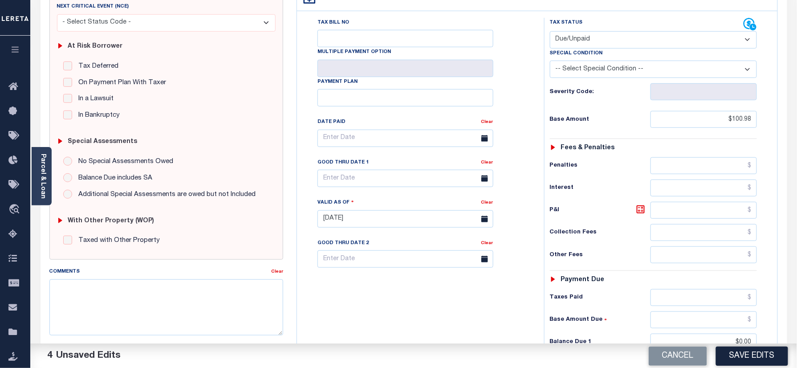
scroll to position [237, 0]
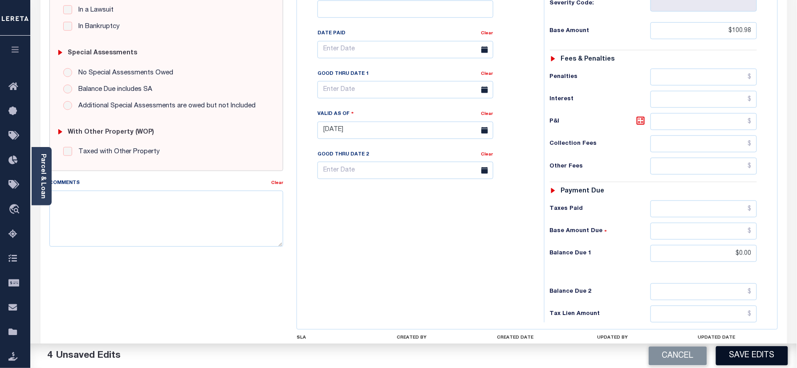
click at [749, 355] on button "Save Edits" at bounding box center [752, 355] width 72 height 19
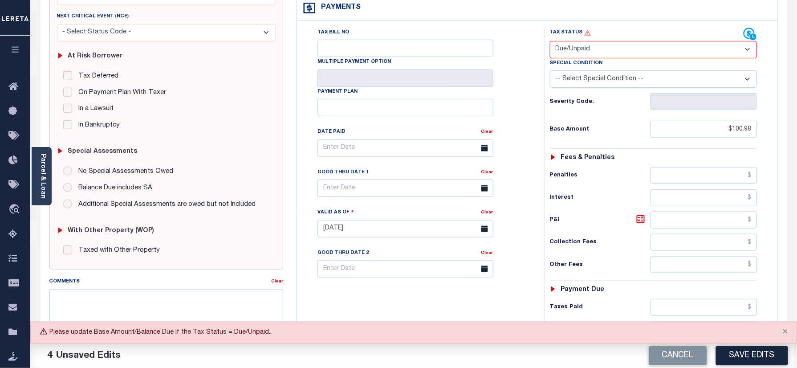
scroll to position [118, 0]
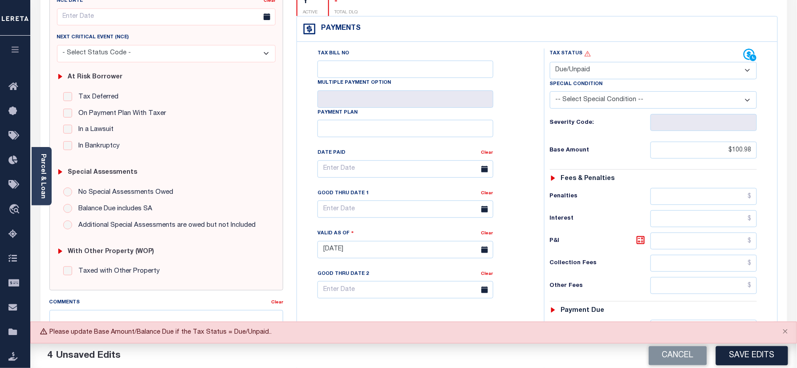
click at [576, 62] on select "- Select Status Code - Open Due/Unpaid Paid Incomplete No Tax Due Internal Refu…" at bounding box center [654, 70] width 208 height 17
select select "PYD"
click at [550, 62] on select "- Select Status Code - Open Due/Unpaid Paid Incomplete No Tax Due Internal Refu…" at bounding box center [654, 70] width 208 height 17
click at [499, 116] on div "Tax Bill No Multiple Payment Option Payment Plan Clear" at bounding box center [418, 174] width 225 height 250
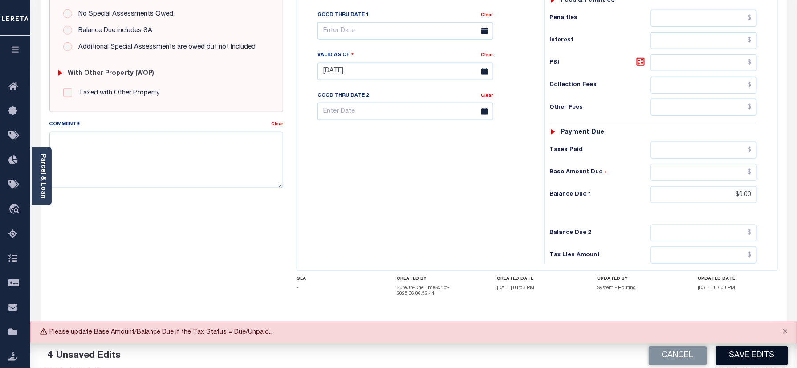
click at [743, 350] on button "Save Edits" at bounding box center [752, 355] width 72 height 19
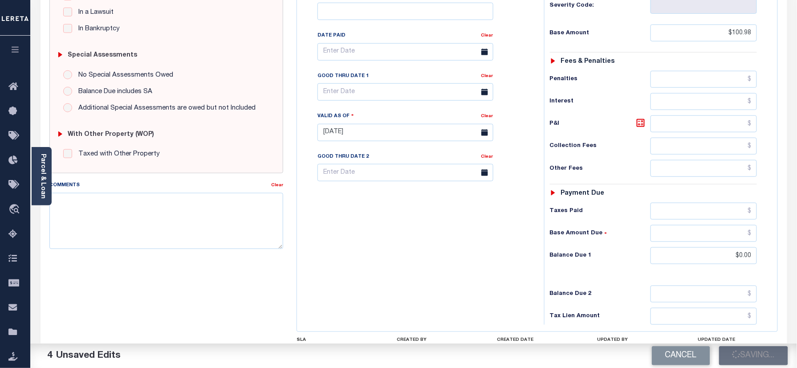
scroll to position [177, 0]
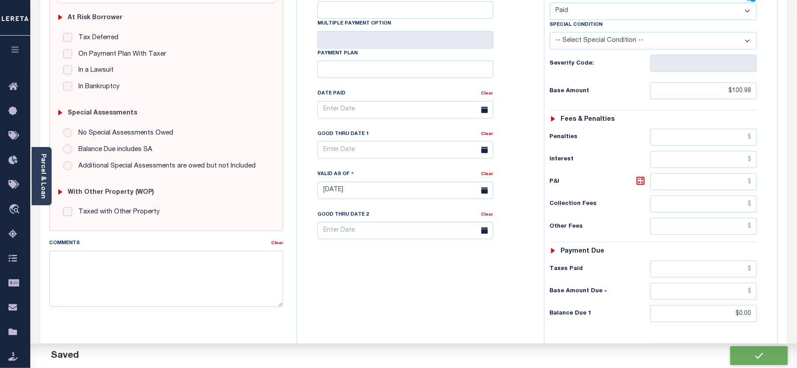
checkbox input "false"
type input "$100.98"
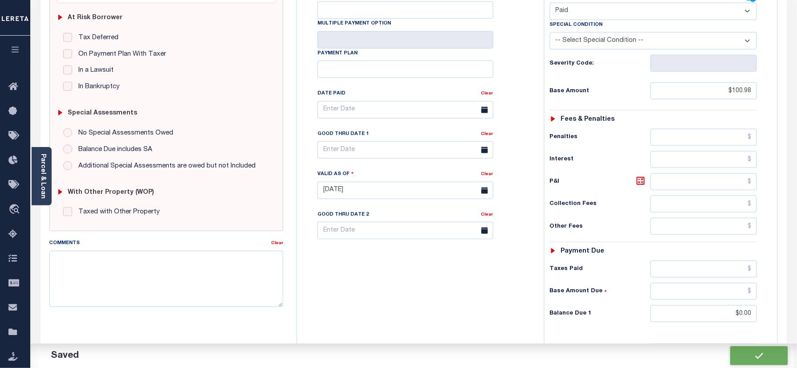
type input "$0"
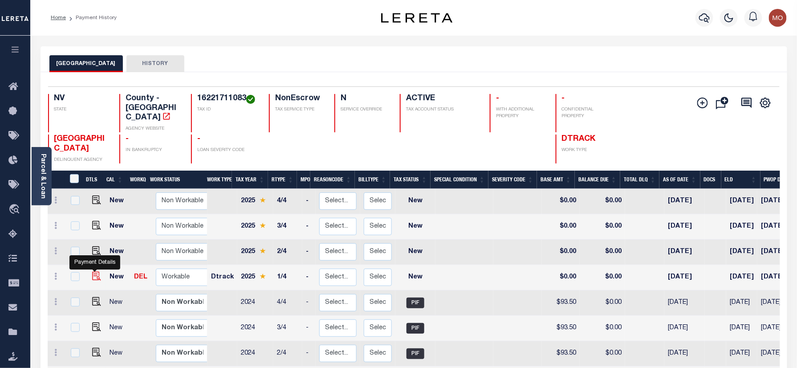
click at [96, 272] on img "" at bounding box center [96, 276] width 9 height 9
checkbox input "true"
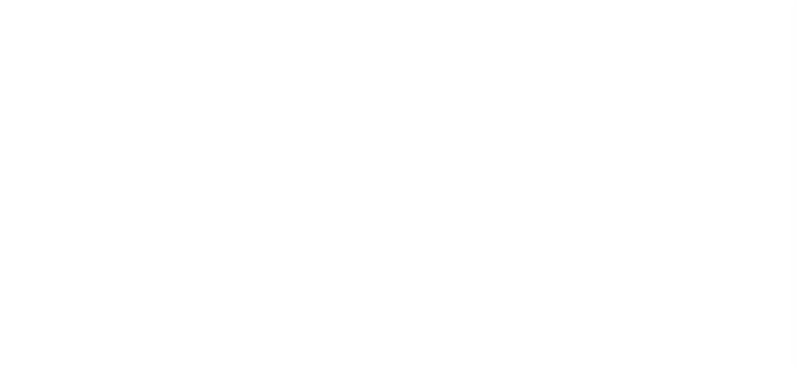
select select "NW2"
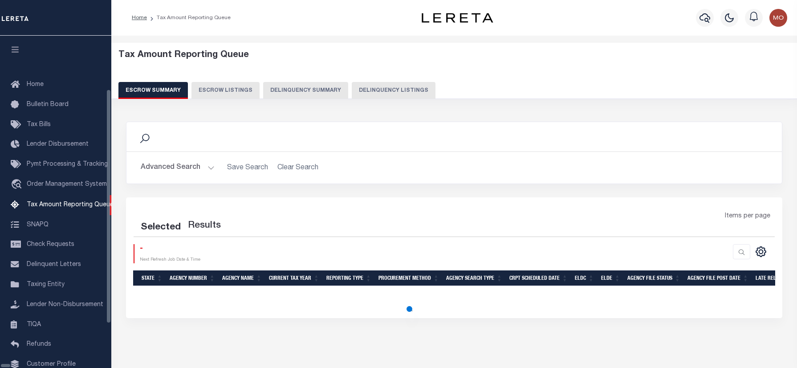
select select "100"
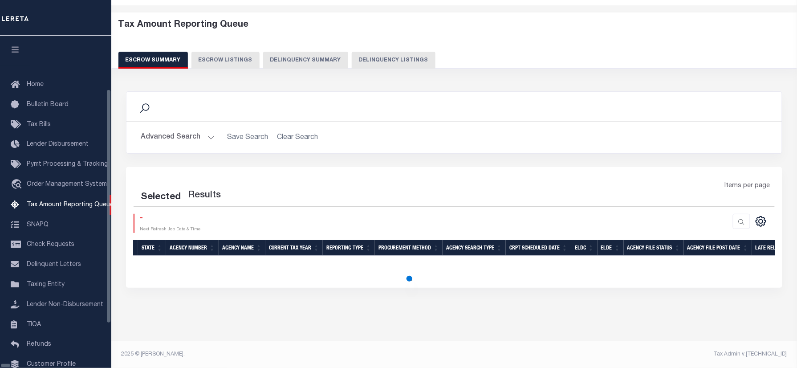
scroll to position [54, 0]
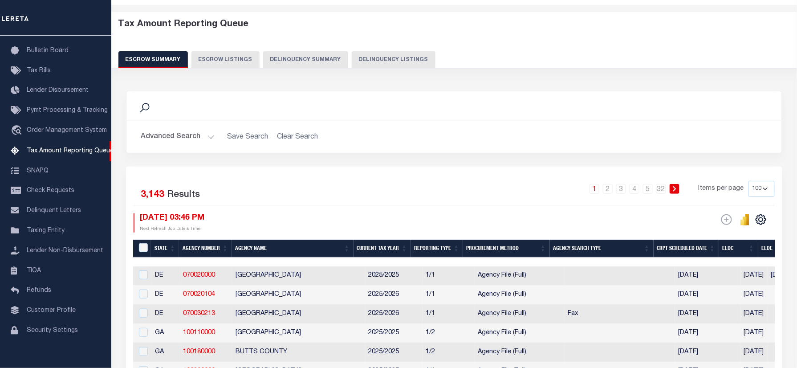
drag, startPoint x: 763, startPoint y: 191, endPoint x: 763, endPoint y: 198, distance: 6.2
click at [763, 191] on select "10 25 50 100 500" at bounding box center [762, 189] width 26 height 16
select select "500"
click at [749, 181] on select "10 25 50 100 500" at bounding box center [762, 189] width 26 height 16
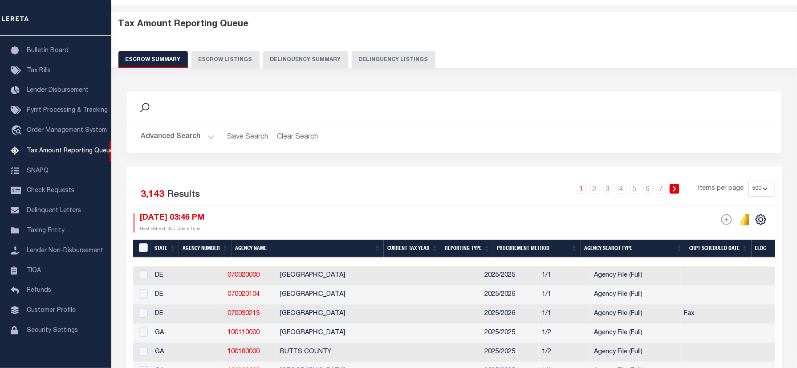
drag, startPoint x: 763, startPoint y: 189, endPoint x: 763, endPoint y: 197, distance: 8.0
click at [763, 189] on select "10 25 50 100 500" at bounding box center [762, 189] width 26 height 16
click at [749, 181] on select "10 25 50 100 500" at bounding box center [762, 189] width 26 height 16
drag, startPoint x: 721, startPoint y: 227, endPoint x: 466, endPoint y: 132, distance: 272.0
click at [466, 132] on h2 "Advanced Search Save Search Clear Search" at bounding box center [454, 136] width 641 height 17
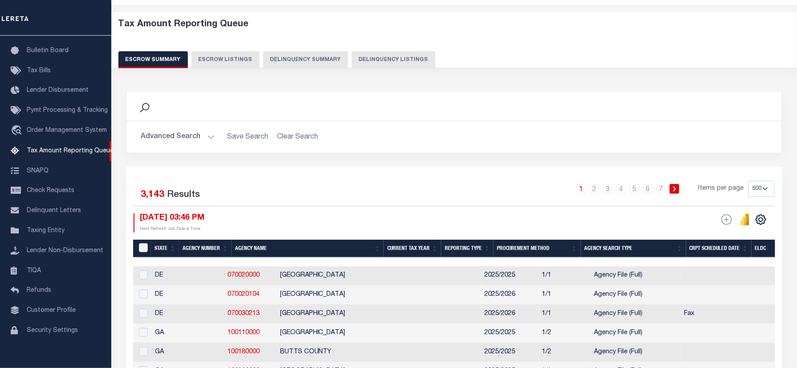
click at [381, 59] on button "Delinquency Listings" at bounding box center [394, 59] width 84 height 17
select select "500"
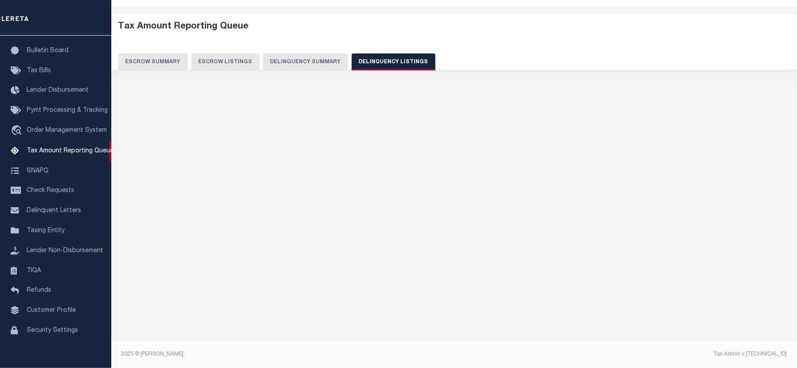
select select "500"
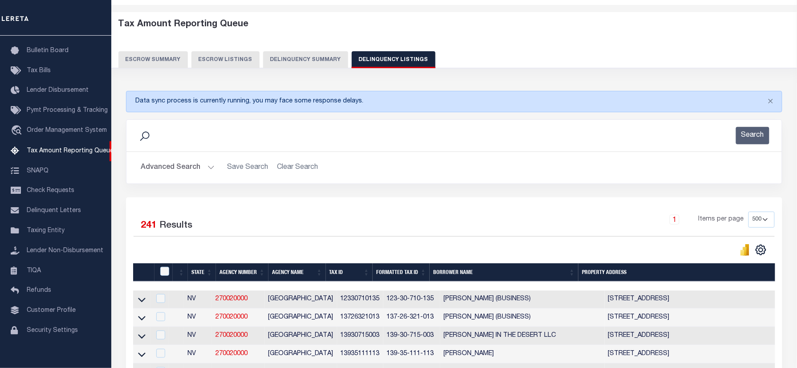
scroll to position [0, 0]
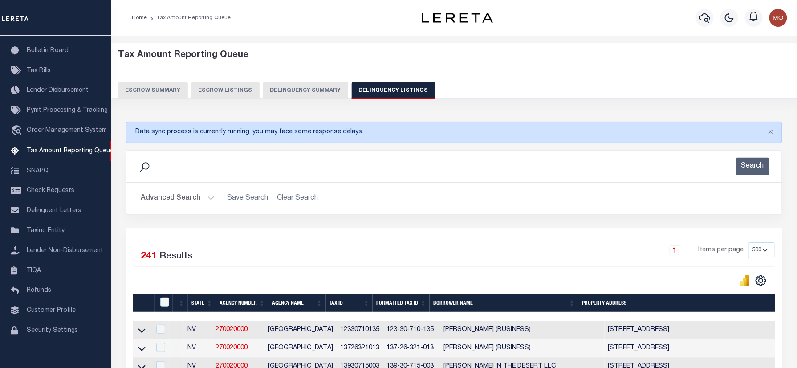
click at [244, 162] on div "Search" at bounding box center [454, 166] width 641 height 17
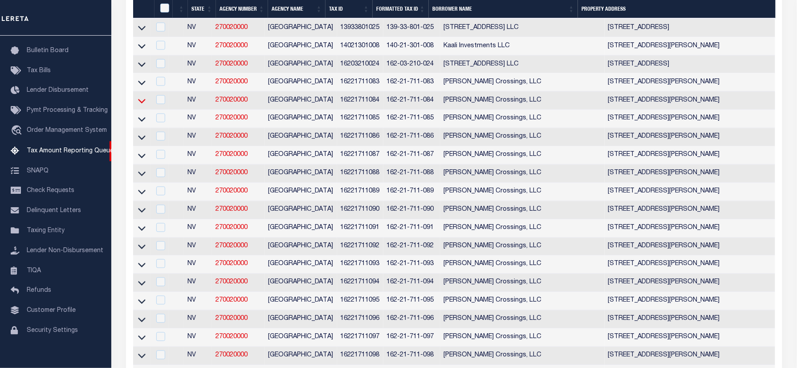
click at [143, 106] on icon at bounding box center [142, 100] width 8 height 9
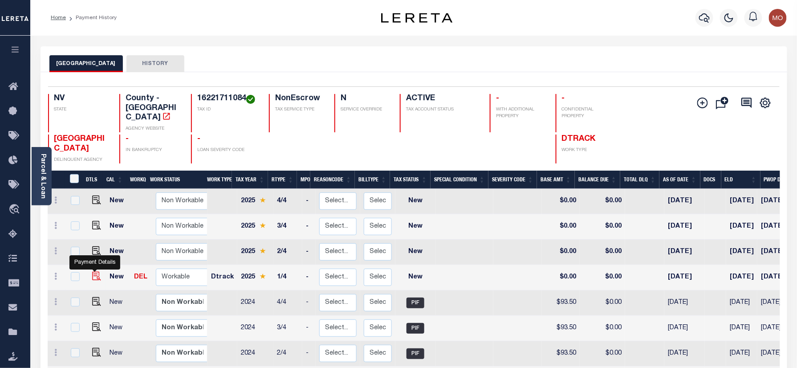
click at [92, 272] on img "" at bounding box center [96, 276] width 9 height 9
checkbox input "true"
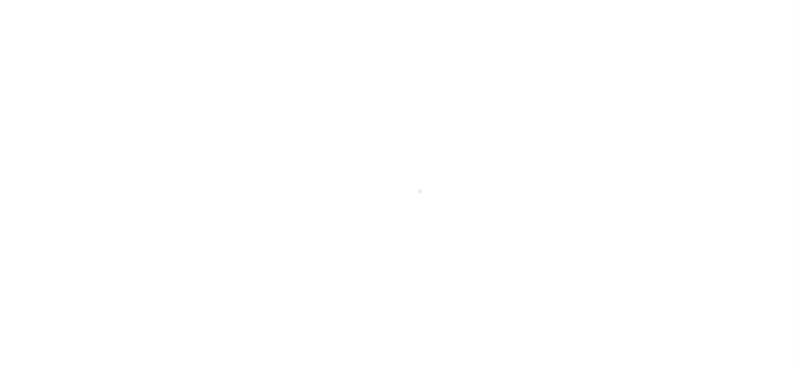
select select "NW2"
